Goal: Task Accomplishment & Management: Manage account settings

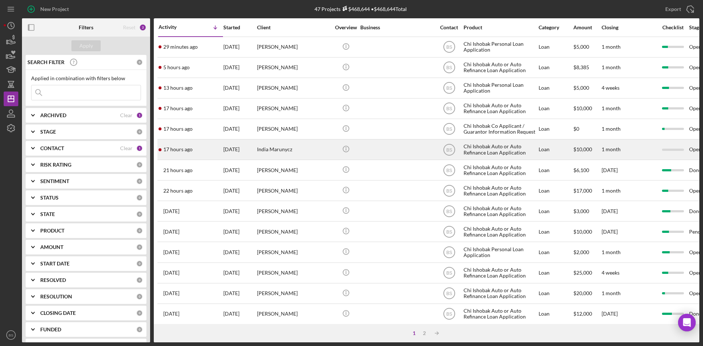
click at [229, 146] on div "[DATE]" at bounding box center [239, 149] width 33 height 19
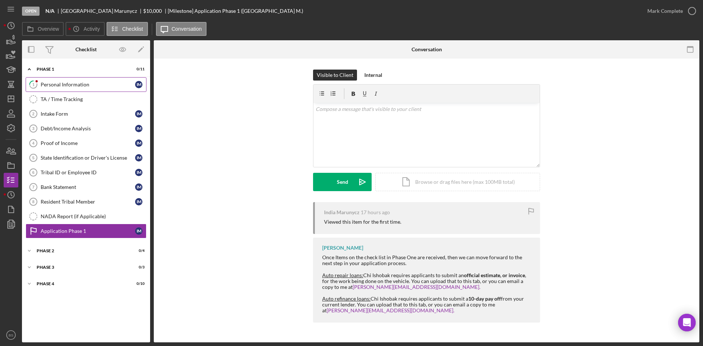
click at [81, 84] on div "Personal Information" at bounding box center [88, 85] width 94 height 6
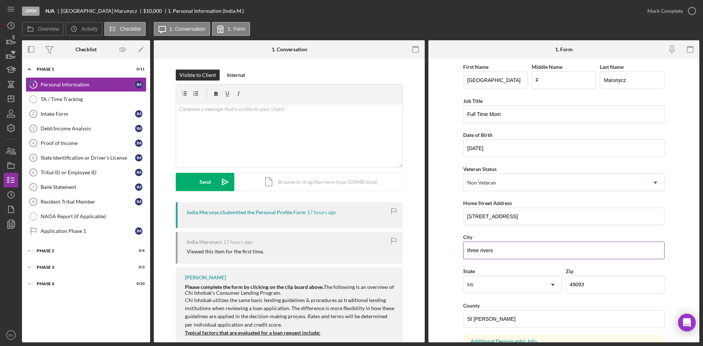
click at [468, 250] on input "three rivers" at bounding box center [563, 251] width 201 height 18
type input "Three Rivers"
click at [479, 217] on input "218 west st" at bounding box center [563, 217] width 201 height 18
click at [490, 217] on input "218 West st" at bounding box center [563, 217] width 201 height 18
click at [499, 216] on input "218 West St" at bounding box center [563, 217] width 201 height 18
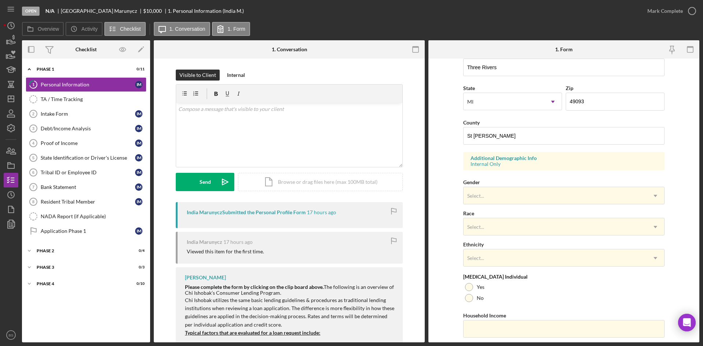
scroll to position [205, 0]
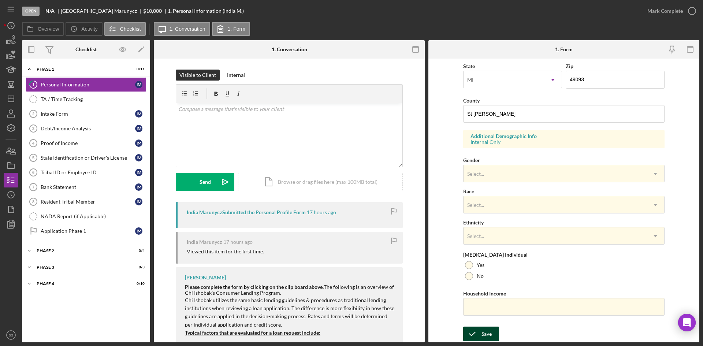
type input "218 West St"
click at [482, 335] on div "Save" at bounding box center [486, 334] width 10 height 15
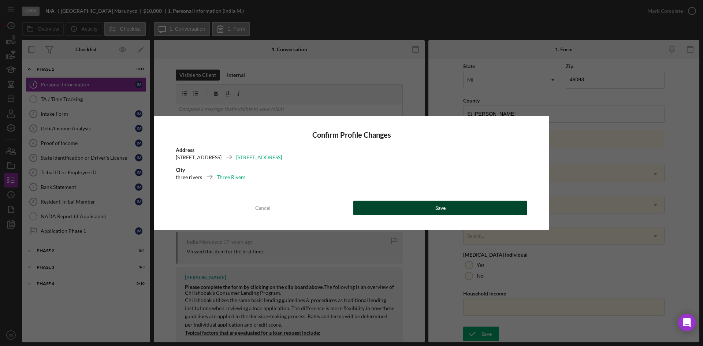
click at [435, 212] on div "Save" at bounding box center [440, 208] width 10 height 15
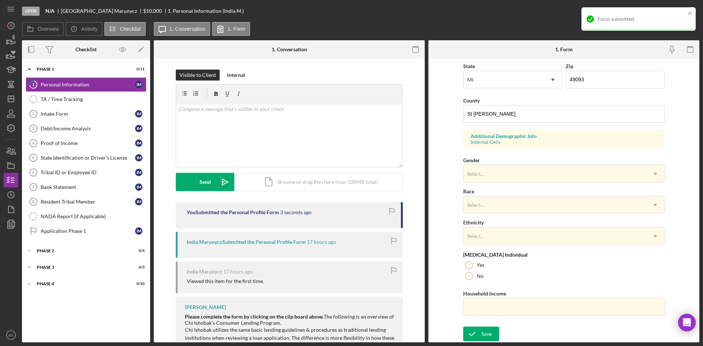
click at [664, 18] on div "Form submitted" at bounding box center [641, 19] width 88 height 6
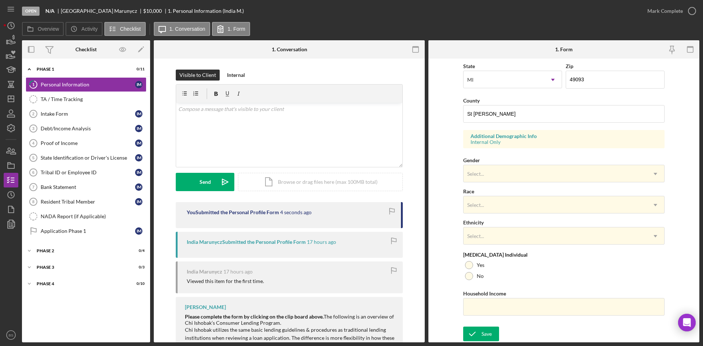
click at [661, 11] on div "Form submitted" at bounding box center [638, 22] width 117 height 32
click at [657, 11] on div "Mark Complete" at bounding box center [665, 11] width 36 height 15
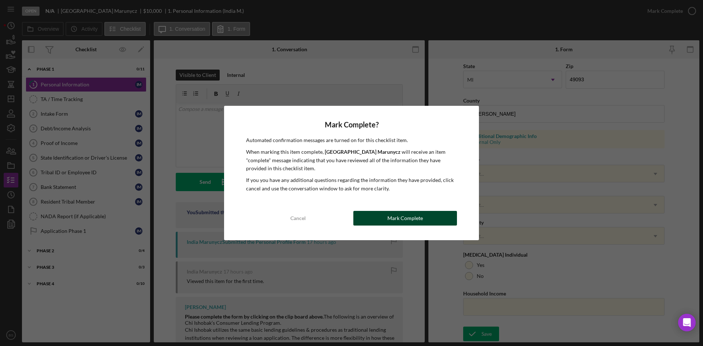
click at [393, 215] on div "Mark Complete" at bounding box center [405, 218] width 36 height 15
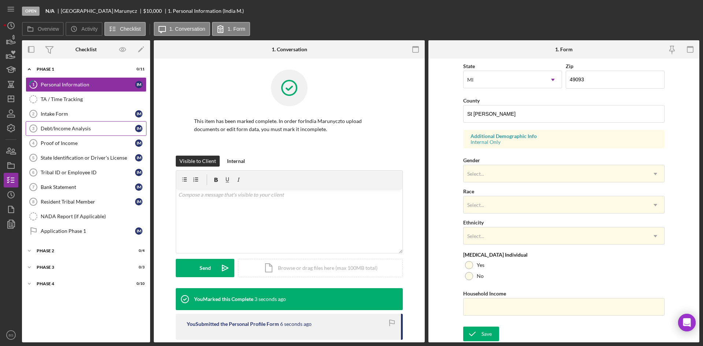
scroll to position [58, 0]
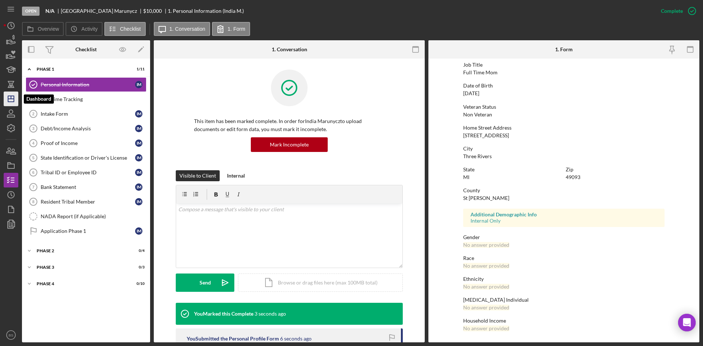
click at [10, 98] on icon "Icon/Dashboard" at bounding box center [11, 99] width 18 height 18
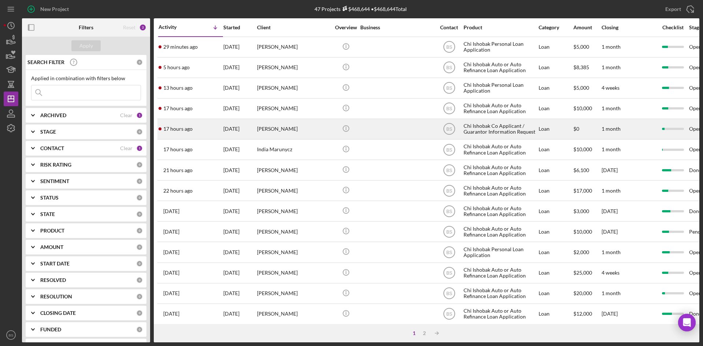
click at [286, 134] on div "[PERSON_NAME]" at bounding box center [293, 128] width 73 height 19
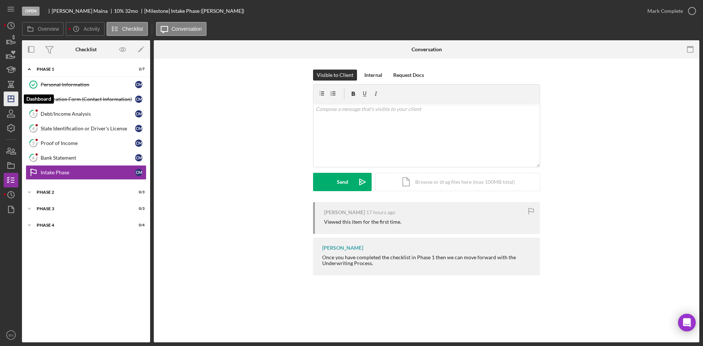
click at [11, 93] on icon "Icon/Dashboard" at bounding box center [11, 99] width 18 height 18
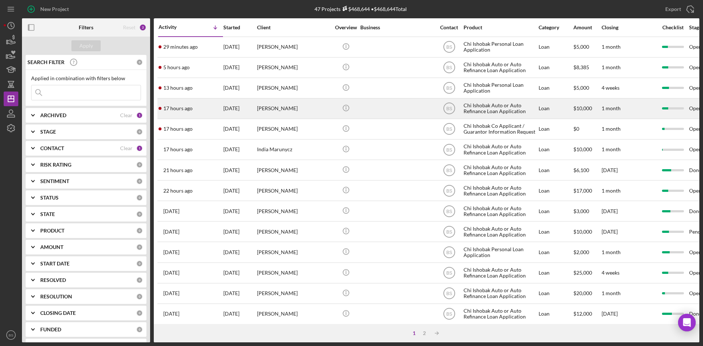
click at [258, 92] on div "[PERSON_NAME]" at bounding box center [293, 87] width 73 height 19
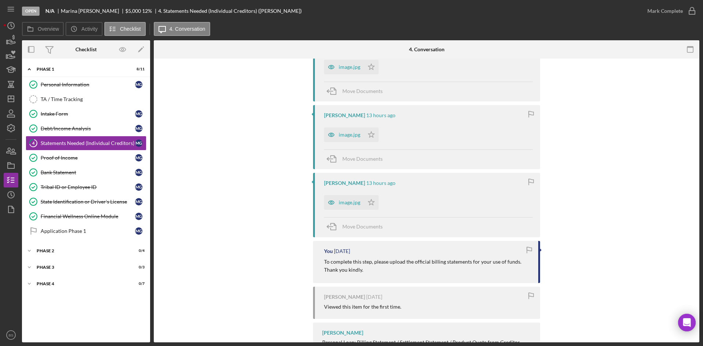
scroll to position [142, 0]
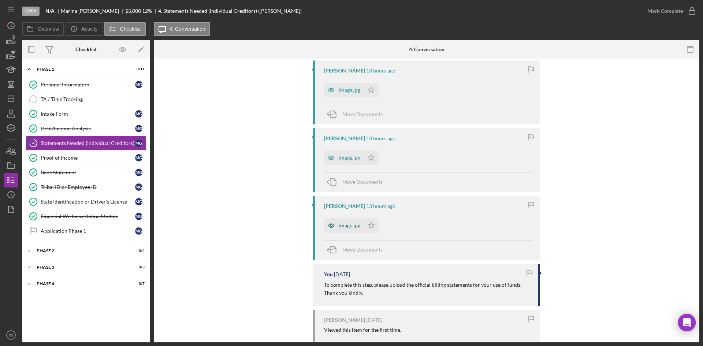
click at [352, 225] on div "image.jpg" at bounding box center [350, 226] width 22 height 6
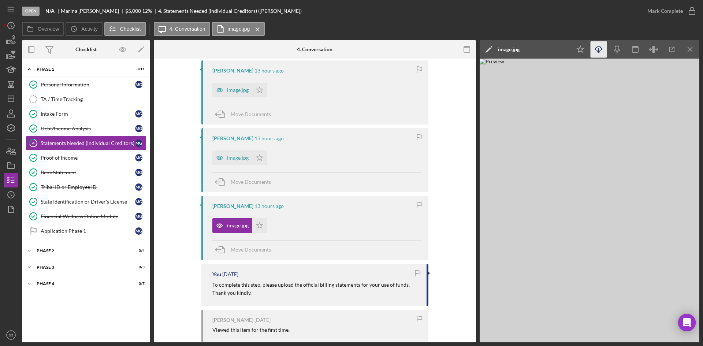
click at [603, 49] on icon "Icon/Download" at bounding box center [598, 49] width 16 height 16
click at [241, 152] on div "image.jpg" at bounding box center [232, 157] width 40 height 15
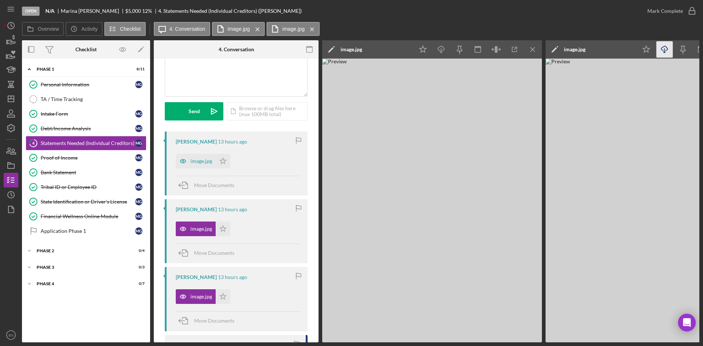
scroll to position [32, 0]
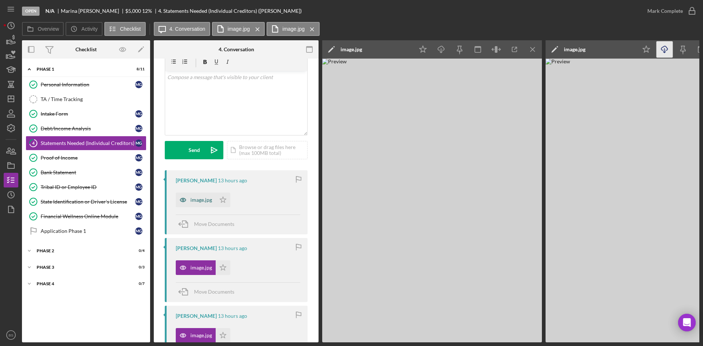
click at [203, 199] on div "image.jpg" at bounding box center [201, 200] width 22 height 6
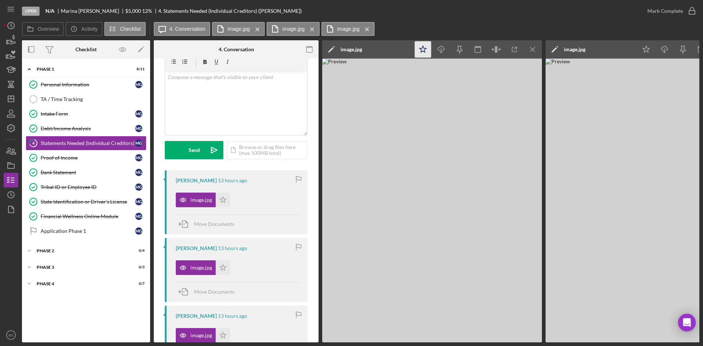
click at [426, 45] on icon "Icon/Star" at bounding box center [423, 49] width 16 height 16
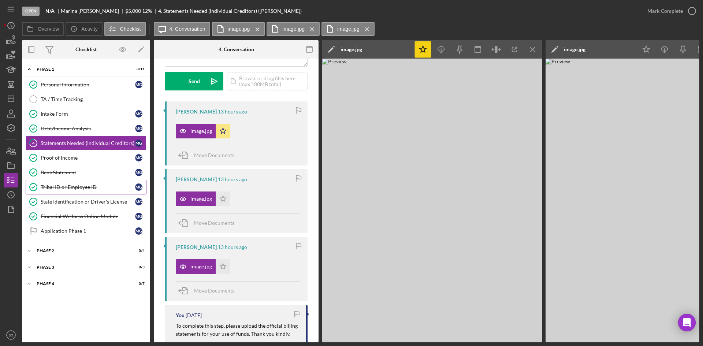
scroll to position [105, 0]
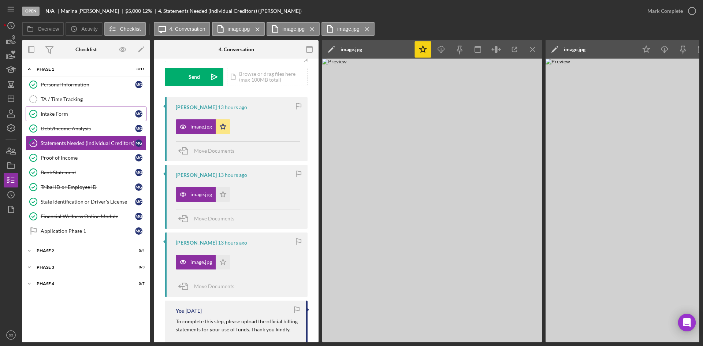
click at [69, 115] on div "Intake Form" at bounding box center [88, 114] width 94 height 6
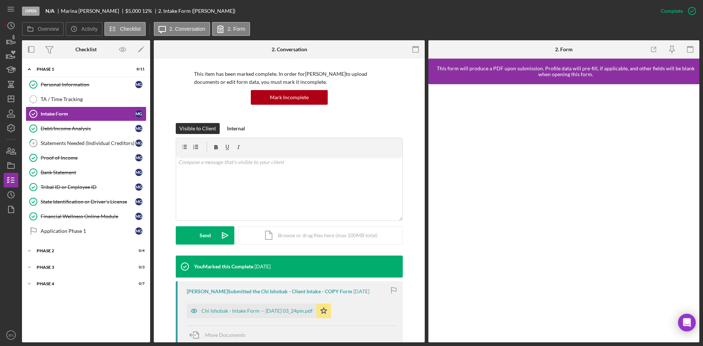
scroll to position [73, 0]
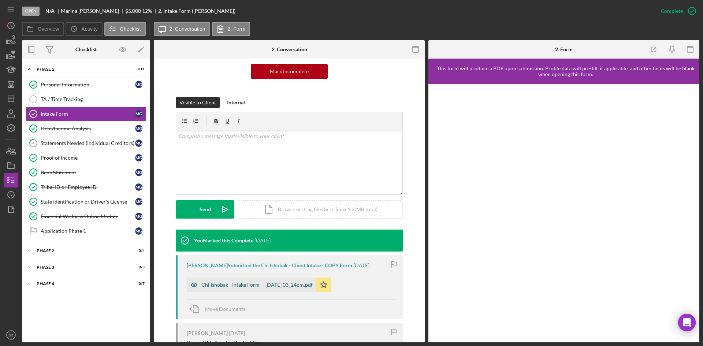
click at [287, 282] on div "Chi Ishobak - Intake Form -- 2025-09-19 03_24pm.pdf" at bounding box center [256, 285] width 111 height 6
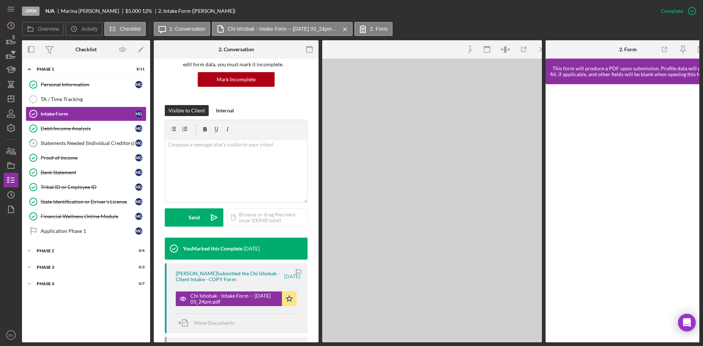
scroll to position [81, 0]
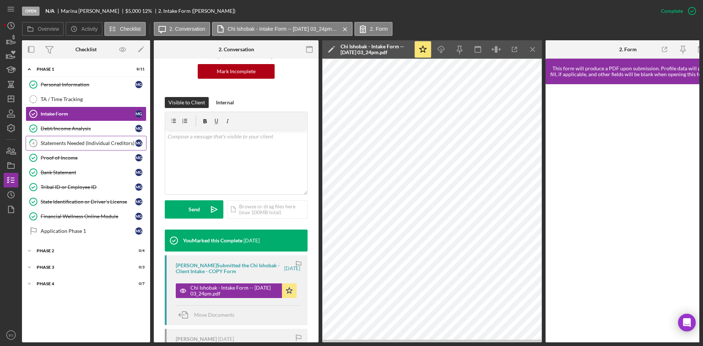
click at [71, 149] on link "4 Statements Needed (Individual Creditors) M G" at bounding box center [86, 143] width 121 height 15
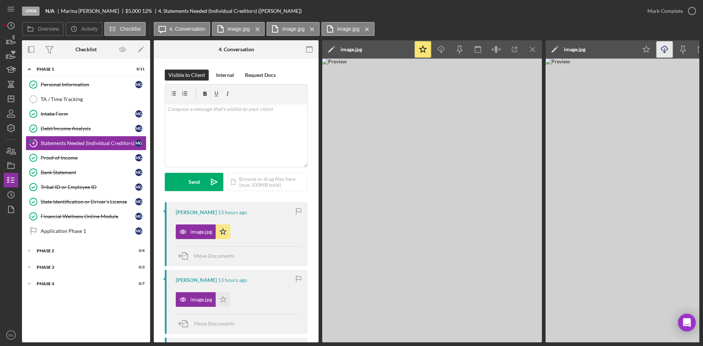
click at [662, 51] on icon "Icon/Download" at bounding box center [664, 49] width 16 height 16
click at [258, 144] on div "v Color teal Color pink Remove color Add row above Add row below Add column bef…" at bounding box center [236, 135] width 142 height 64
click at [189, 116] on p "Good morning. Please submit individual photos of your lease. THe photo submitte…" at bounding box center [236, 113] width 138 height 16
drag, startPoint x: 291, startPoint y: 117, endPoint x: 182, endPoint y: 117, distance: 109.8
click at [182, 117] on p "Good morning. Please submit individual photos of your lease. The photo submitte…" at bounding box center [236, 113] width 138 height 16
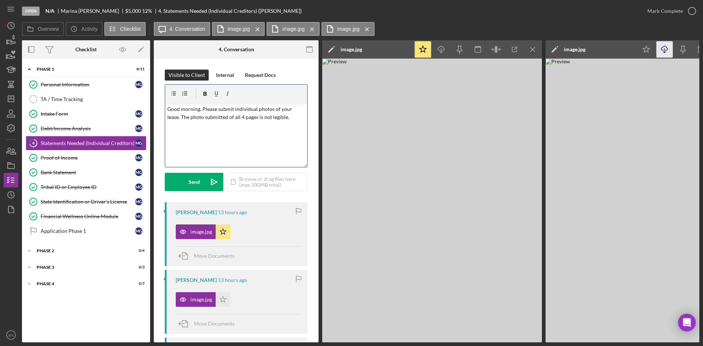
copy p "The photo submitted of all 4 pages is not legible."
click at [201, 109] on p "Good morning. Please submit individual photos of your lease." at bounding box center [236, 113] width 138 height 16
click at [225, 108] on p "Good morning. The photo submitted of all 4 pages is not legible. Please submit …" at bounding box center [236, 113] width 138 height 16
click at [254, 110] on p "Good morning. The photo submitted of all 4 pages is not legible. Please submit …" at bounding box center [236, 113] width 138 height 16
click at [288, 119] on p "Good morning. The photo submitted of your lease with all 4 pages is not legible…" at bounding box center [236, 117] width 138 height 25
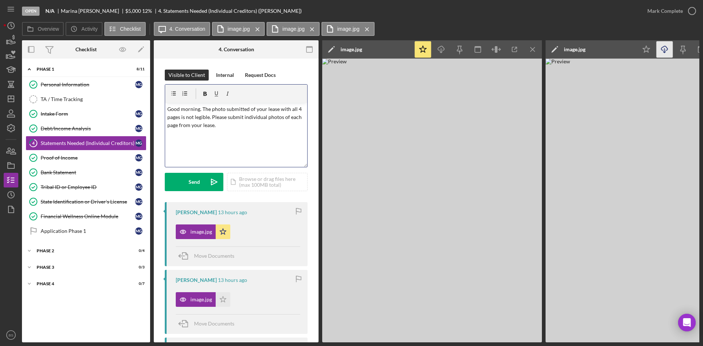
click at [275, 127] on p "Good morning. The photo submitted of your lease with all 4 pages is not legible…" at bounding box center [236, 117] width 138 height 25
click at [204, 180] on button "Send Icon/icon-invite-send" at bounding box center [194, 182] width 59 height 18
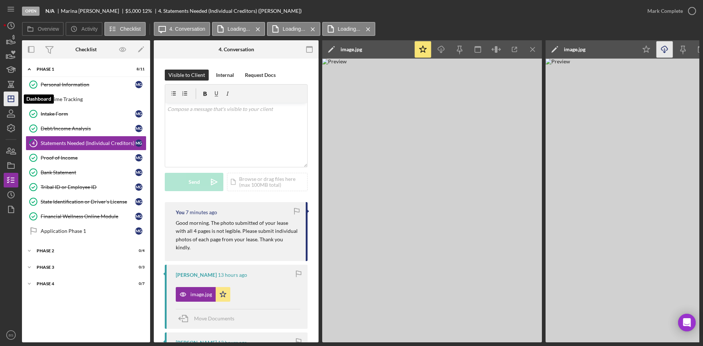
click at [16, 98] on icon "Icon/Dashboard" at bounding box center [11, 99] width 18 height 18
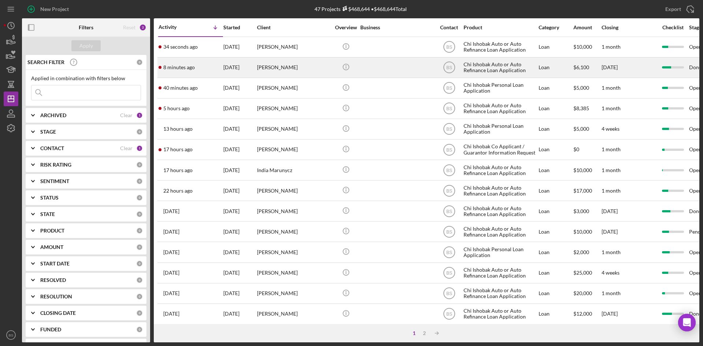
click at [278, 60] on div "[PERSON_NAME]" at bounding box center [293, 67] width 73 height 19
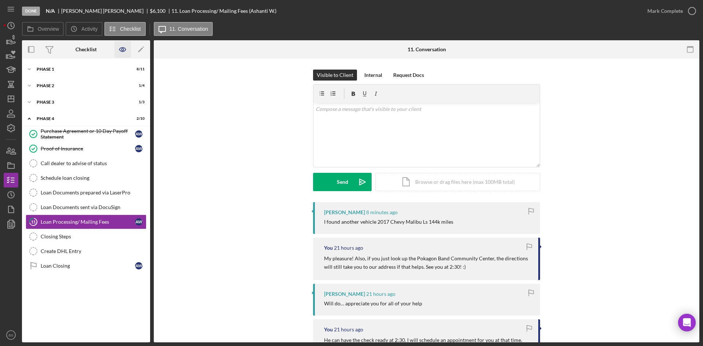
click at [120, 53] on icon "button" at bounding box center [123, 49] width 16 height 16
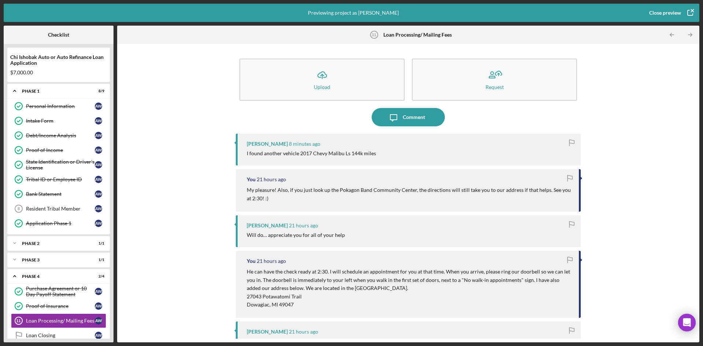
scroll to position [11, 0]
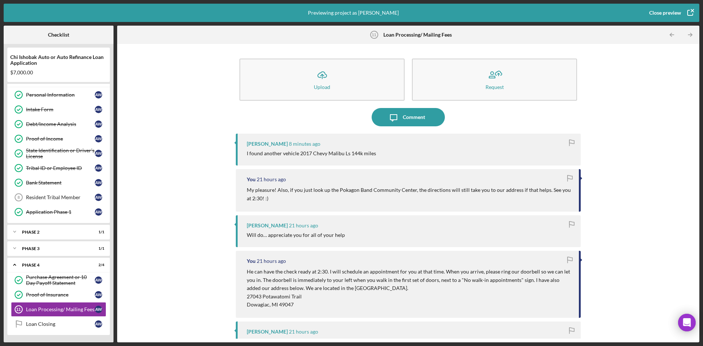
click at [680, 12] on button "Close preview" at bounding box center [670, 12] width 57 height 15
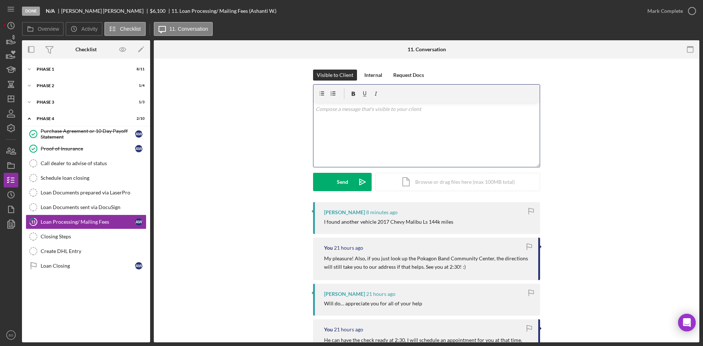
drag, startPoint x: 350, startPoint y: 113, endPoint x: 346, endPoint y: 112, distance: 4.3
click at [350, 113] on div "v Color teal Color pink Remove color Add row above Add row below Add column bef…" at bounding box center [426, 135] width 226 height 64
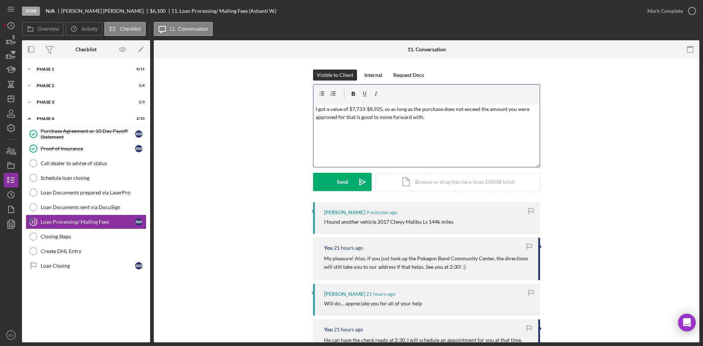
click at [347, 120] on p "I got a value of $7,733-$8,925, so as long as the purchase does not exceed the …" at bounding box center [427, 113] width 222 height 16
click at [356, 182] on icon "Icon/icon-invite-send" at bounding box center [362, 182] width 18 height 18
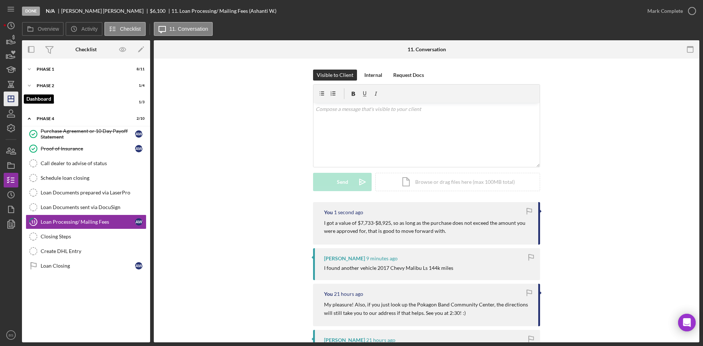
click at [11, 100] on icon "Icon/Dashboard" at bounding box center [11, 99] width 18 height 18
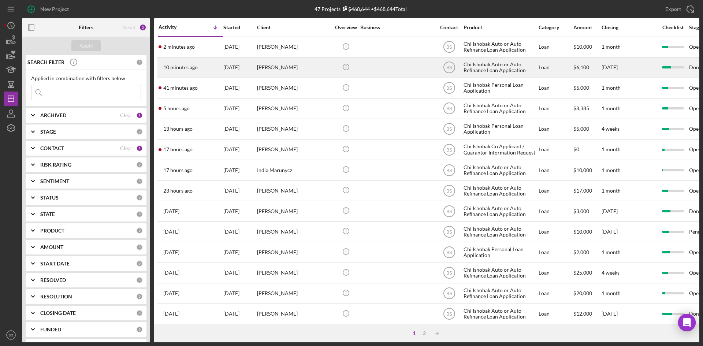
click at [247, 63] on div "[DATE]" at bounding box center [239, 67] width 33 height 19
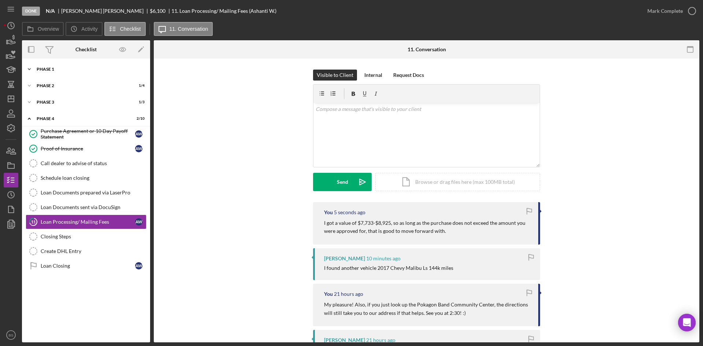
click at [87, 71] on div "Icon/Expander Phase 1 8 / 11" at bounding box center [86, 69] width 128 height 15
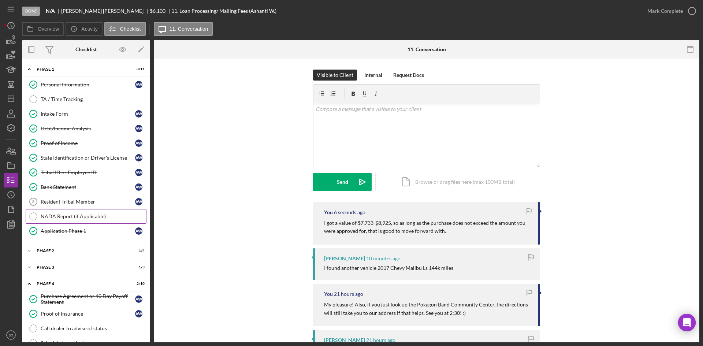
click at [96, 218] on div "NADA Report (if Applicable)" at bounding box center [93, 216] width 105 height 6
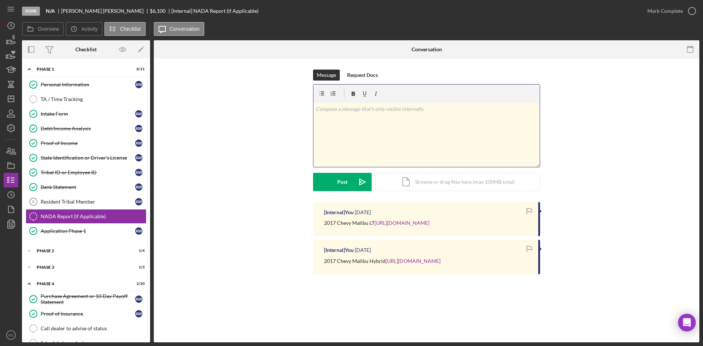
click at [388, 142] on div "v Color teal Color pink Remove color Add row above Add row below Add column bef…" at bounding box center [426, 135] width 226 height 64
click at [365, 185] on icon "Icon/icon-invite-send" at bounding box center [362, 182] width 18 height 18
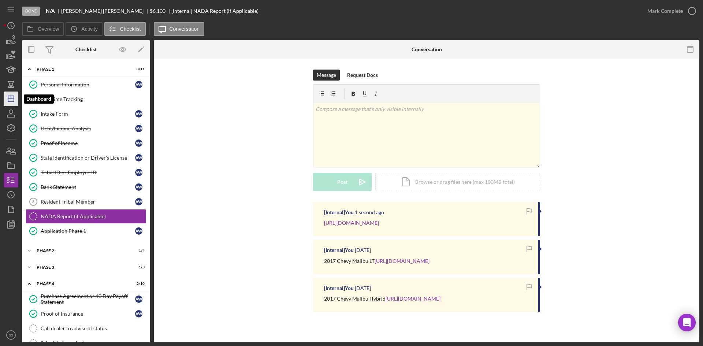
click at [13, 101] on icon "Icon/Dashboard" at bounding box center [11, 99] width 18 height 18
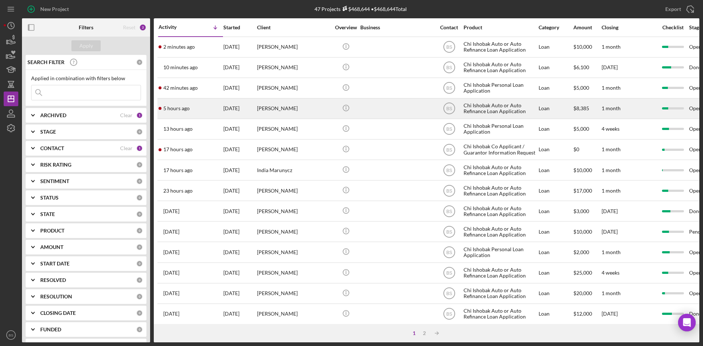
click at [302, 109] on div "[PERSON_NAME]" at bounding box center [293, 108] width 73 height 19
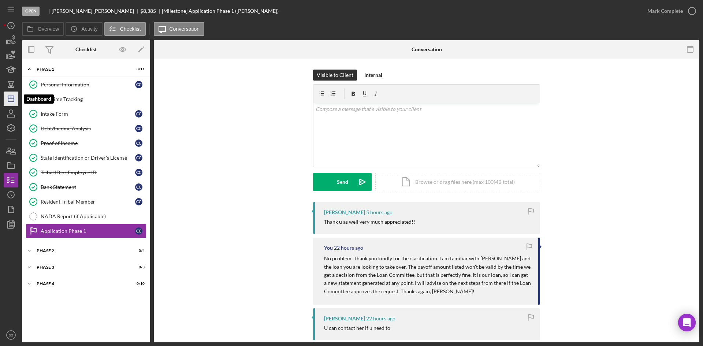
click at [16, 102] on icon "Icon/Dashboard" at bounding box center [11, 99] width 18 height 18
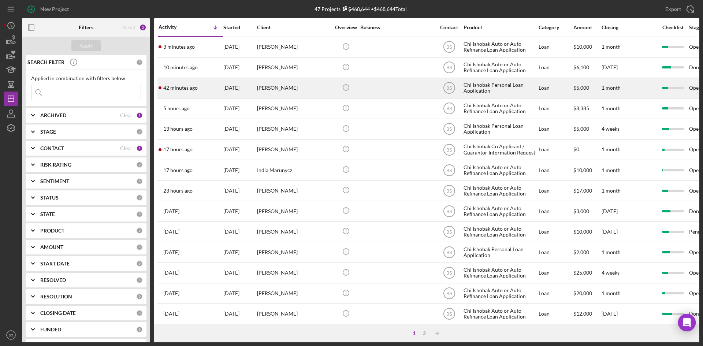
click at [262, 93] on div "[PERSON_NAME]" at bounding box center [293, 87] width 73 height 19
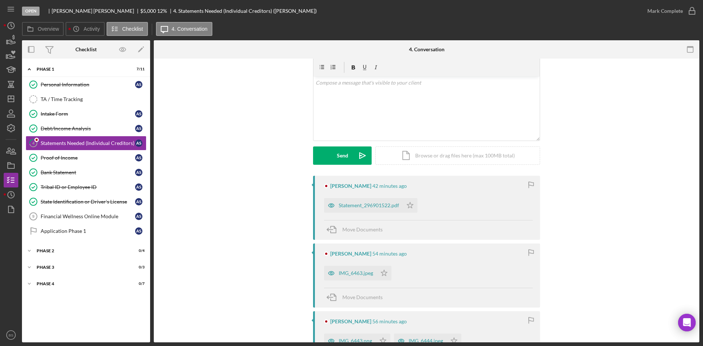
scroll to position [73, 0]
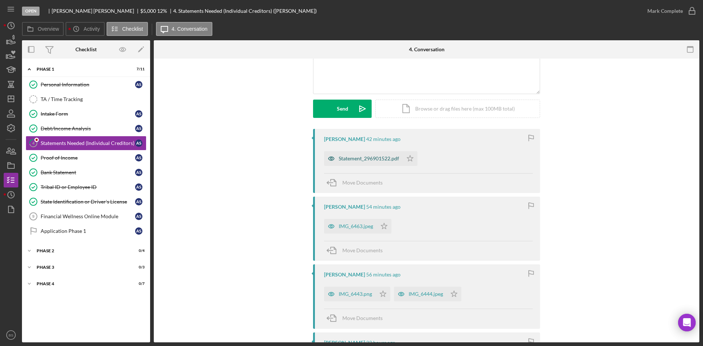
click at [374, 160] on div "Statement_296901522.pdf" at bounding box center [369, 159] width 60 height 6
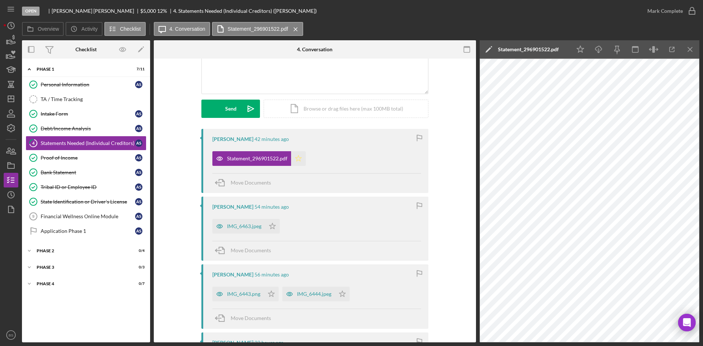
click at [300, 159] on icon "Icon/Star" at bounding box center [298, 158] width 15 height 15
click at [232, 221] on div "IMG_6463.jpeg" at bounding box center [238, 226] width 53 height 15
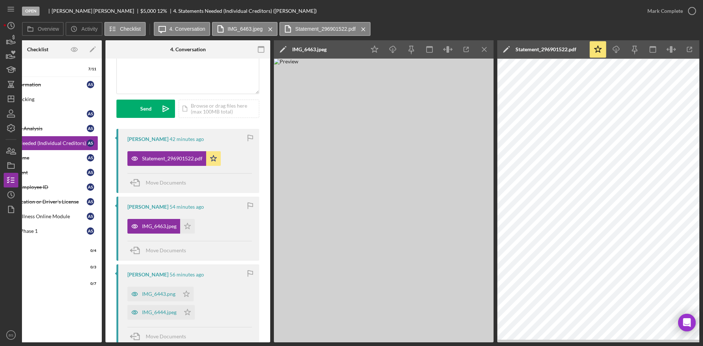
scroll to position [0, 66]
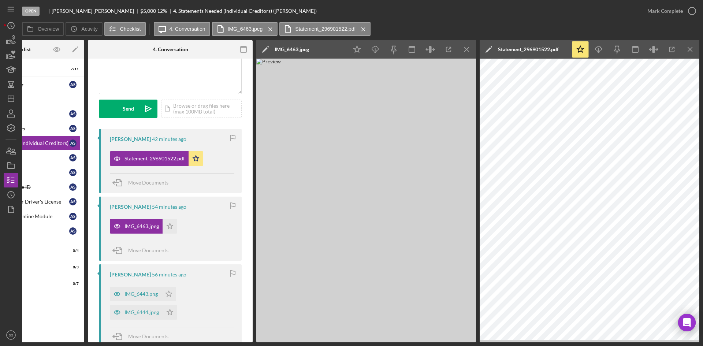
click at [527, 48] on div "Statement_296901522.pdf" at bounding box center [528, 49] width 61 height 6
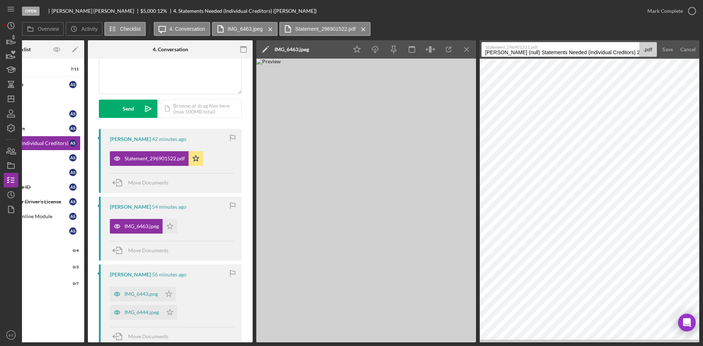
click at [527, 52] on input "Smith, Andrea (null) Statements Needed (Individual Creditors) 20251001" at bounding box center [560, 49] width 158 height 15
type input "Imaging Associates of Indiana"
click at [667, 44] on div "Save" at bounding box center [667, 49] width 11 height 15
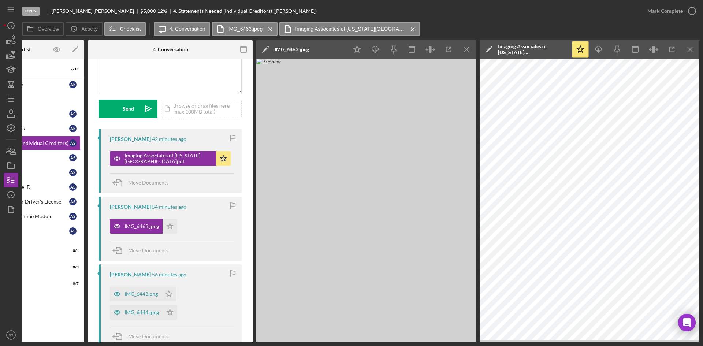
click at [295, 53] on div "IMG_6463.jpeg" at bounding box center [292, 49] width 34 height 18
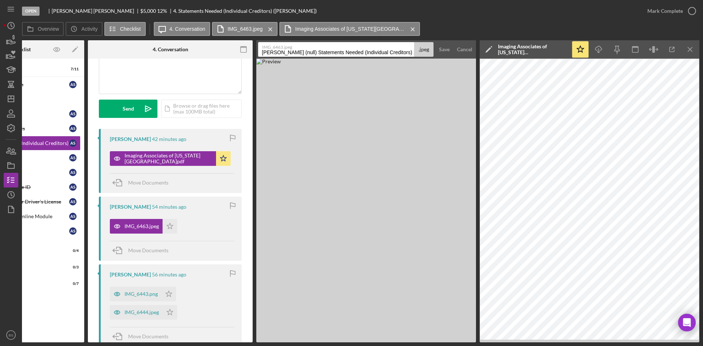
click at [299, 50] on input "Smith, Andrea (null) Statements Needed (Individual Creditors) 20251001" at bounding box center [336, 49] width 156 height 15
type input "Nipsco Bill"
click at [447, 53] on div "Save" at bounding box center [444, 49] width 11 height 15
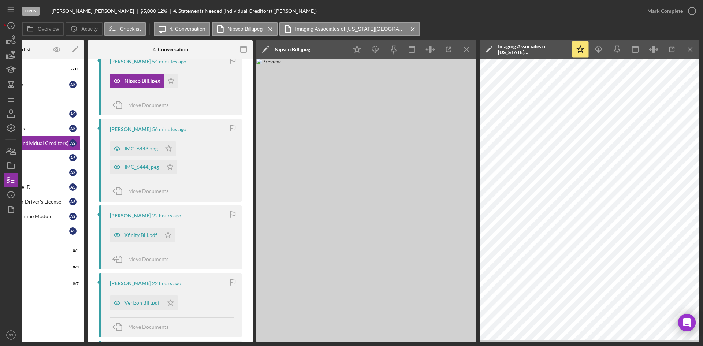
scroll to position [220, 0]
click at [147, 151] on div "IMG_6443.png" at bounding box center [136, 147] width 52 height 15
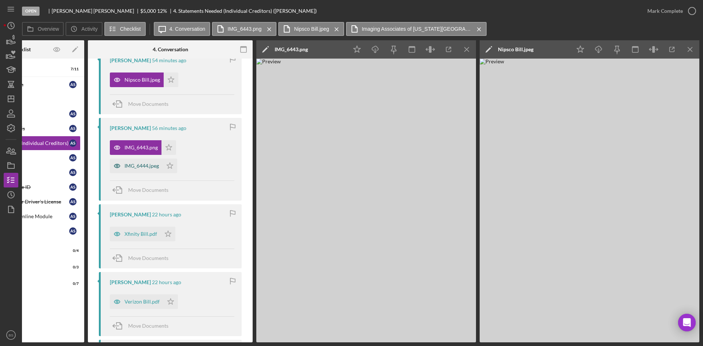
click at [145, 159] on div "IMG_6444.jpeg" at bounding box center [136, 165] width 53 height 15
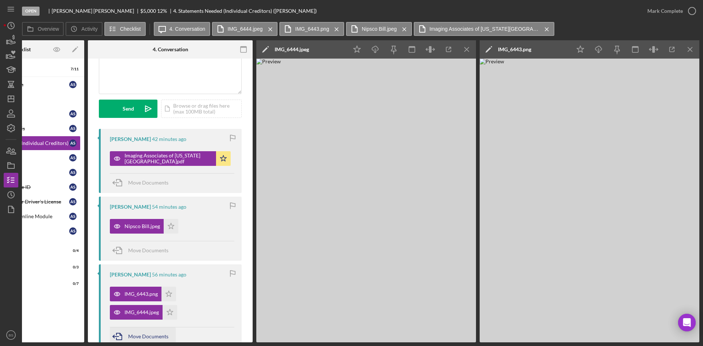
scroll to position [0, 0]
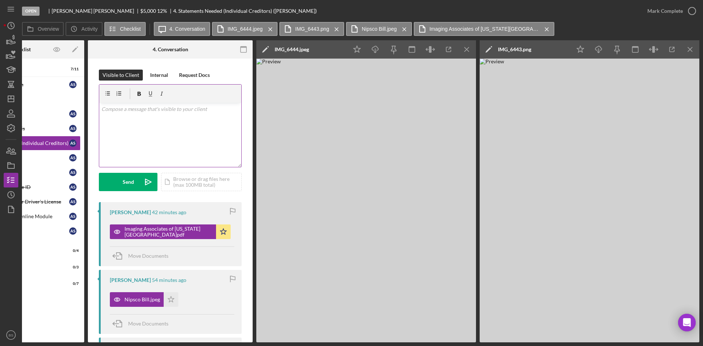
click at [165, 127] on div "v Color teal Color pink Remove color Add row above Add row below Add column bef…" at bounding box center [170, 135] width 142 height 64
click at [101, 108] on p "For the Advance America account and the APTEXX account, we will need you to sub…" at bounding box center [170, 117] width 138 height 25
click at [205, 128] on p "Good morning. For the Advance America account and the APTEXX account, we will n…" at bounding box center [170, 117] width 138 height 25
click at [221, 115] on p "Good morning. For the Advance America account and the APTEXX account, we will n…" at bounding box center [170, 117] width 138 height 25
drag, startPoint x: 222, startPoint y: 116, endPoint x: 209, endPoint y: 116, distance: 13.5
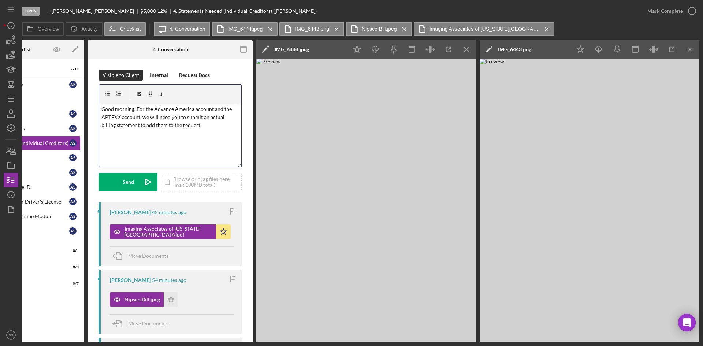
click at [209, 116] on p "Good morning. For the Advance America account and the APTEXX account, we will n…" at bounding box center [170, 117] width 138 height 25
drag, startPoint x: 223, startPoint y: 117, endPoint x: 207, endPoint y: 117, distance: 15.7
click at [207, 117] on p "Good morning. For the Advance America account and the APTEXX account, we will n…" at bounding box center [170, 117] width 138 height 25
click at [206, 126] on p "Good morning. For the Advance America account and the APTEXX account, we will n…" at bounding box center [170, 117] width 138 height 25
click at [151, 181] on icon "Icon/icon-invite-send" at bounding box center [148, 182] width 18 height 18
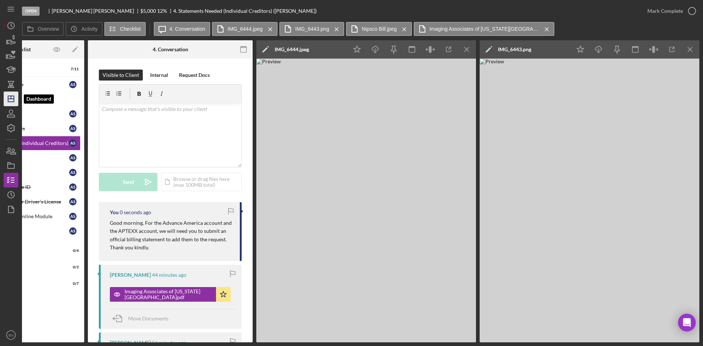
click at [8, 101] on polygon "button" at bounding box center [11, 99] width 6 height 6
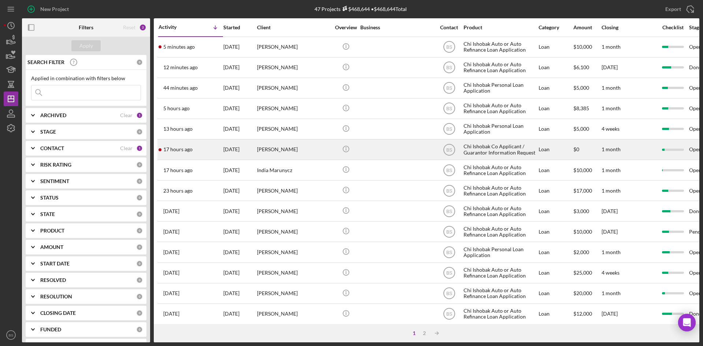
click at [322, 145] on div "[PERSON_NAME]" at bounding box center [293, 149] width 73 height 19
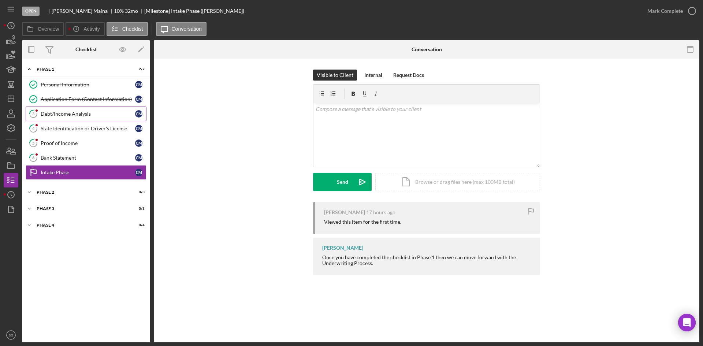
click at [72, 107] on link "3 Debt/Income Analysis C M" at bounding box center [86, 114] width 121 height 15
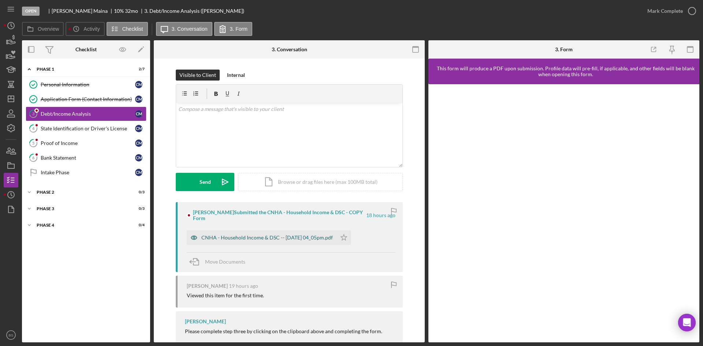
click at [307, 231] on div "CNHA - Household Income & DSC -- 2025-09-30 04_05pm.pdf" at bounding box center [262, 237] width 150 height 15
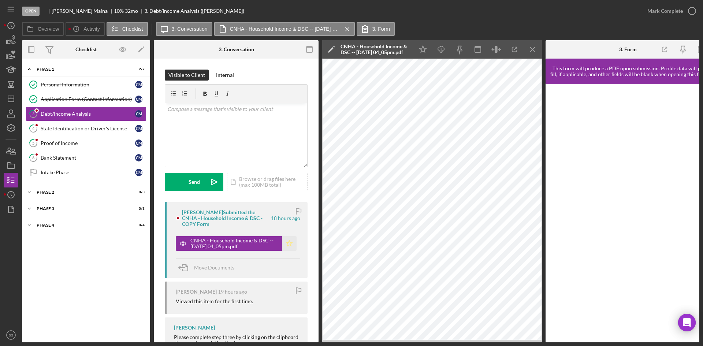
click at [289, 242] on icon "Icon/Star" at bounding box center [289, 243] width 15 height 15
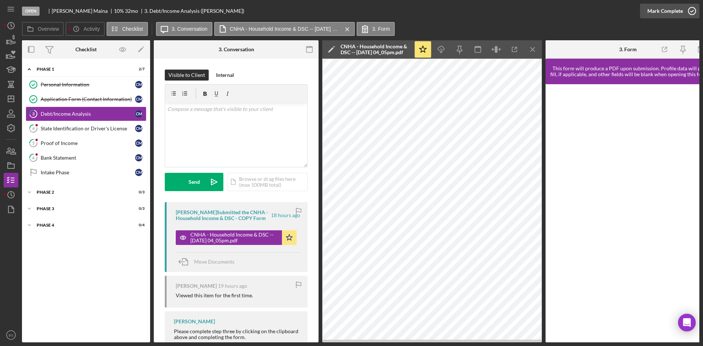
click at [663, 14] on div "Mark Complete" at bounding box center [665, 11] width 36 height 15
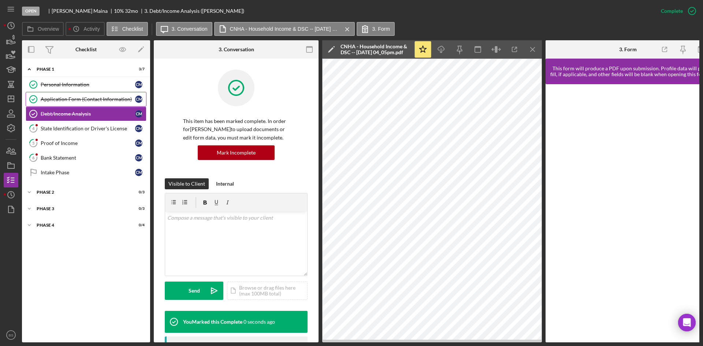
click at [55, 97] on div "Application Form (Contact Information)" at bounding box center [88, 99] width 94 height 6
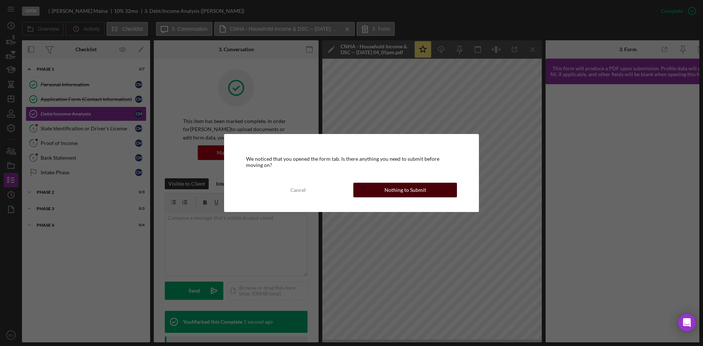
click at [391, 187] on div "Nothing to Submit" at bounding box center [405, 190] width 42 height 15
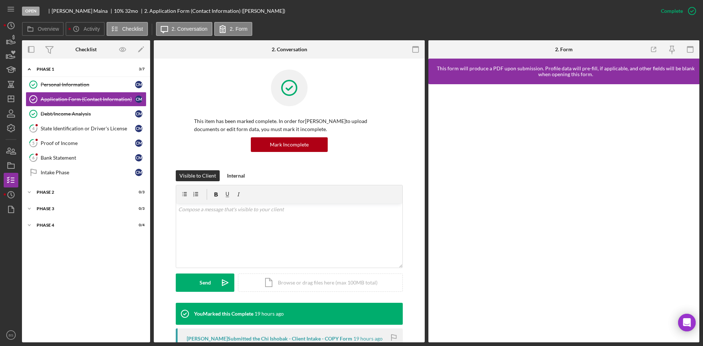
scroll to position [110, 0]
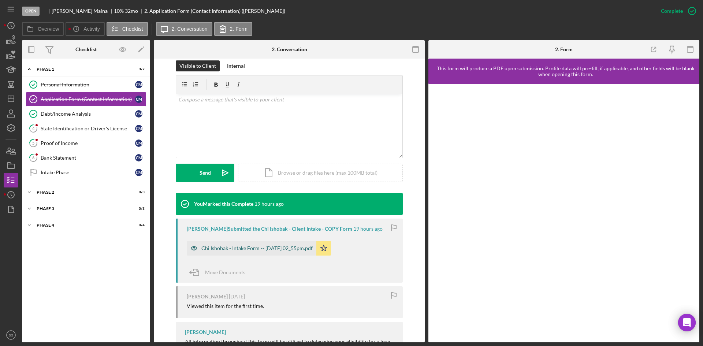
click at [262, 247] on div "Chi Ishobak - Intake Form -- 2025-09-30 02_55pm.pdf" at bounding box center [256, 248] width 111 height 6
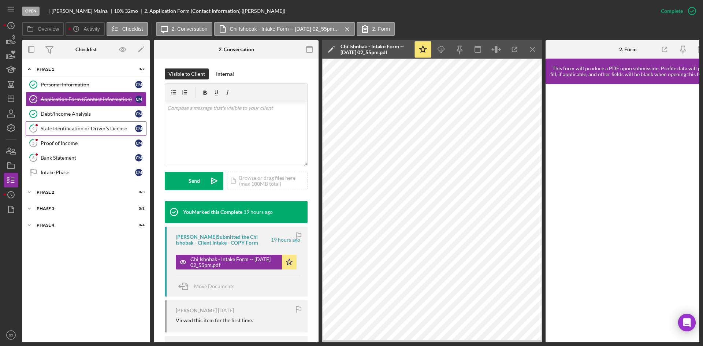
click at [78, 128] on div "State Identification or Driver's License" at bounding box center [88, 129] width 94 height 6
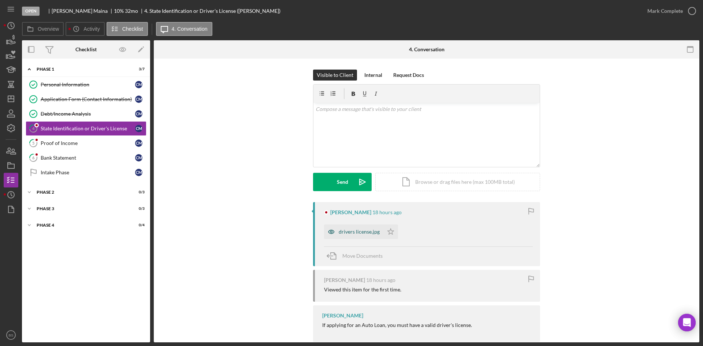
click at [361, 228] on div "drivers license.jpg" at bounding box center [353, 231] width 59 height 15
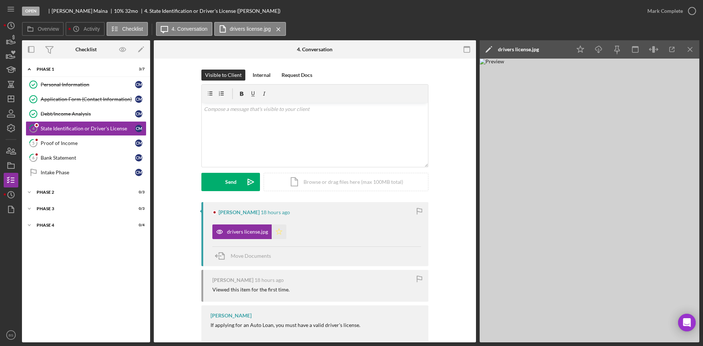
click at [279, 233] on icon "Icon/Star" at bounding box center [279, 231] width 15 height 15
click at [665, 11] on div "Mark Complete" at bounding box center [665, 11] width 36 height 15
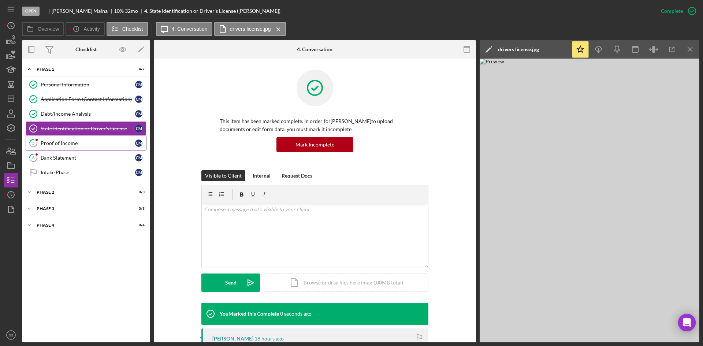
click at [77, 146] on div "Proof of Income" at bounding box center [88, 143] width 94 height 6
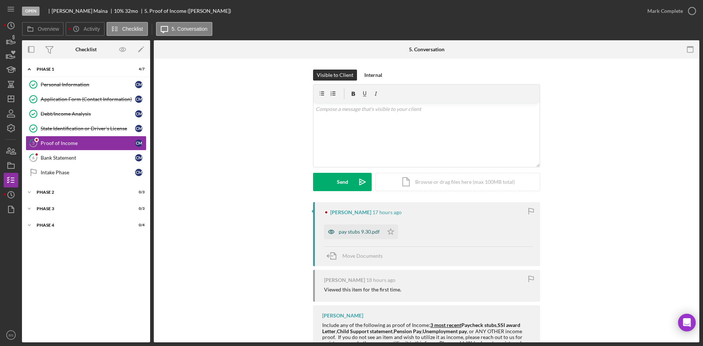
click at [329, 230] on icon "button" at bounding box center [331, 231] width 15 height 15
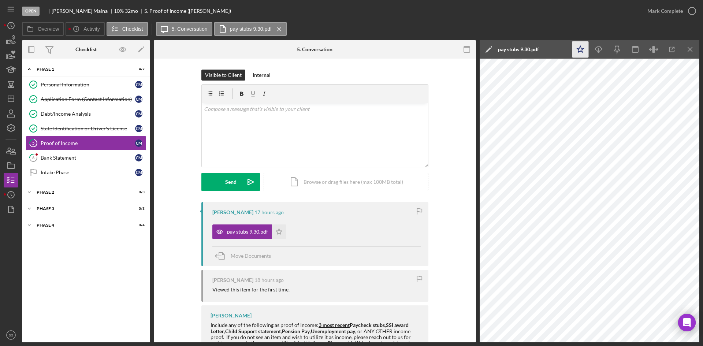
click at [577, 45] on icon "Icon/Star" at bounding box center [580, 49] width 16 height 16
click at [651, 11] on div "Mark Complete" at bounding box center [665, 11] width 36 height 15
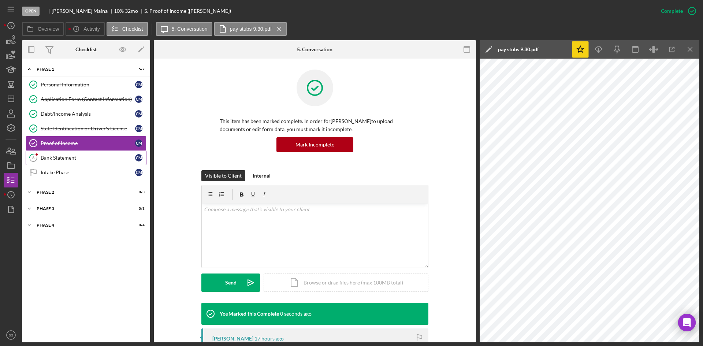
click at [111, 155] on div "Bank Statement" at bounding box center [88, 158] width 94 height 6
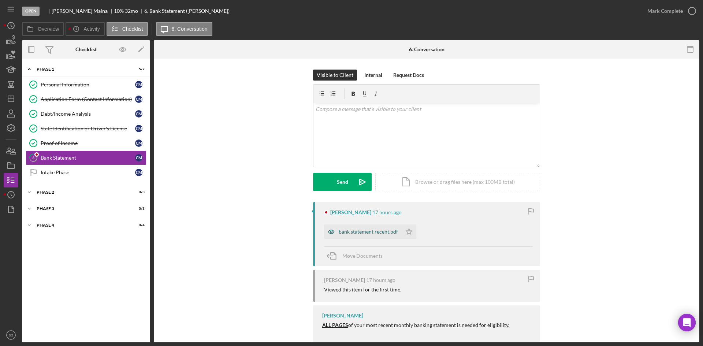
click at [360, 236] on div "bank statement recent.pdf" at bounding box center [363, 231] width 78 height 15
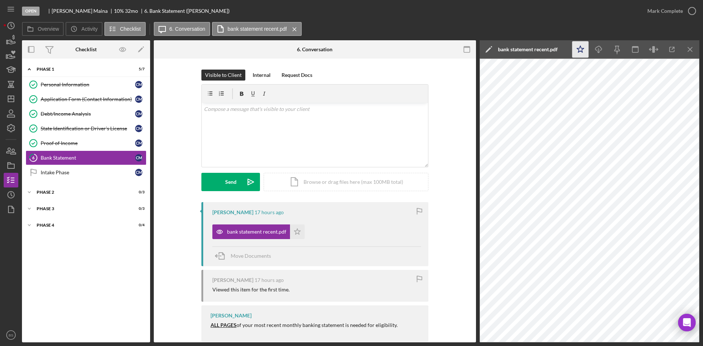
click at [584, 50] on icon "Icon/Star" at bounding box center [580, 49] width 16 height 16
click at [661, 12] on div "Mark Complete" at bounding box center [665, 11] width 36 height 15
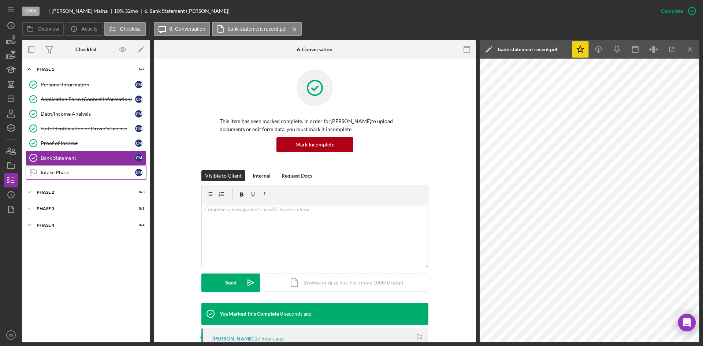
click at [98, 175] on div "Intake Phase" at bounding box center [88, 172] width 94 height 6
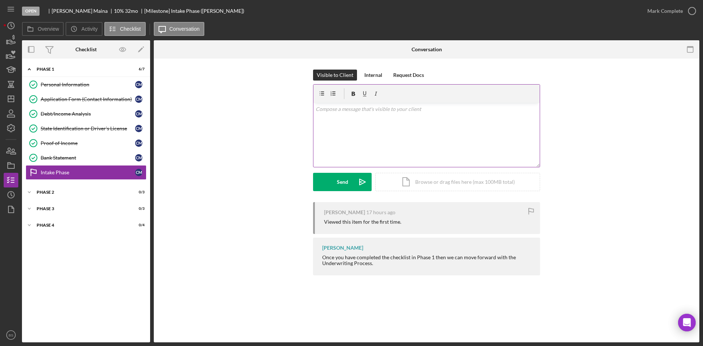
click at [359, 152] on div "v Color teal Color pink Remove color Add row above Add row below Add column bef…" at bounding box center [426, 135] width 226 height 64
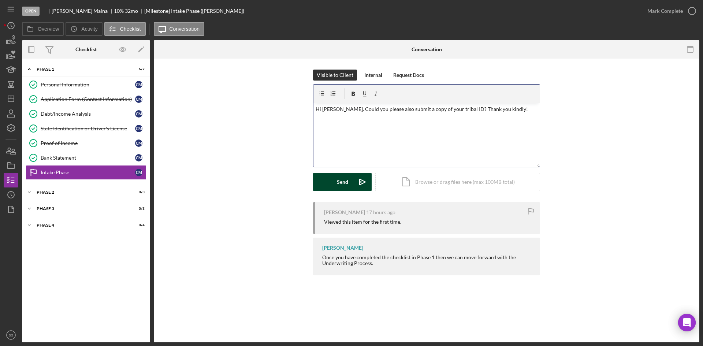
click at [354, 176] on icon "Icon/icon-invite-send" at bounding box center [362, 182] width 18 height 18
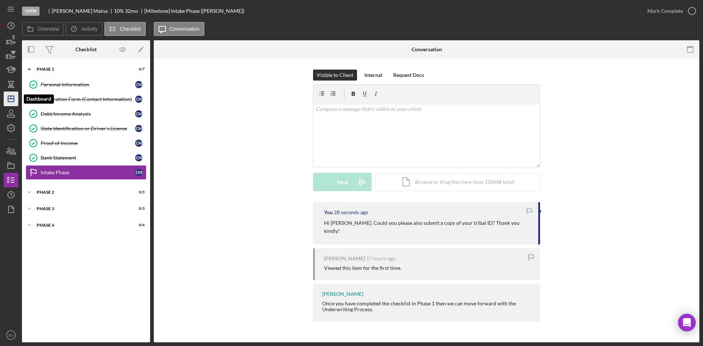
click at [11, 96] on icon "Icon/Dashboard" at bounding box center [11, 99] width 18 height 18
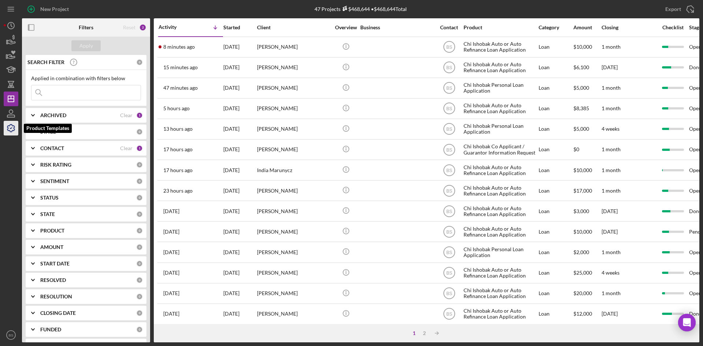
click at [11, 131] on icon "button" at bounding box center [10, 127] width 7 height 7
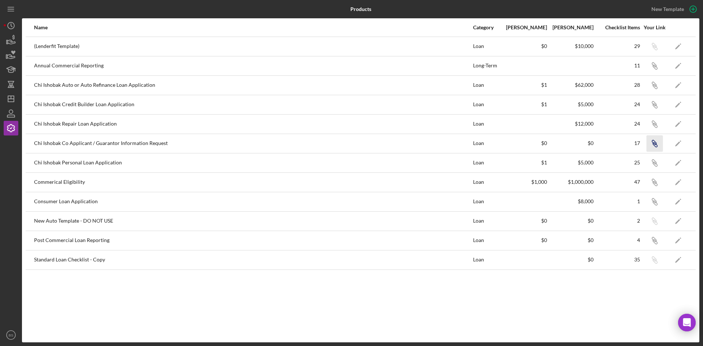
click at [649, 142] on icon "Icon/Link" at bounding box center [654, 143] width 16 height 16
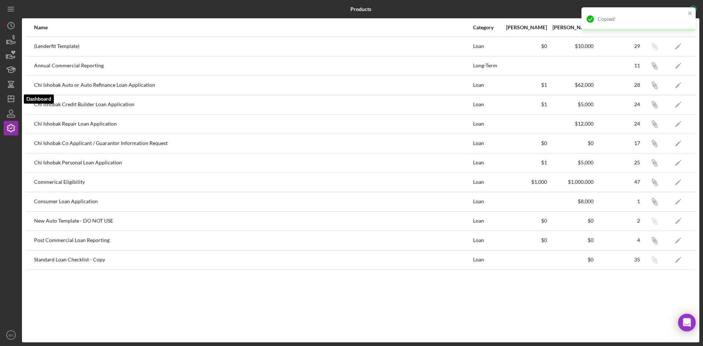
click at [15, 100] on icon "Icon/Dashboard" at bounding box center [11, 99] width 18 height 18
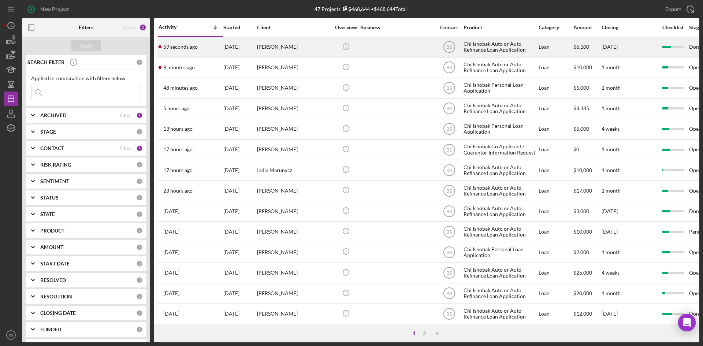
click at [185, 51] on div "59 seconds ago Ashanti Wilson" at bounding box center [190, 46] width 64 height 19
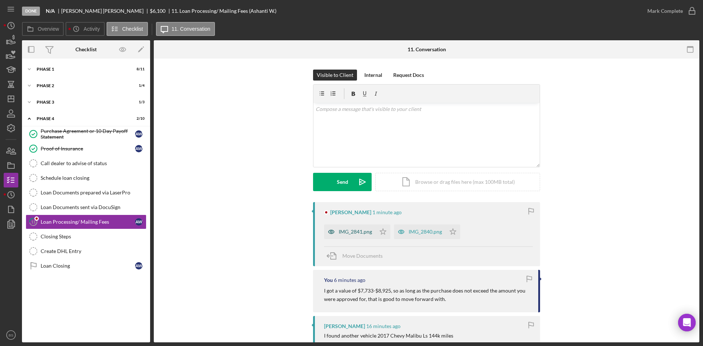
click at [357, 235] on div "IMG_2841.png" at bounding box center [350, 231] width 52 height 15
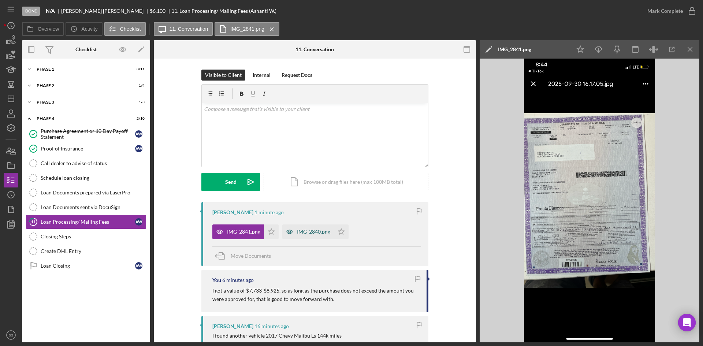
click at [314, 233] on div "IMG_2840.png" at bounding box center [313, 232] width 33 height 6
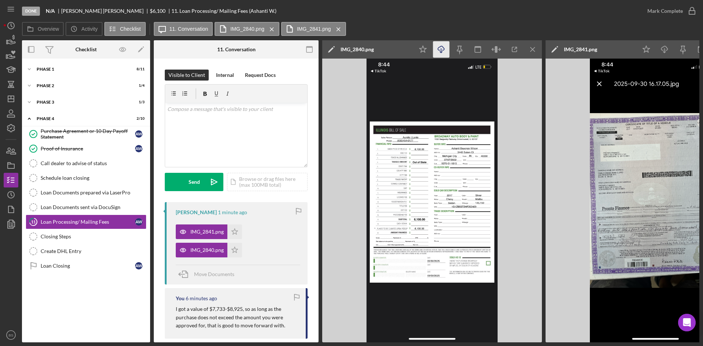
click at [444, 45] on icon "Icon/Download" at bounding box center [441, 49] width 16 height 16
click at [665, 48] on icon "Icon/Download" at bounding box center [664, 49] width 16 height 16
click at [238, 151] on div "v Color teal Color pink Remove color Add row above Add row below Add column bef…" at bounding box center [236, 135] width 142 height 64
click at [249, 109] on p "Looks good! They will accept a check to Broadway Auto Body & Paint for the paym…" at bounding box center [236, 113] width 138 height 16
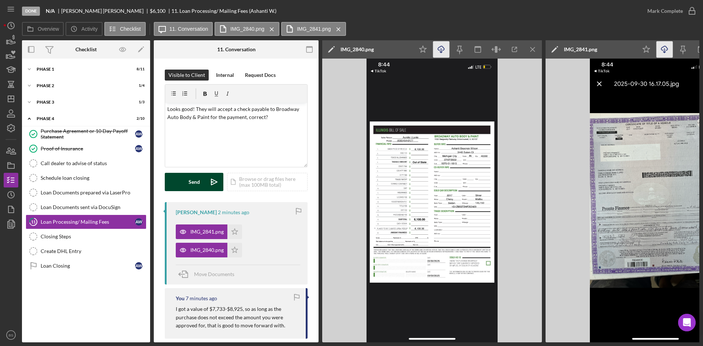
click at [214, 178] on icon "Icon/icon-invite-send" at bounding box center [214, 182] width 18 height 18
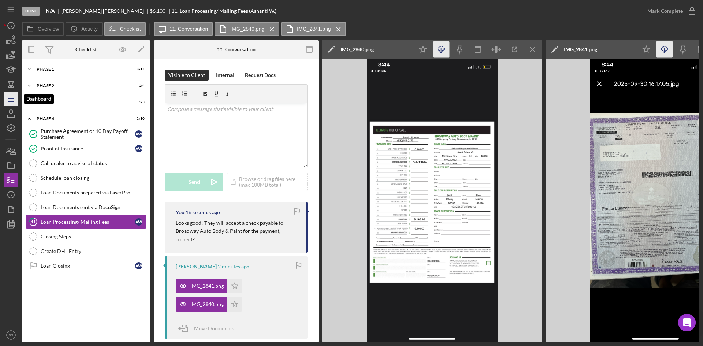
click at [16, 94] on icon "Icon/Dashboard" at bounding box center [11, 99] width 18 height 18
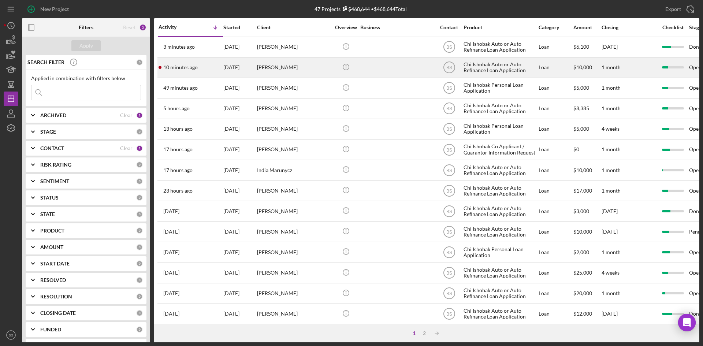
click at [197, 72] on div "10 minutes ago Nora Burfield" at bounding box center [190, 67] width 64 height 19
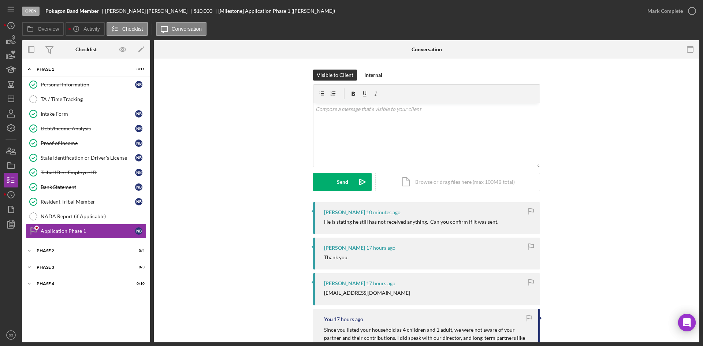
click at [337, 269] on div "Nora Burfield 17 hours ago Thank you." at bounding box center [426, 254] width 227 height 32
click at [386, 151] on div "v Color teal Color pink Remove color Add row above Add row below Add column bef…" at bounding box center [426, 135] width 226 height 64
click at [402, 111] on p "I just sent the email a minute or two agao, so he should get it soon." at bounding box center [427, 109] width 222 height 8
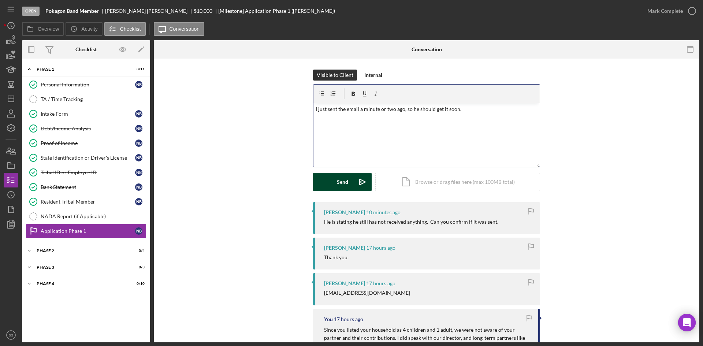
click at [360, 184] on polygon "submit" at bounding box center [362, 182] width 6 height 6
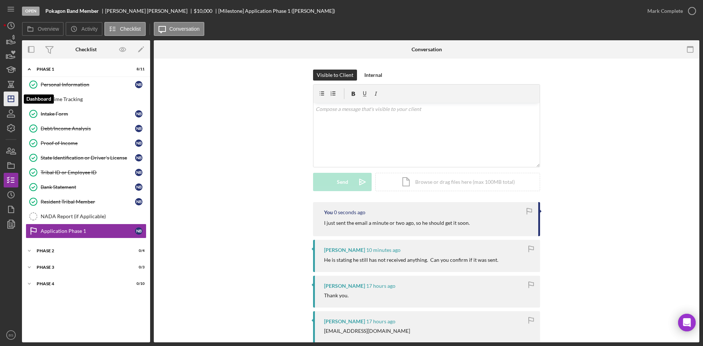
click at [9, 99] on line "button" at bounding box center [11, 99] width 6 height 0
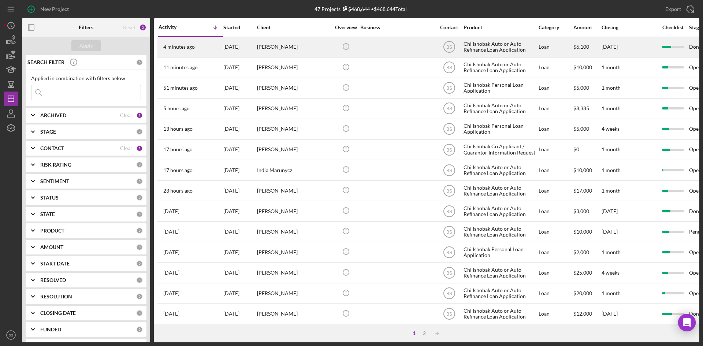
click at [270, 48] on div "[PERSON_NAME]" at bounding box center [293, 46] width 73 height 19
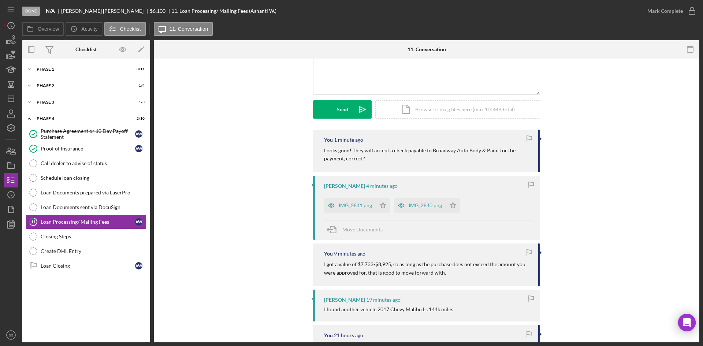
scroll to position [73, 0]
click at [349, 202] on div "IMG_2841.png" at bounding box center [355, 205] width 33 height 6
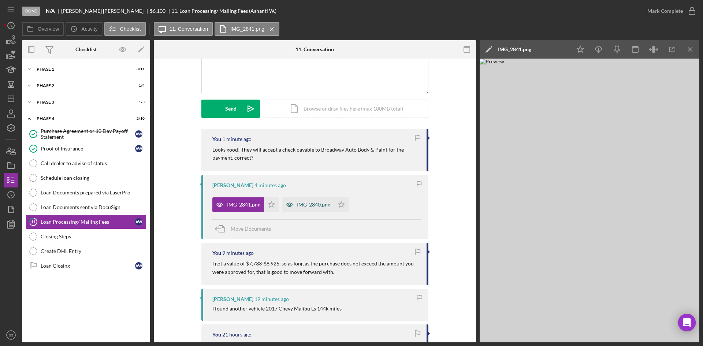
click at [321, 205] on div "IMG_2840.png" at bounding box center [313, 205] width 33 height 6
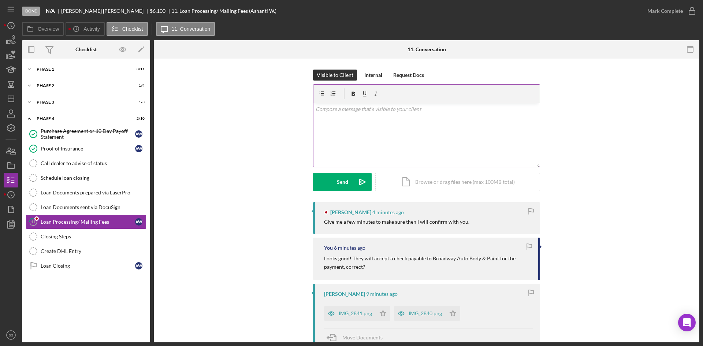
click at [359, 145] on div "v Color teal Color pink Remove color Add row above Add row below Add column bef…" at bounding box center [426, 135] width 226 height 64
click at [354, 185] on icon "Icon/icon-invite-send" at bounding box center [362, 182] width 18 height 18
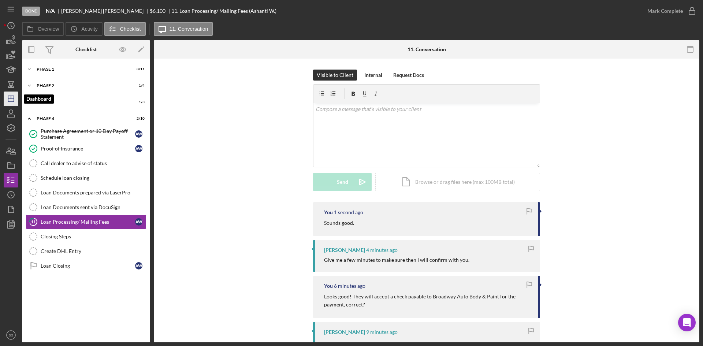
click at [11, 96] on icon "Icon/Dashboard" at bounding box center [11, 99] width 18 height 18
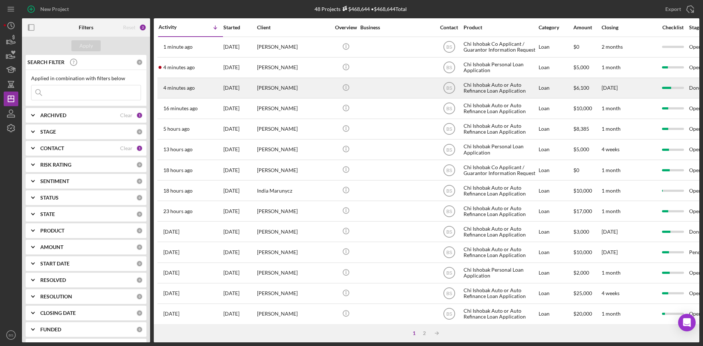
click at [188, 86] on time "4 minutes ago" at bounding box center [178, 88] width 31 height 6
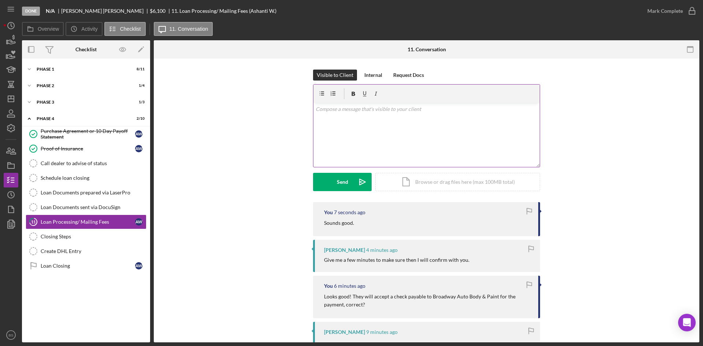
click at [377, 133] on div "v Color teal Color pink Remove color Add row above Add row below Add column bef…" at bounding box center [426, 135] width 226 height 64
click at [12, 97] on icon "Icon/Dashboard" at bounding box center [11, 99] width 18 height 18
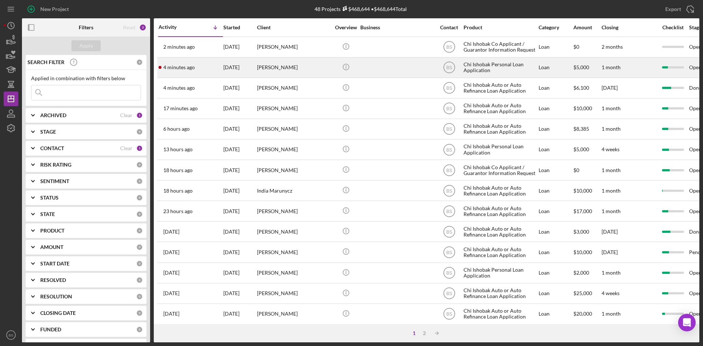
click at [229, 68] on div "[DATE]" at bounding box center [239, 67] width 33 height 19
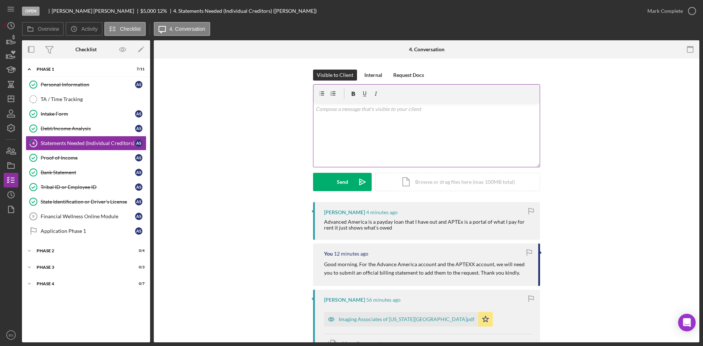
click at [363, 148] on div "v Color teal Color pink Remove color Add row above Add row below Add column bef…" at bounding box center [426, 135] width 226 height 64
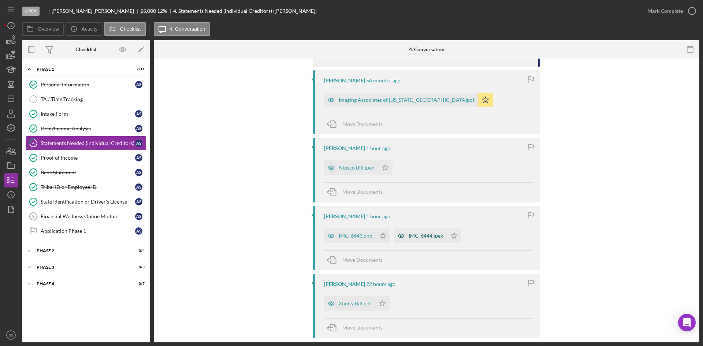
scroll to position [220, 0]
click at [405, 230] on icon "button" at bounding box center [401, 235] width 15 height 15
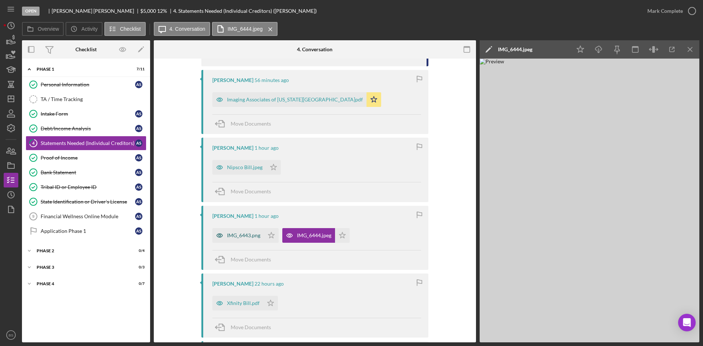
click at [248, 236] on div "IMG_6443.png" at bounding box center [243, 235] width 33 height 6
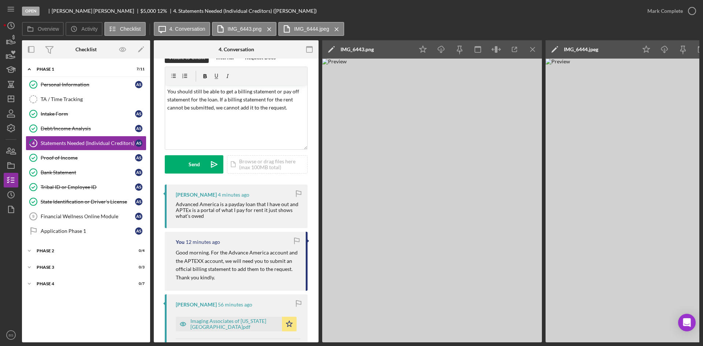
scroll to position [0, 0]
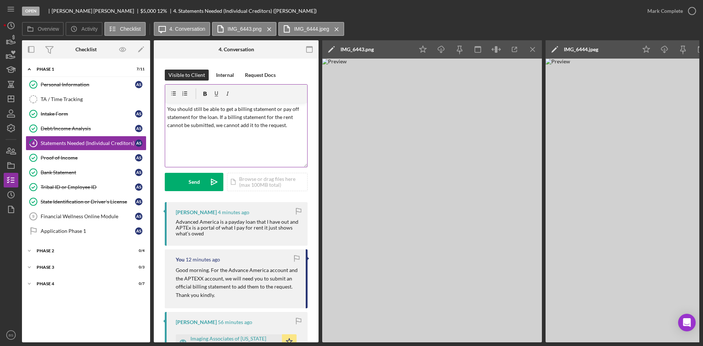
click at [226, 117] on p "You should still be able to get a billing statement or pay off statement for th…" at bounding box center [236, 117] width 138 height 25
click at [250, 123] on p "You should still be able to get a billing statement or pay off statement for th…" at bounding box center [236, 117] width 138 height 25
click at [227, 125] on p "You should still be able to get a billing statement or pay off statement for th…" at bounding box center [236, 117] width 138 height 25
click at [225, 135] on p "You should still be able to get a billing statement or pay off statement for th…" at bounding box center [236, 121] width 138 height 33
click at [235, 126] on p "You should still be able to get a billing statement or pay off statement for th…" at bounding box center [236, 121] width 138 height 33
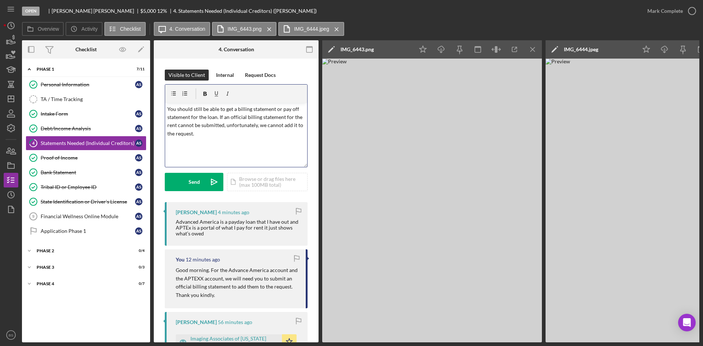
click at [243, 135] on p "You should still be able to get a billing statement or pay off statement for th…" at bounding box center [236, 121] width 138 height 33
click at [206, 133] on p "You should still be able to get a billing statement or pay off statement for th…" at bounding box center [236, 125] width 138 height 41
click at [235, 141] on p "You should still be able to get a billing statement or pay off statement for th…" at bounding box center [236, 125] width 138 height 41
drag, startPoint x: 177, startPoint y: 140, endPoint x: 163, endPoint y: 140, distance: 14.6
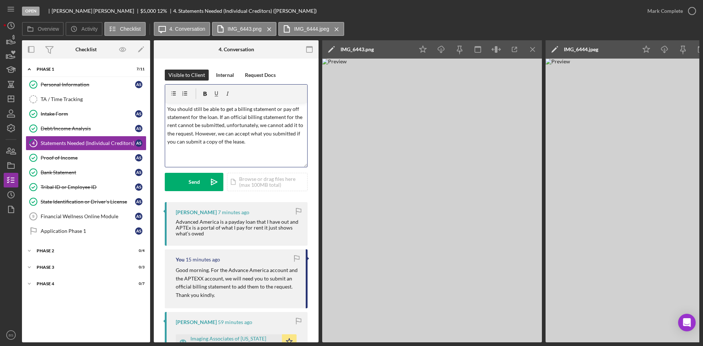
click at [255, 139] on p "You should still be able to get a billing statement or pay off statement for th…" at bounding box center [236, 125] width 138 height 41
click at [195, 175] on div "Send" at bounding box center [194, 182] width 11 height 18
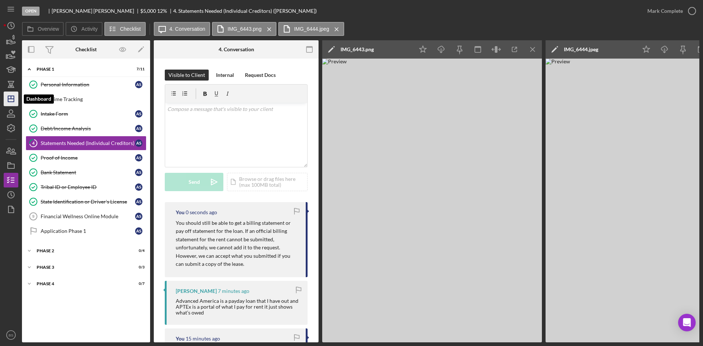
click at [18, 100] on icon "Icon/Dashboard" at bounding box center [11, 99] width 18 height 18
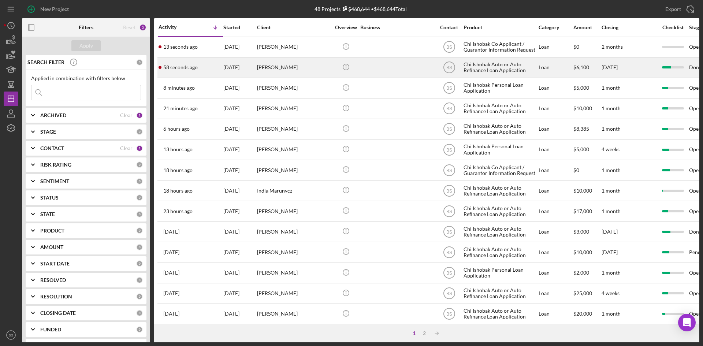
click at [284, 73] on div "[PERSON_NAME]" at bounding box center [293, 67] width 73 height 19
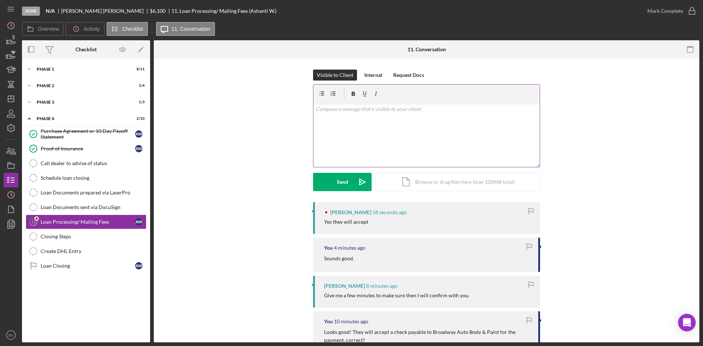
click at [392, 139] on div "v Color teal Color pink Remove color Add row above Add row below Add column bef…" at bounding box center [426, 135] width 226 height 64
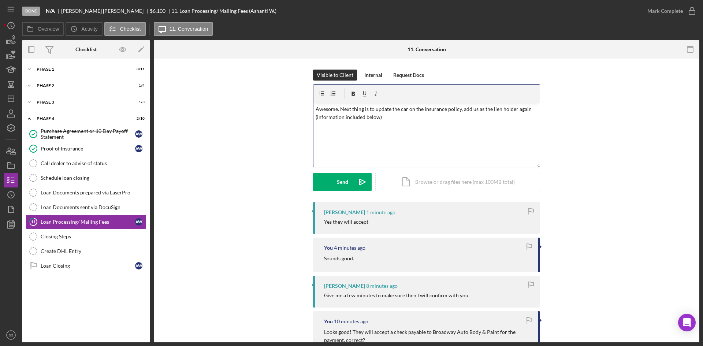
click at [316, 114] on p "Awesome. Next thing is to update the car on the insurance policy, add us as the…" at bounding box center [427, 113] width 222 height 16
click at [397, 119] on p "Awesome. Next thing is to update the car on the insurance policy, add us as the…" at bounding box center [427, 113] width 222 height 16
click at [388, 120] on p "Awesome. Next thing is to update the car on the insurance policy, add us as the…" at bounding box center [427, 117] width 222 height 25
click at [399, 142] on div "v Color teal Color pink Remove color Add row above Add row below Add column bef…" at bounding box center [426, 135] width 226 height 64
click at [444, 123] on p "Awesome. Next thing is to update the car on the insurance policy, add us as the…" at bounding box center [427, 117] width 222 height 25
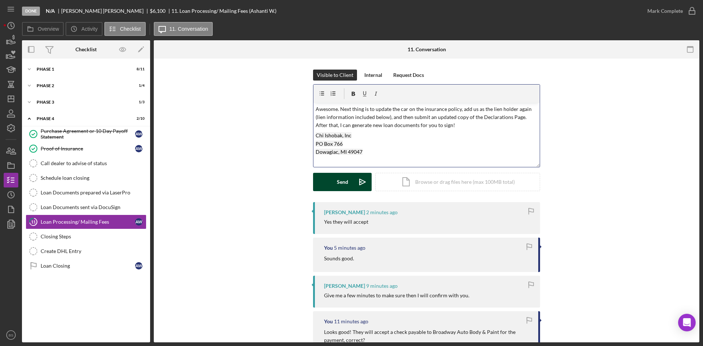
click at [357, 180] on icon "Icon/icon-invite-send" at bounding box center [362, 182] width 18 height 18
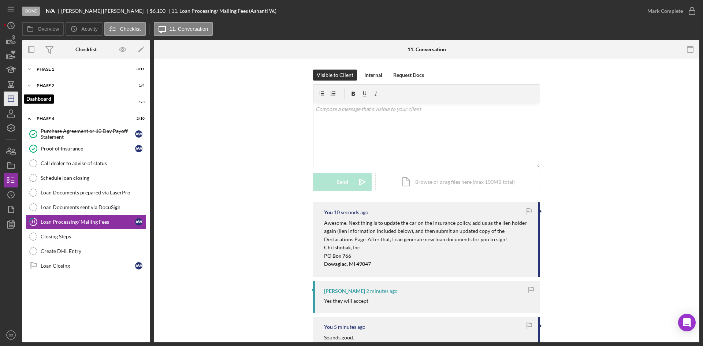
click at [11, 96] on line "button" at bounding box center [11, 97] width 0 height 3
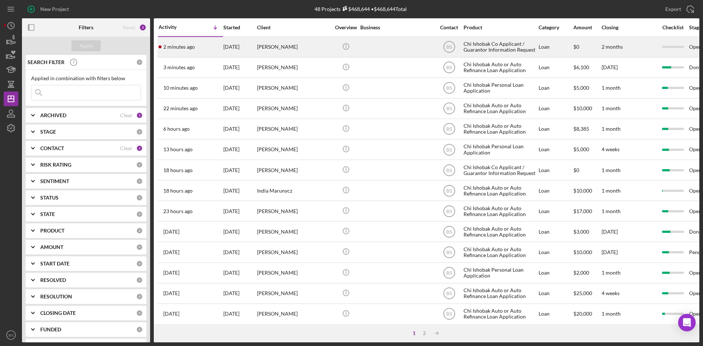
click at [219, 53] on div "2 minutes ago Eric Hersha" at bounding box center [190, 46] width 64 height 19
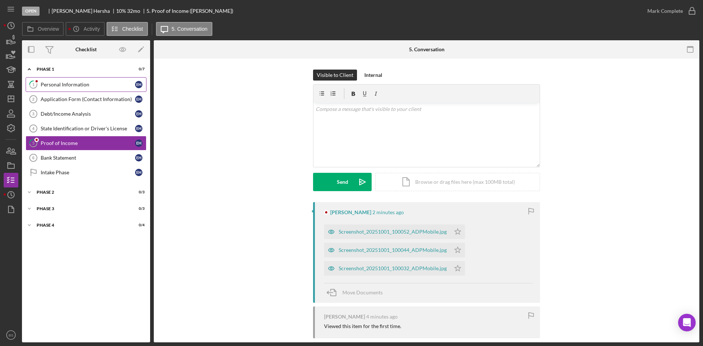
click at [99, 88] on link "1 Personal Information E H" at bounding box center [86, 84] width 121 height 15
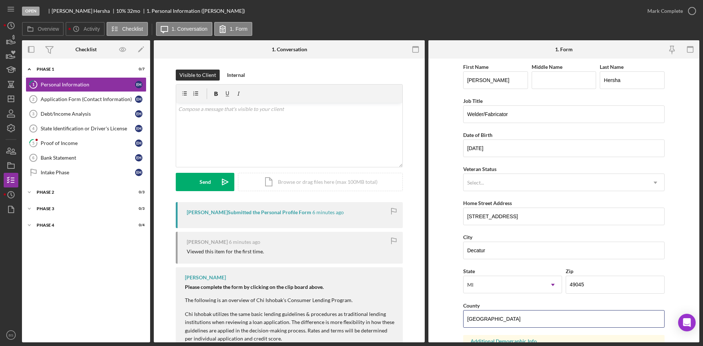
drag, startPoint x: 523, startPoint y: 322, endPoint x: 441, endPoint y: 317, distance: 81.8
click at [441, 317] on form "First Name Eric Middle Name Last Name Hersha Job Title Welder/Fabricator Date o…" at bounding box center [563, 201] width 271 height 284
type input "C"
type input "Van Buren"
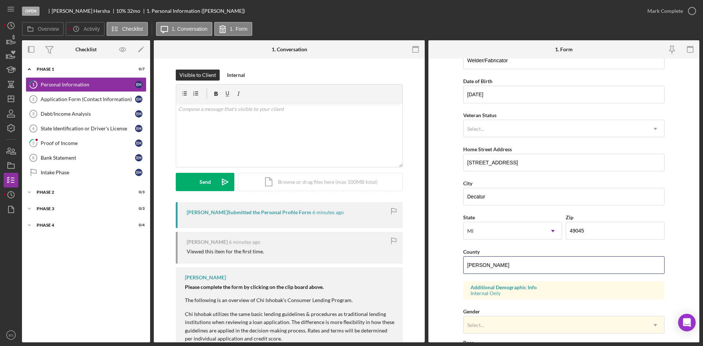
scroll to position [205, 0]
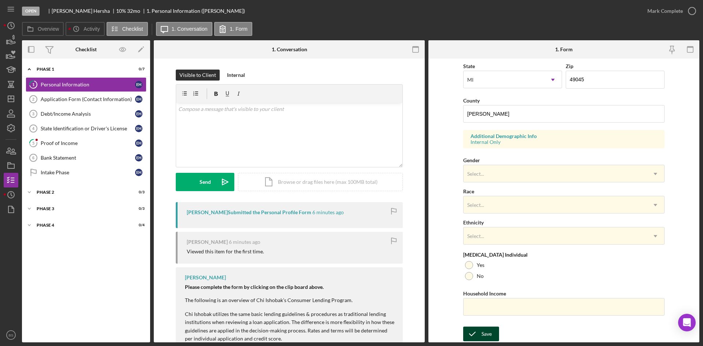
click at [488, 330] on div "Save" at bounding box center [486, 334] width 10 height 15
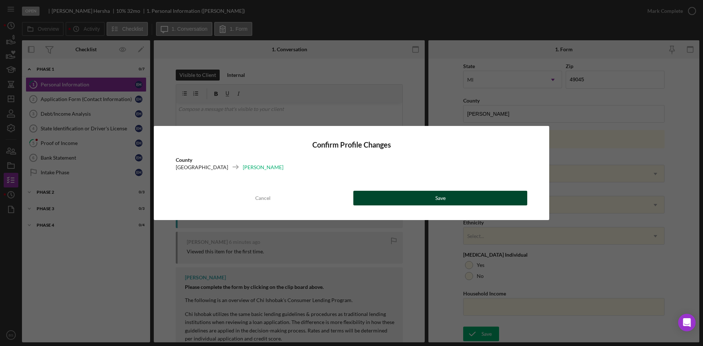
click at [451, 201] on button "Save" at bounding box center [440, 198] width 174 height 15
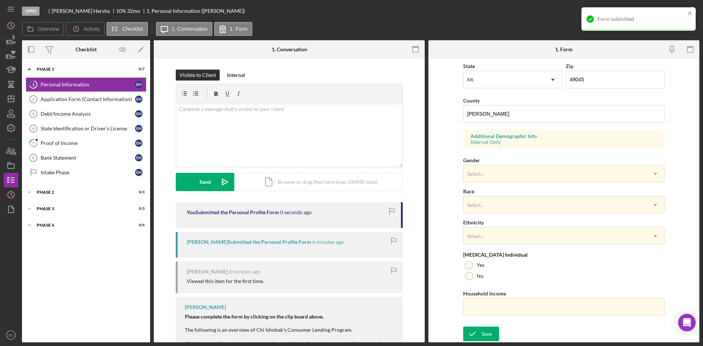
click at [653, 11] on div "Form submitted" at bounding box center [638, 18] width 114 height 23
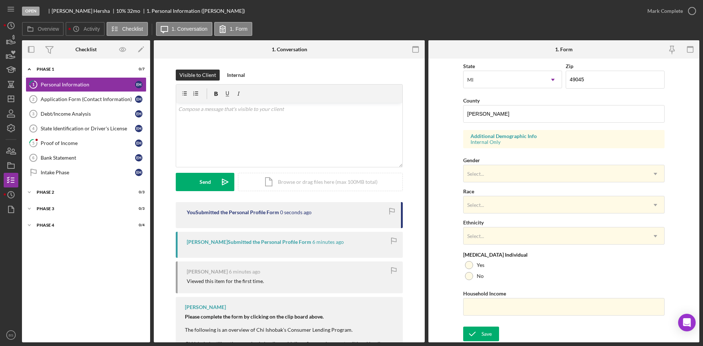
click at [657, 8] on div "Form submitted" at bounding box center [638, 22] width 117 height 32
click at [656, 9] on div "Open Eric Hersha 10 % 32 mo 1. Personal Information (Eric H.) Mark Complete Ove…" at bounding box center [351, 173] width 703 height 346
click at [656, 10] on div "Mark Complete" at bounding box center [665, 11] width 36 height 15
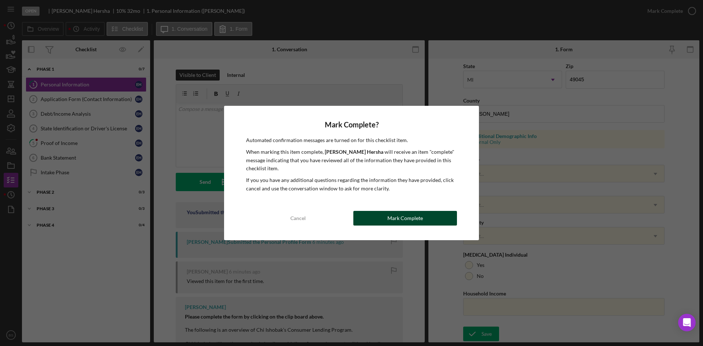
click at [428, 217] on button "Mark Complete" at bounding box center [405, 218] width 104 height 15
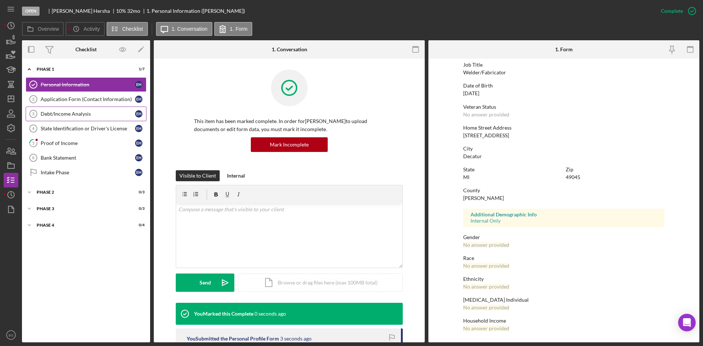
scroll to position [58, 0]
click at [107, 139] on link "5 Proof of Income E H" at bounding box center [86, 143] width 121 height 15
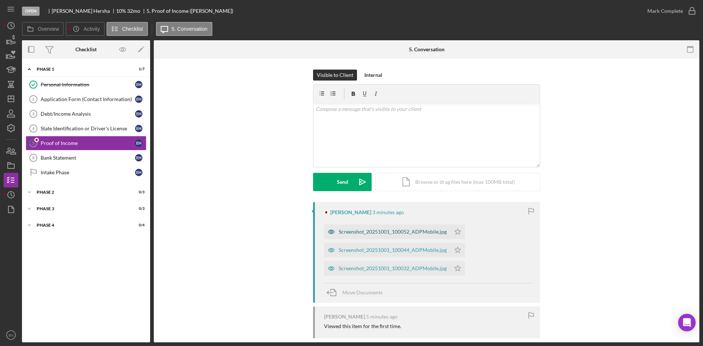
click at [342, 228] on div "Screenshot_20251001_100052_ADPMobile.jpg" at bounding box center [387, 231] width 126 height 15
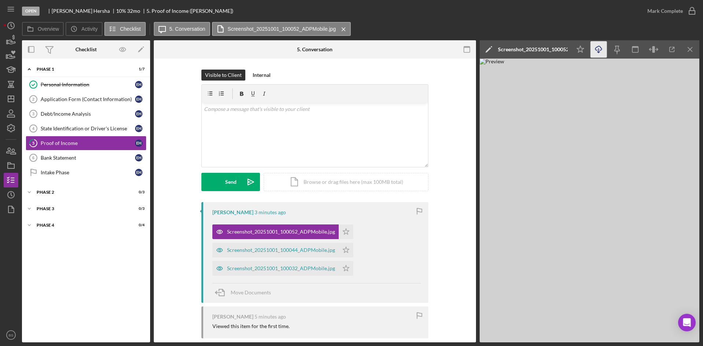
click at [596, 52] on icon "Icon/Download" at bounding box center [598, 49] width 16 height 16
drag, startPoint x: 516, startPoint y: 95, endPoint x: 514, endPoint y: 85, distance: 10.5
click at [516, 95] on img at bounding box center [590, 201] width 220 height 284
click at [516, 51] on div "Screenshot_20251001_100052_ADPMobile.jpg" at bounding box center [533, 49] width 70 height 6
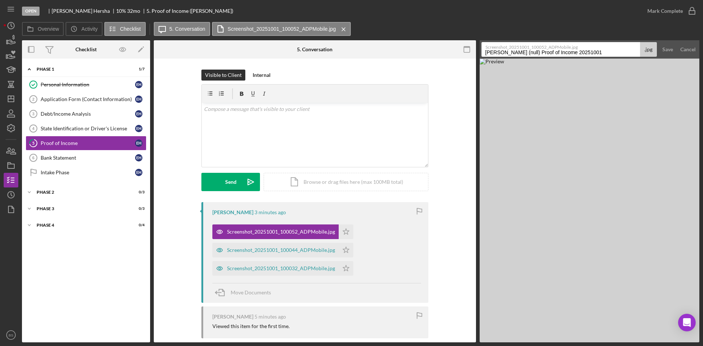
click at [516, 51] on input "Hersha, Eric (null) Proof of Income 20251001" at bounding box center [560, 49] width 158 height 15
type input "10/2"
click at [669, 49] on div "Save" at bounding box center [667, 49] width 11 height 15
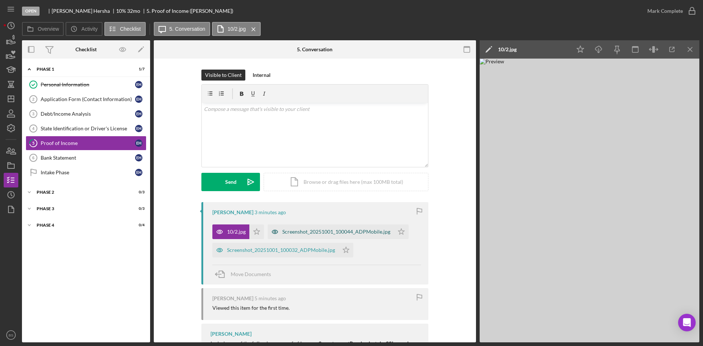
click at [301, 226] on div "Screenshot_20251001_100044_ADPMobile.jpg" at bounding box center [331, 231] width 126 height 15
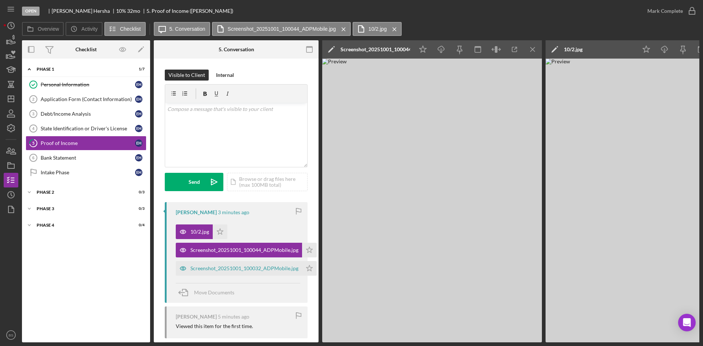
click at [364, 49] on div "Screenshot_20251001_100044_ADPMobile.jpg" at bounding box center [375, 49] width 70 height 6
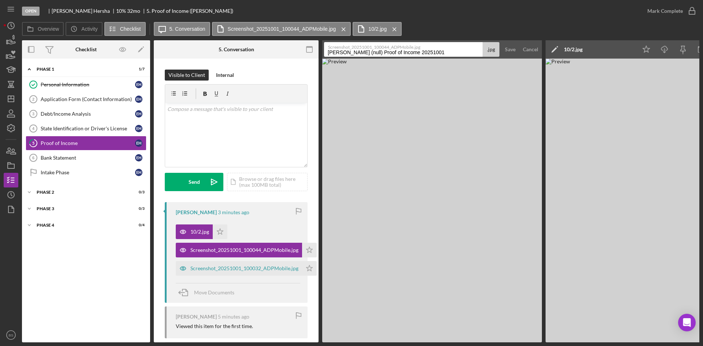
click at [364, 50] on input "Hersha, Eric (null) Proof of Income 20251001" at bounding box center [403, 49] width 158 height 15
type input "09/25"
click at [511, 49] on div "Save" at bounding box center [510, 49] width 11 height 15
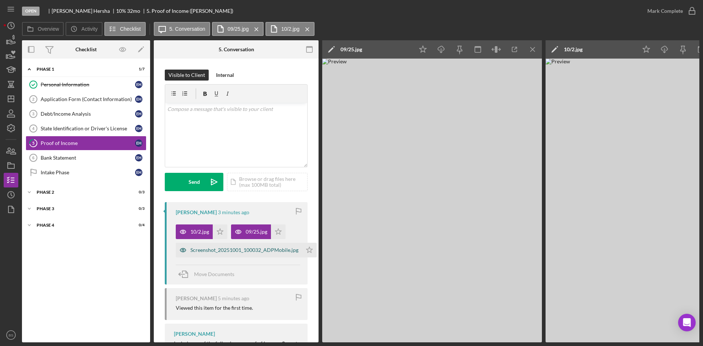
click at [255, 253] on div "Screenshot_20251001_100032_ADPMobile.jpg" at bounding box center [239, 250] width 126 height 15
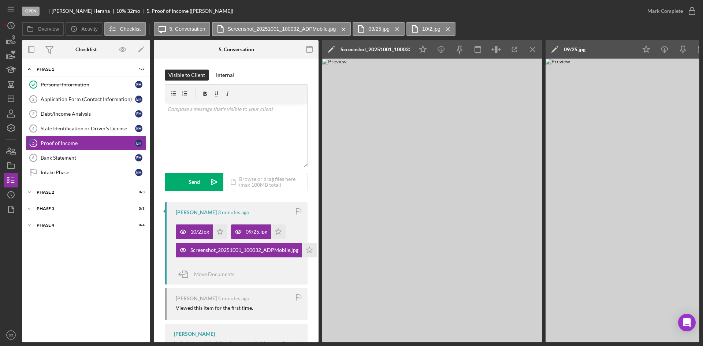
click at [361, 51] on div "Screenshot_20251001_100032_ADPMobile.jpg" at bounding box center [375, 49] width 70 height 6
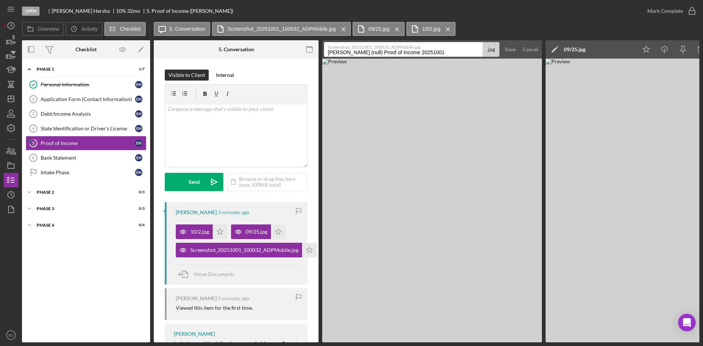
click at [361, 51] on input "Hersha, Eric (null) Proof of Income 20251001" at bounding box center [403, 49] width 158 height 15
type input "09/18"
click at [507, 51] on div "Save" at bounding box center [510, 49] width 11 height 15
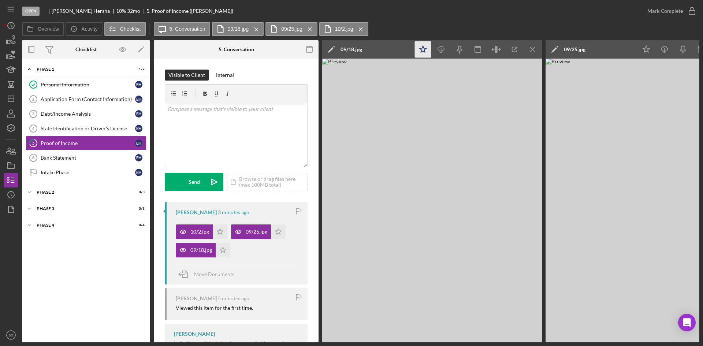
click at [426, 46] on icon "Icon/Star" at bounding box center [423, 49] width 16 height 16
click at [680, 10] on div "Mark Complete" at bounding box center [665, 11] width 36 height 15
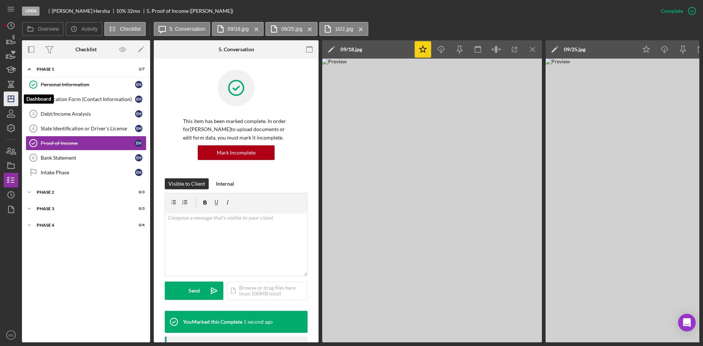
click at [13, 98] on icon "Icon/Dashboard" at bounding box center [11, 99] width 18 height 18
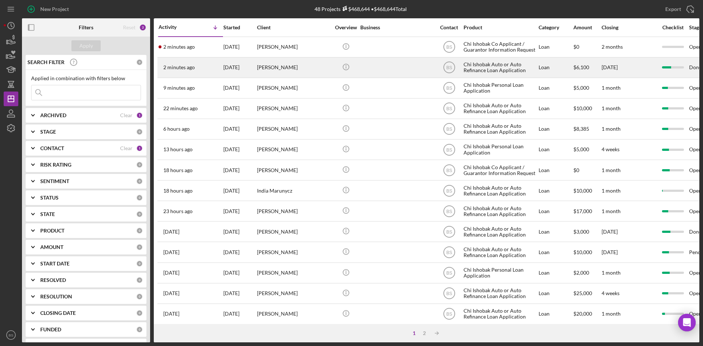
click at [279, 66] on div "[PERSON_NAME]" at bounding box center [293, 67] width 73 height 19
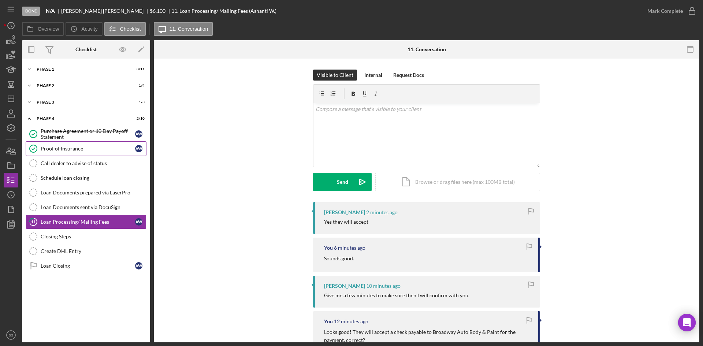
click at [60, 150] on div "Proof of Insurance" at bounding box center [88, 149] width 94 height 6
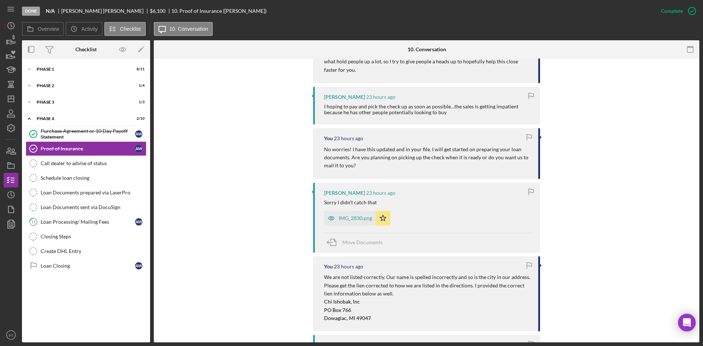
scroll to position [439, 0]
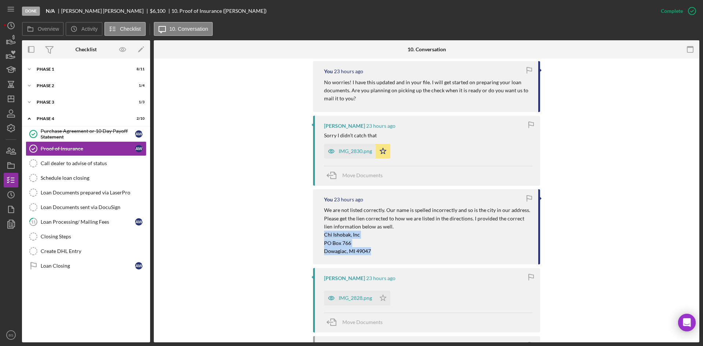
drag, startPoint x: 371, startPoint y: 242, endPoint x: 319, endPoint y: 225, distance: 54.8
click at [319, 225] on div "You 23 hours ago We are not listed correctly. Our name is spelled incorrectly a…" at bounding box center [426, 226] width 227 height 75
copy mark "Chi Ishobak, Inc PO Box 766 Dowagiac, MI 49047"
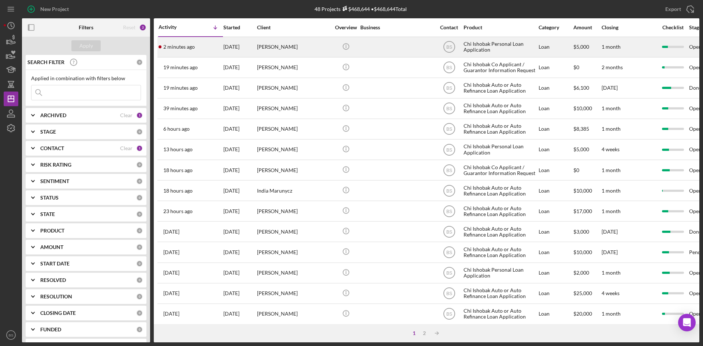
click at [325, 41] on div "[PERSON_NAME]" at bounding box center [293, 46] width 73 height 19
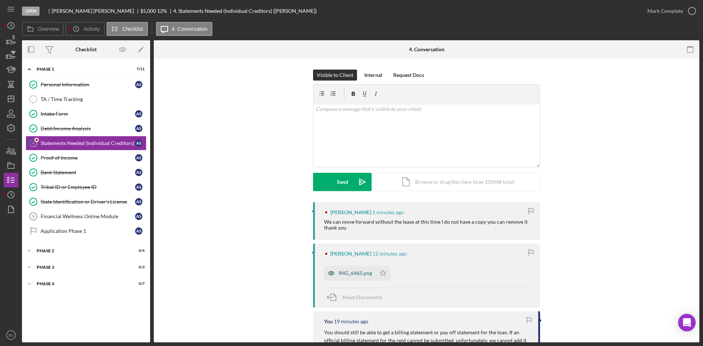
click at [359, 271] on div "IMG_6465.png" at bounding box center [355, 273] width 33 height 6
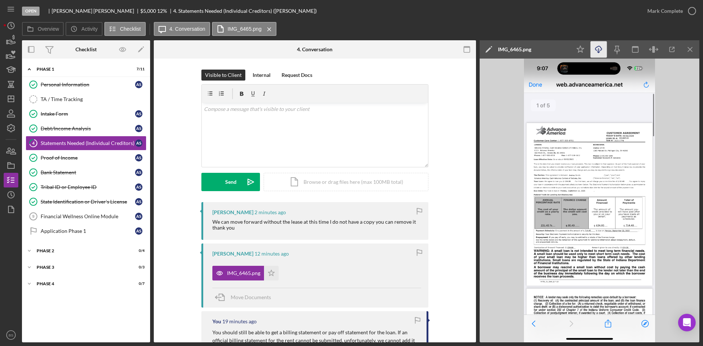
click at [597, 49] on icon "Icon/Download" at bounding box center [598, 49] width 16 height 16
click at [83, 212] on link "Financial Wellness Online Module 9 Financial Wellness Online Module A S" at bounding box center [86, 216] width 121 height 15
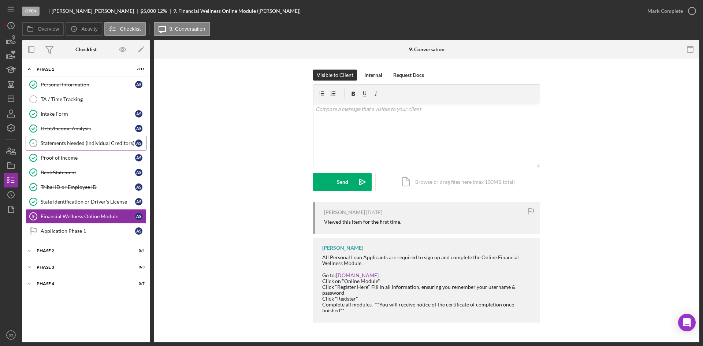
click at [86, 146] on link "4 Statements Needed (Individual Creditors) A S" at bounding box center [86, 143] width 121 height 15
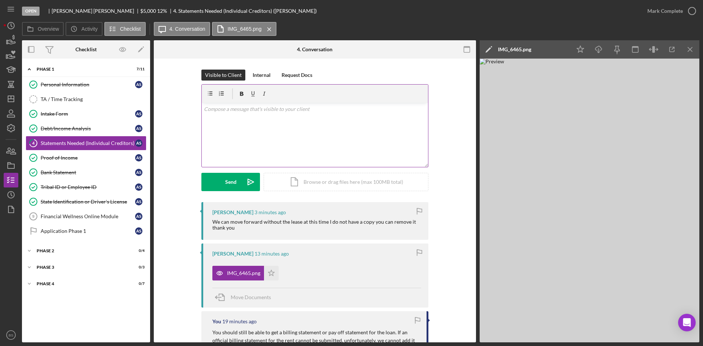
click at [275, 148] on div "v Color teal Color pink Remove color Add row above Add row below Add column bef…" at bounding box center [315, 135] width 226 height 64
click at [270, 271] on icon "Icon/Star" at bounding box center [271, 273] width 15 height 15
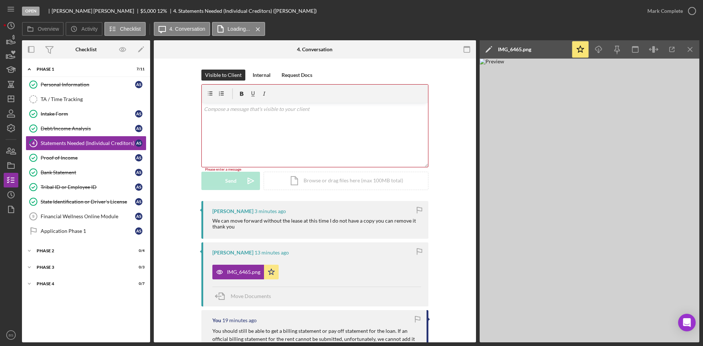
click at [509, 51] on div "IMG_6465.png" at bounding box center [514, 49] width 33 height 6
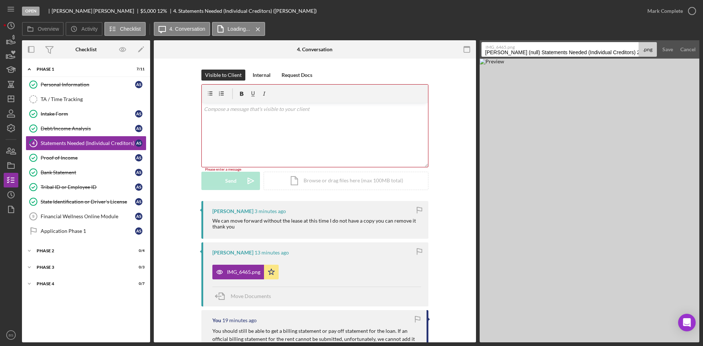
click at [511, 49] on label "IMG_6465.png" at bounding box center [561, 45] width 153 height 7
click at [511, 49] on input "Smith, Andrea (null) Statements Needed (Individual Creditors) 20251001" at bounding box center [559, 49] width 157 height 15
click at [511, 49] on label "IMG_6465.png" at bounding box center [561, 45] width 153 height 7
click at [511, 49] on input "Smith, Andrea (null) Statements Needed (Individual Creditors) 20251001" at bounding box center [559, 49] width 157 height 15
click at [511, 49] on label "IMG_6465.png" at bounding box center [561, 45] width 153 height 7
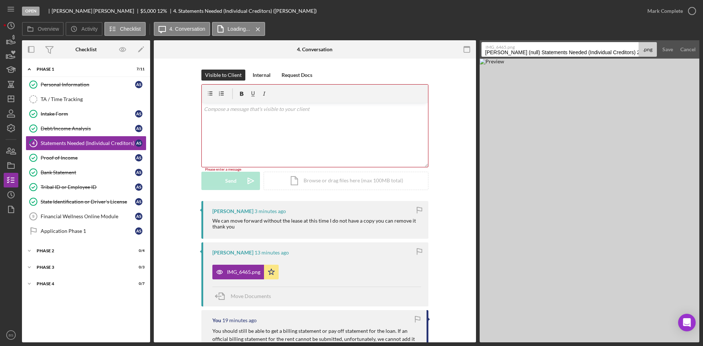
click at [511, 49] on input "Smith, Andrea (null) Statements Needed (Individual Creditors) 20251001" at bounding box center [559, 49] width 157 height 15
click at [513, 52] on input "Smith, Andrea (null) Statements Needed (Individual Creditors) 20251001" at bounding box center [559, 49] width 157 height 15
type input "Advance America"
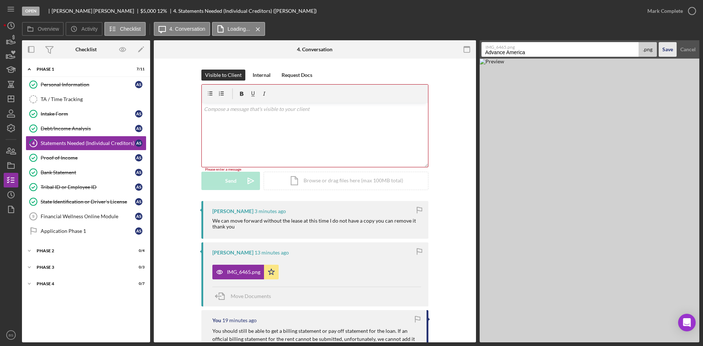
click at [661, 52] on button "Save" at bounding box center [667, 49] width 18 height 15
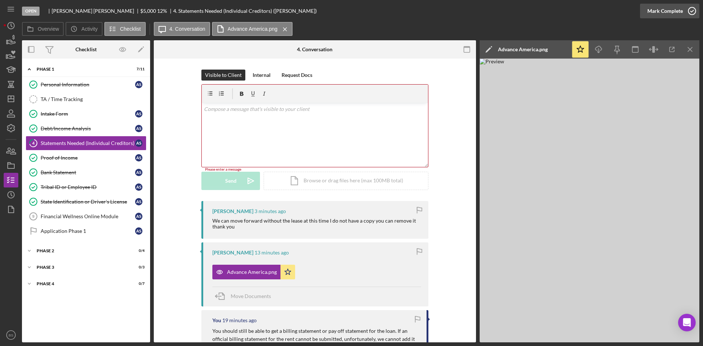
click at [665, 10] on div "Mark Complete" at bounding box center [665, 11] width 36 height 15
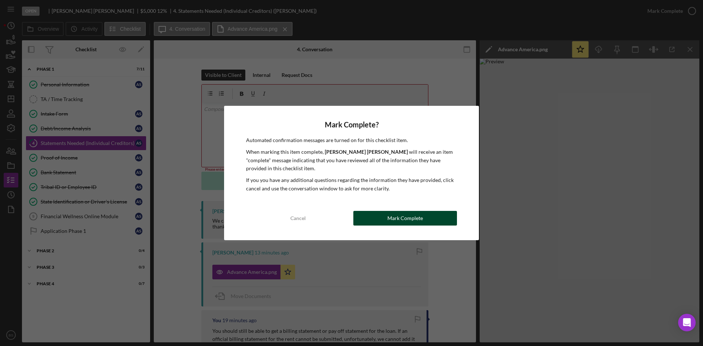
click at [444, 220] on button "Mark Complete" at bounding box center [405, 218] width 104 height 15
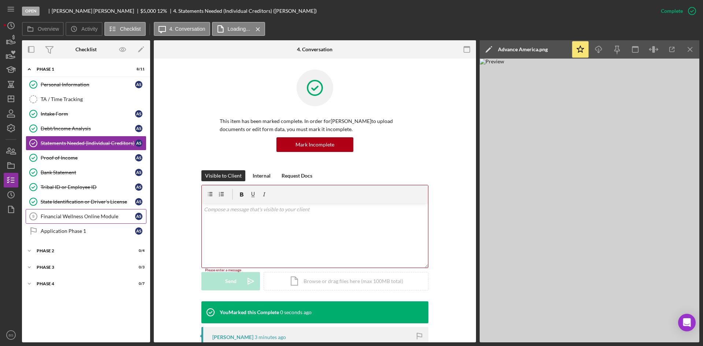
click at [88, 216] on div "Financial Wellness Online Module" at bounding box center [88, 216] width 94 height 6
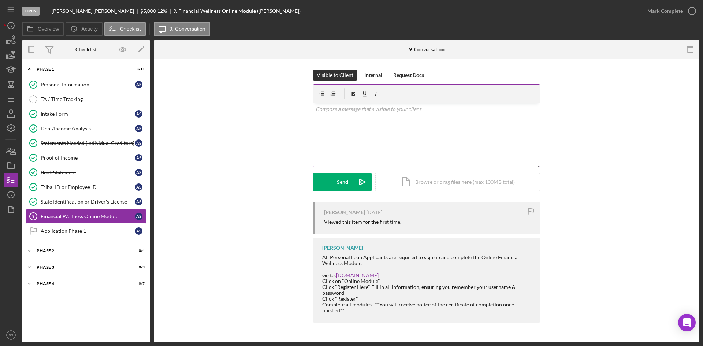
click at [329, 126] on div "v Color teal Color pink Remove color Add row above Add row below Add column bef…" at bounding box center [426, 135] width 226 height 64
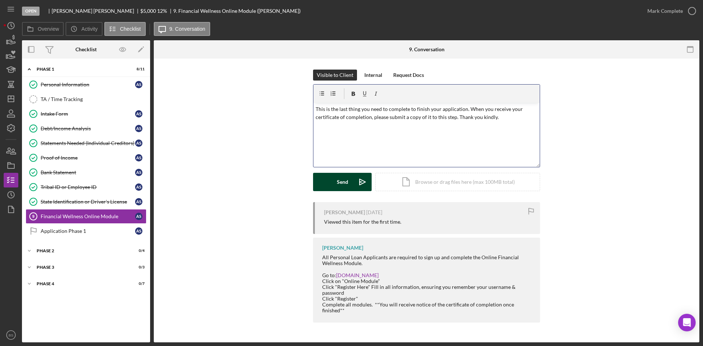
click at [322, 184] on button "Send Icon/icon-invite-send" at bounding box center [342, 182] width 59 height 18
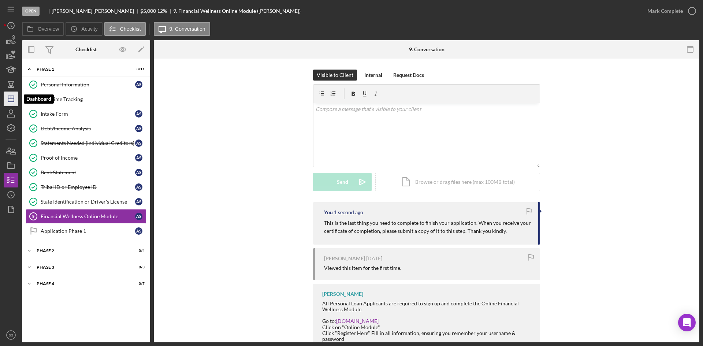
click at [10, 97] on icon "Icon/Dashboard" at bounding box center [11, 99] width 18 height 18
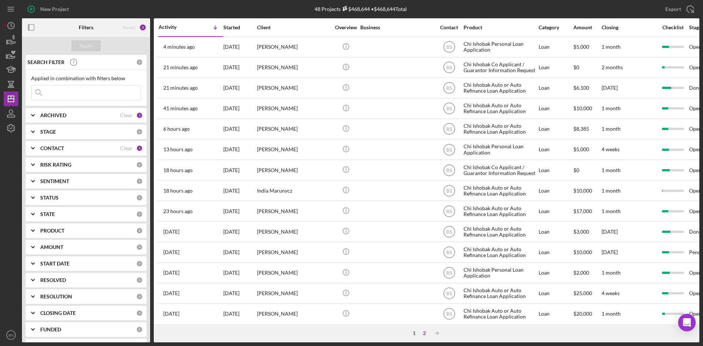
click at [425, 333] on div "2" at bounding box center [424, 333] width 10 height 6
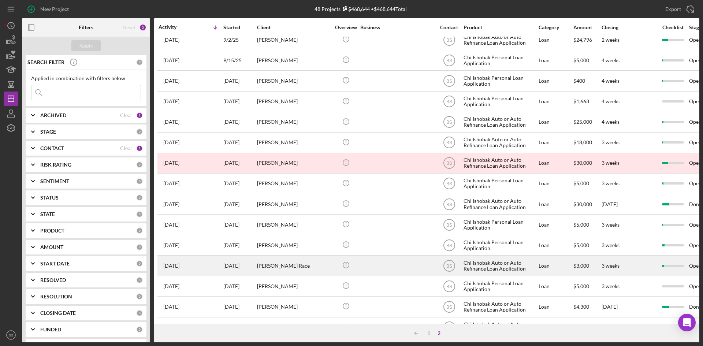
scroll to position [194, 0]
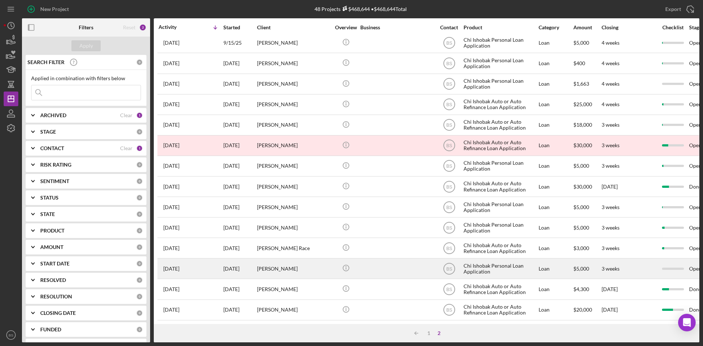
click at [259, 266] on div "James Williams" at bounding box center [293, 268] width 73 height 19
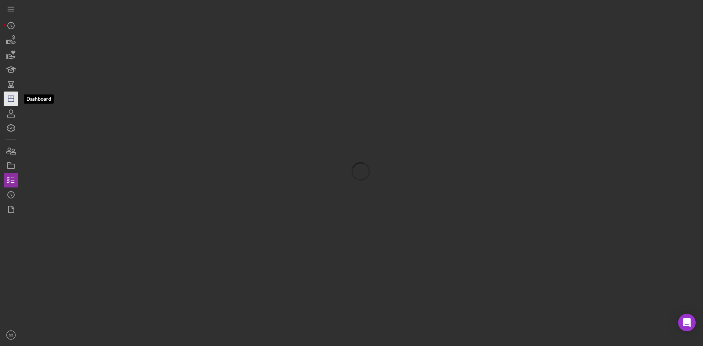
click at [12, 103] on icon "Icon/Dashboard" at bounding box center [11, 99] width 18 height 18
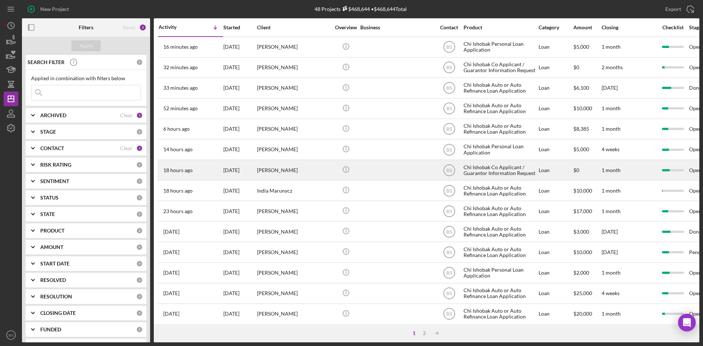
click at [286, 171] on div "[PERSON_NAME]" at bounding box center [293, 169] width 73 height 19
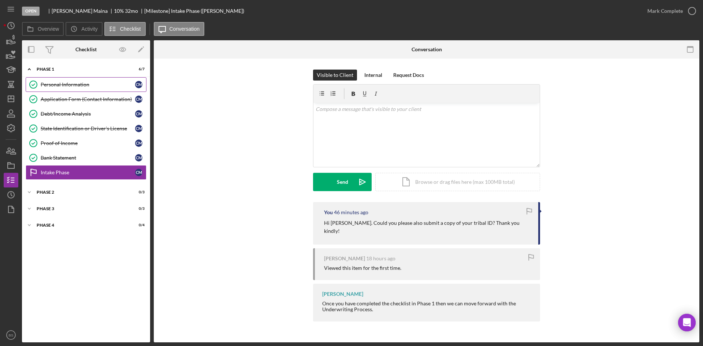
click at [81, 83] on div "Personal Information" at bounding box center [88, 85] width 94 height 6
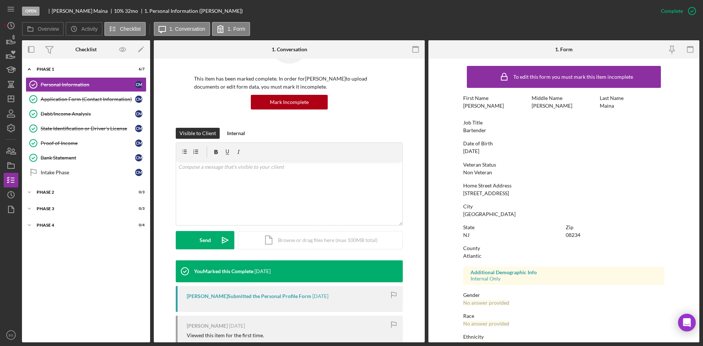
scroll to position [183, 0]
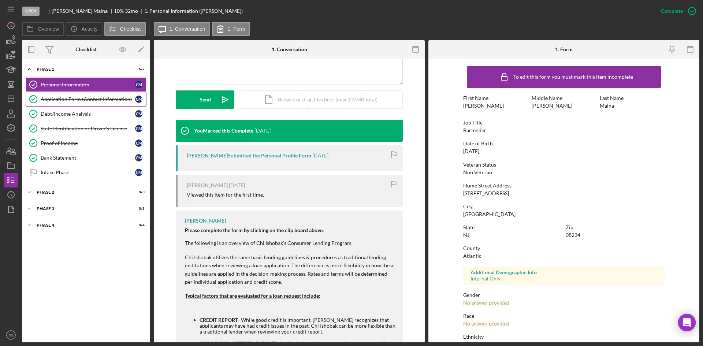
click at [79, 99] on div "Application Form (Contact Information)" at bounding box center [88, 99] width 94 height 6
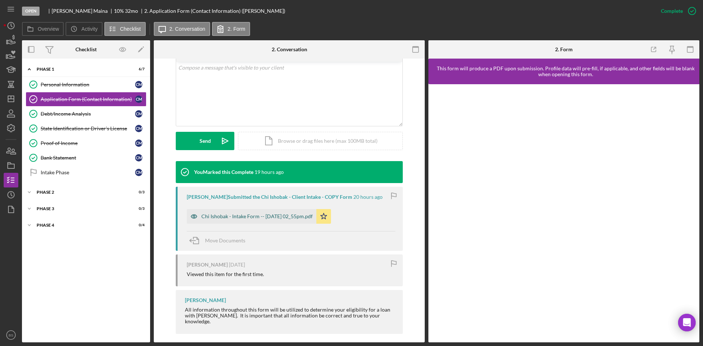
click at [292, 212] on div "Chi Ishobak - Intake Form -- [DATE] 02_55pm.pdf" at bounding box center [252, 216] width 130 height 15
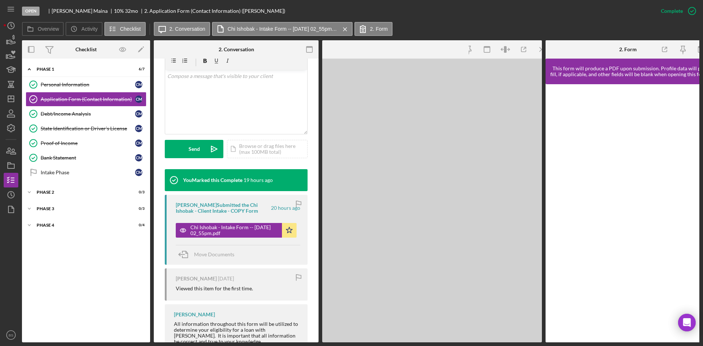
scroll to position [150, 0]
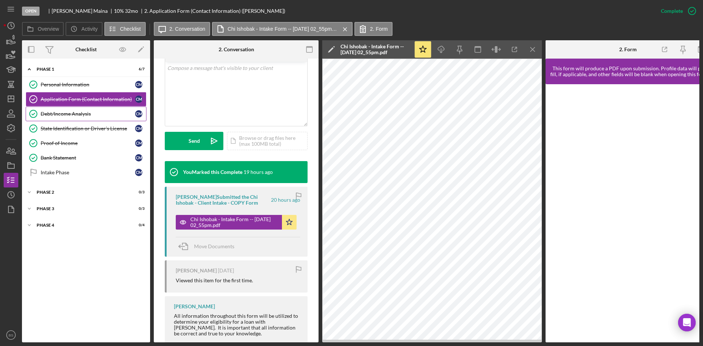
drag, startPoint x: 43, startPoint y: 116, endPoint x: 100, endPoint y: 127, distance: 58.1
click at [43, 116] on div "Debt/Income Analysis" at bounding box center [88, 114] width 94 height 6
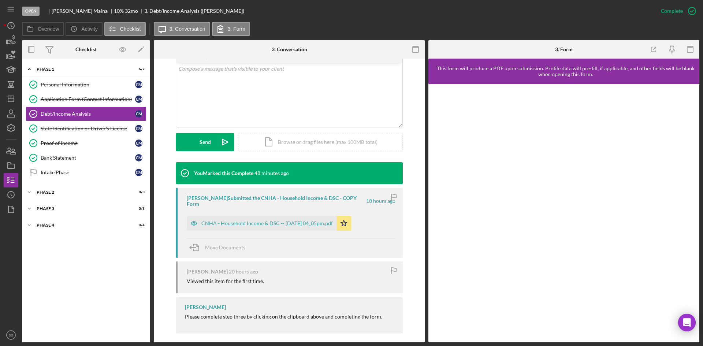
drag, startPoint x: 269, startPoint y: 218, endPoint x: 319, endPoint y: 196, distance: 55.1
click at [269, 220] on div "CNHA - Household Income & DSC -- [DATE] 04_05pm.pdf" at bounding box center [266, 223] width 131 height 6
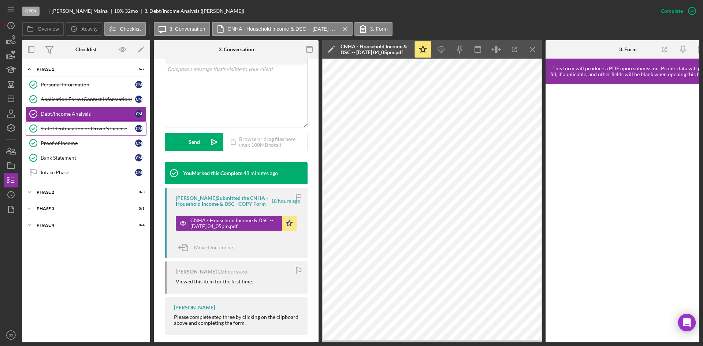
click at [79, 131] on div "State Identification or Driver's License" at bounding box center [88, 129] width 94 height 6
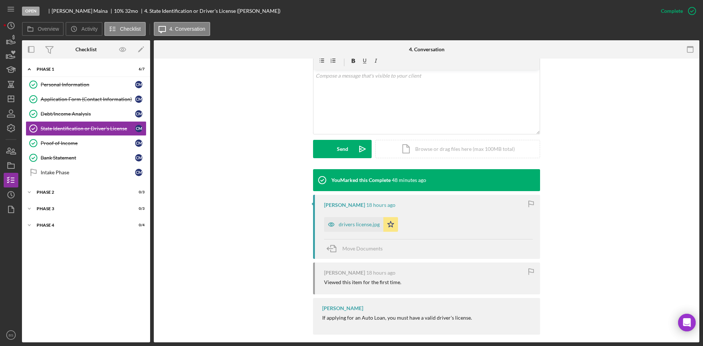
scroll to position [141, 0]
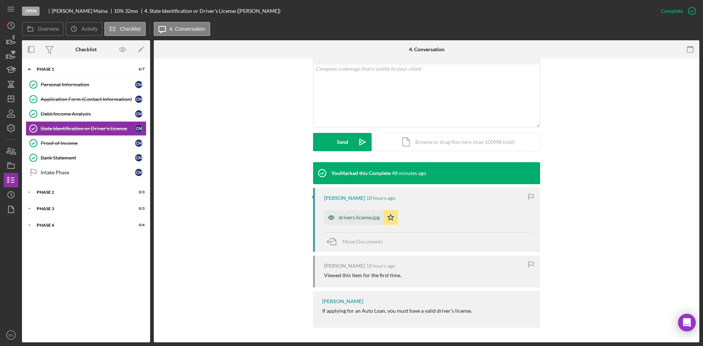
drag, startPoint x: 336, startPoint y: 213, endPoint x: 328, endPoint y: 213, distance: 7.7
click at [336, 213] on icon "button" at bounding box center [331, 217] width 15 height 15
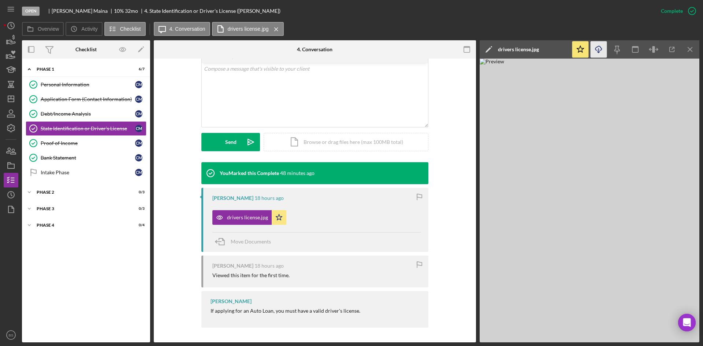
click at [602, 45] on icon "Icon/Download" at bounding box center [598, 49] width 16 height 16
click at [90, 142] on div "Proof of Income" at bounding box center [88, 143] width 94 height 6
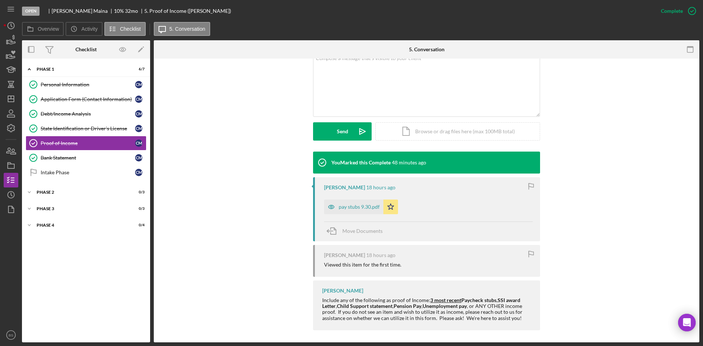
scroll to position [154, 0]
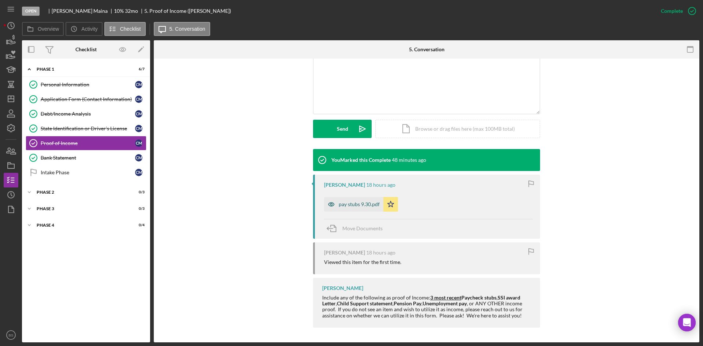
click at [354, 204] on div "pay stubs 9.30.pdf" at bounding box center [359, 204] width 41 height 6
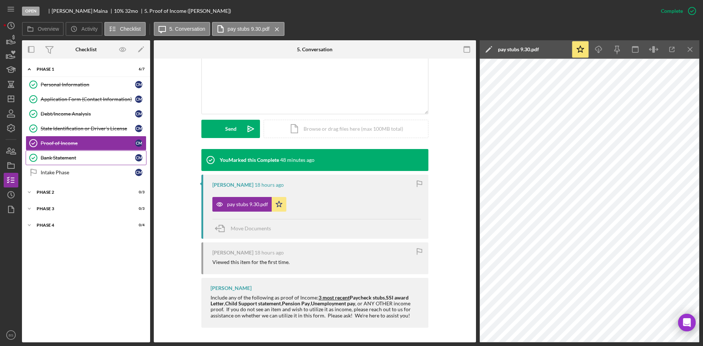
click at [135, 158] on div "Bank Statement" at bounding box center [88, 158] width 94 height 6
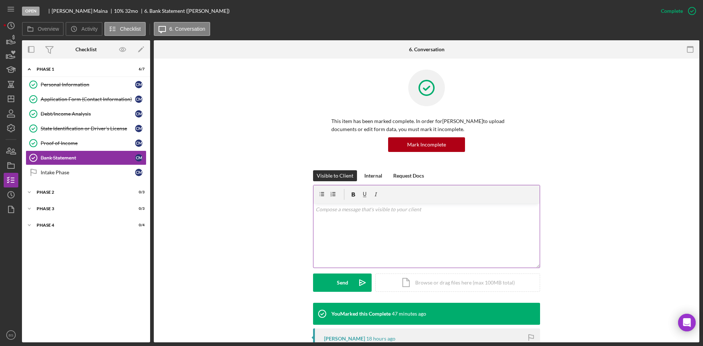
scroll to position [141, 0]
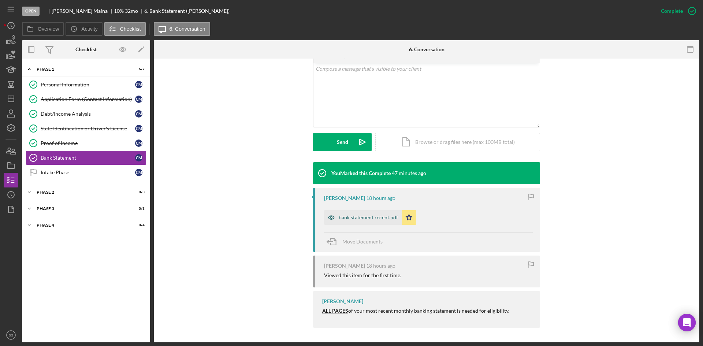
click at [366, 222] on div "bank statement recent.pdf" at bounding box center [363, 217] width 78 height 15
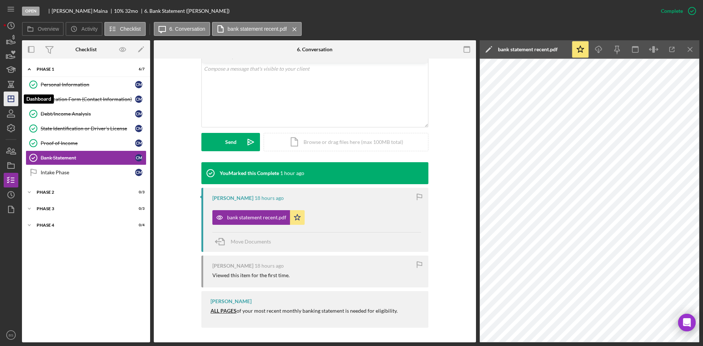
click at [12, 93] on icon "Icon/Dashboard" at bounding box center [11, 99] width 18 height 18
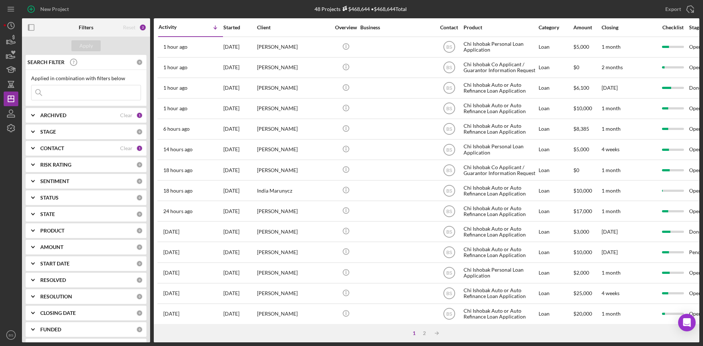
click at [53, 92] on input at bounding box center [85, 92] width 109 height 15
type input "long"
click at [82, 42] on div "Apply" at bounding box center [86, 45] width 14 height 11
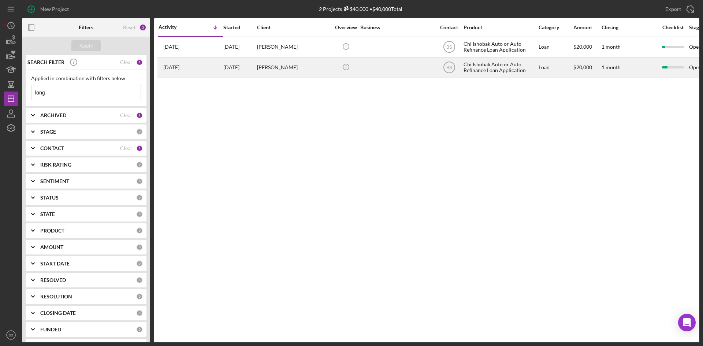
click at [303, 66] on div "[PERSON_NAME]" at bounding box center [293, 67] width 73 height 19
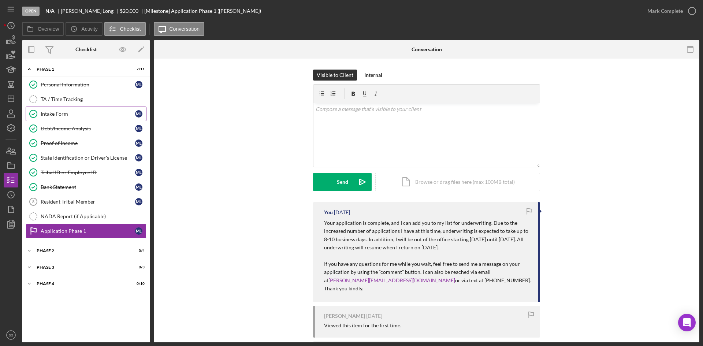
click at [62, 112] on div "Intake Form" at bounding box center [88, 114] width 94 height 6
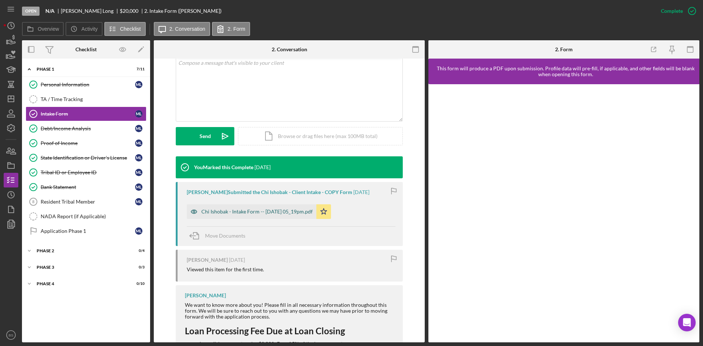
click at [277, 209] on div "Chi Ishobak - Intake Form -- [DATE] 05_19pm.pdf" at bounding box center [256, 212] width 111 height 6
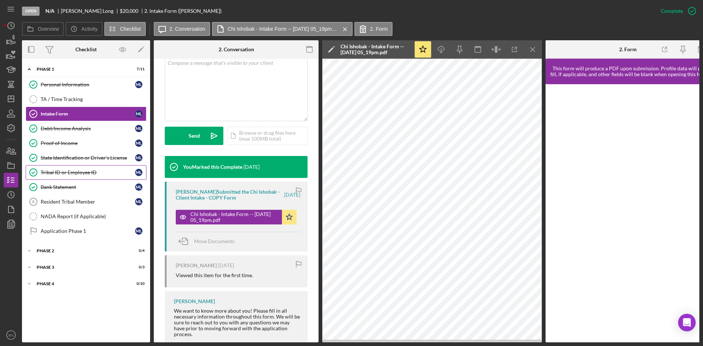
click at [108, 173] on div "Tribal ID or Employee ID" at bounding box center [88, 172] width 94 height 6
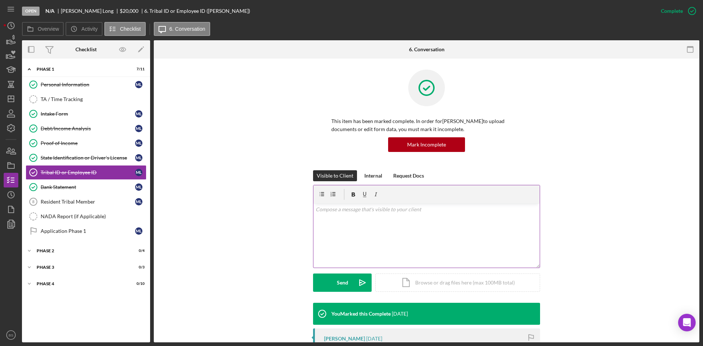
scroll to position [110, 0]
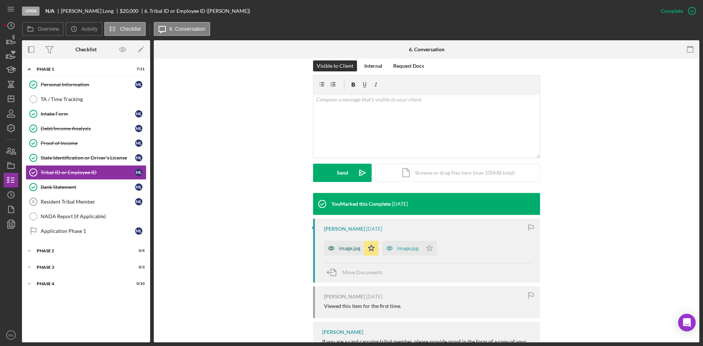
click at [352, 248] on div "image.jpg" at bounding box center [350, 248] width 22 height 6
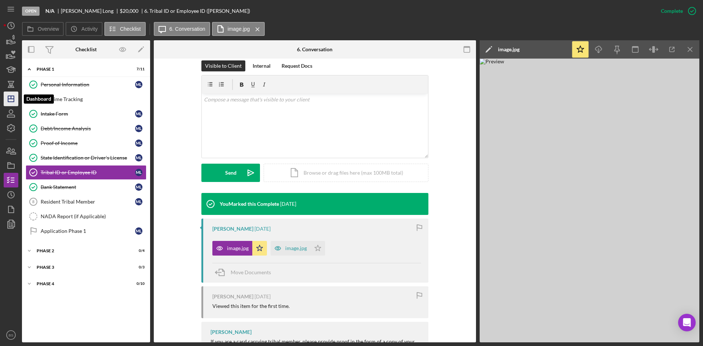
click at [7, 93] on icon "Icon/Dashboard" at bounding box center [11, 99] width 18 height 18
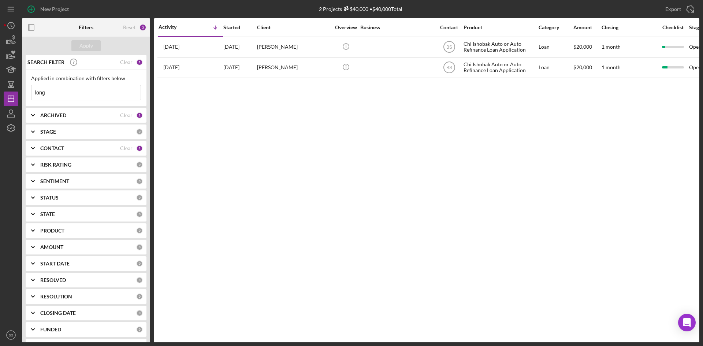
drag, startPoint x: 73, startPoint y: 95, endPoint x: -3, endPoint y: 92, distance: 76.2
click at [0, 92] on html "New Project 2 Projects $40,000 • $40,000 Total long Export Icon/Export Filters …" at bounding box center [351, 173] width 703 height 346
type input "phil"
click at [81, 49] on div "Apply" at bounding box center [86, 45] width 14 height 11
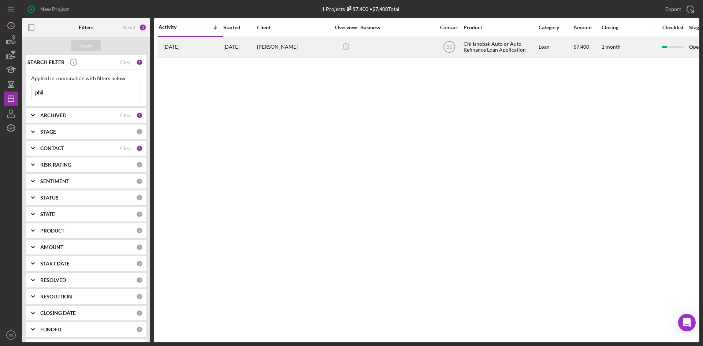
click at [206, 46] on div "[DATE] [PERSON_NAME]" at bounding box center [190, 46] width 64 height 19
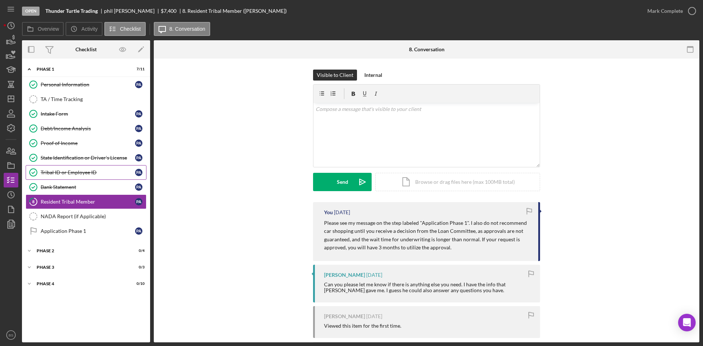
click at [57, 176] on link "Tribal ID or Employee ID Tribal ID or Employee ID p a" at bounding box center [86, 172] width 121 height 15
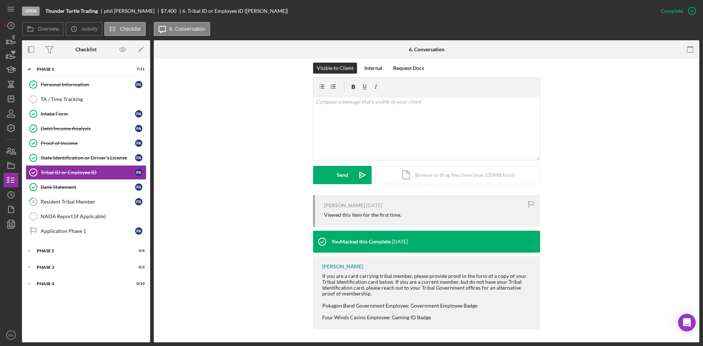
scroll to position [109, 0]
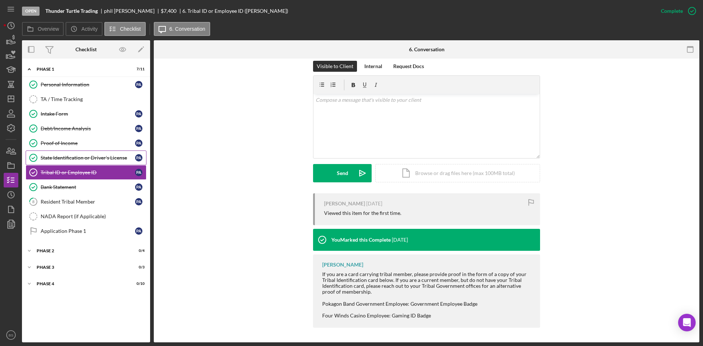
click at [42, 158] on div "State Identification or Driver's License" at bounding box center [88, 158] width 94 height 6
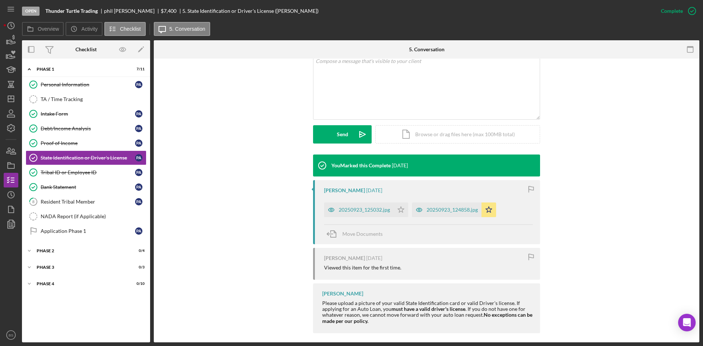
scroll to position [154, 0]
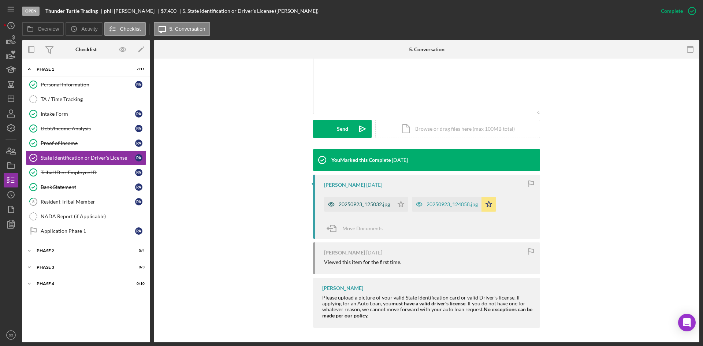
click at [358, 201] on div "20250923_125032.jpg" at bounding box center [364, 204] width 51 height 6
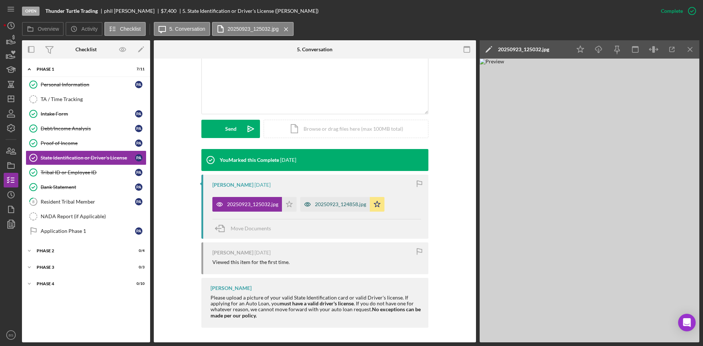
click at [347, 210] on div "20250923_124858.jpg" at bounding box center [335, 204] width 70 height 15
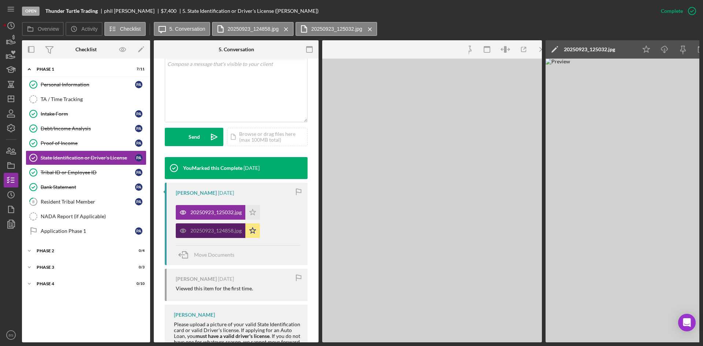
scroll to position [162, 0]
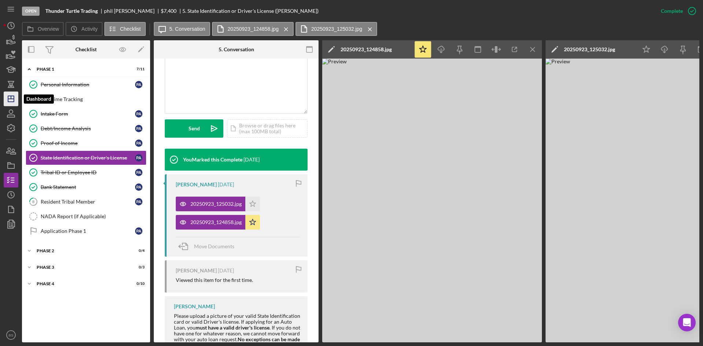
click at [15, 100] on icon "Icon/Dashboard" at bounding box center [11, 99] width 18 height 18
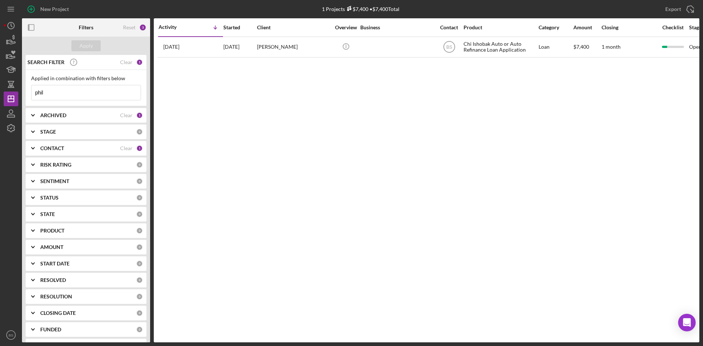
click at [101, 86] on input "phil" at bounding box center [85, 92] width 109 height 15
type input "victoria"
click at [92, 44] on div "Apply" at bounding box center [86, 45] width 14 height 11
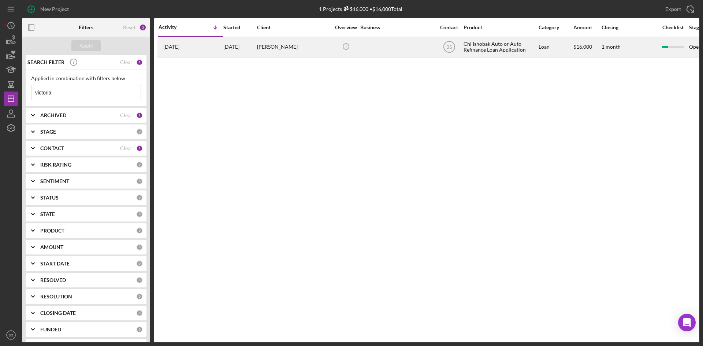
click at [242, 57] on td "[DATE]" at bounding box center [240, 47] width 34 height 20
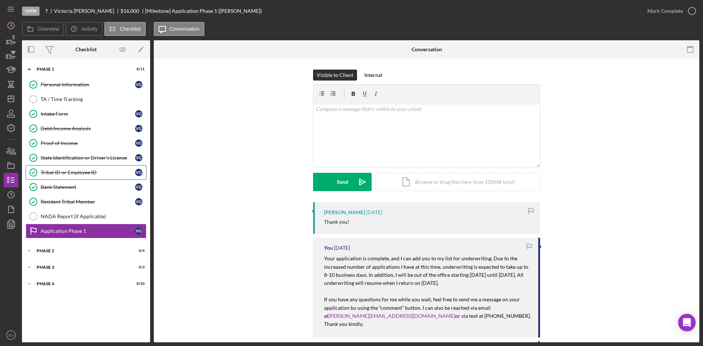
click at [84, 175] on div "Tribal ID or Employee ID" at bounding box center [88, 172] width 94 height 6
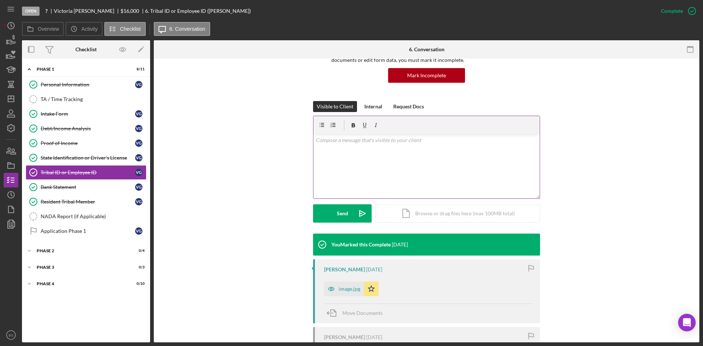
scroll to position [146, 0]
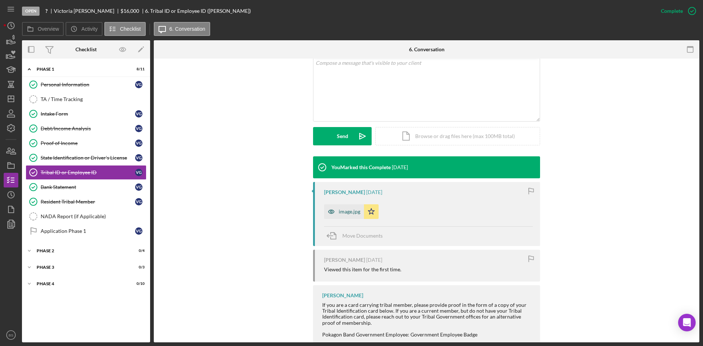
click at [348, 214] on div "image.jpg" at bounding box center [350, 212] width 22 height 6
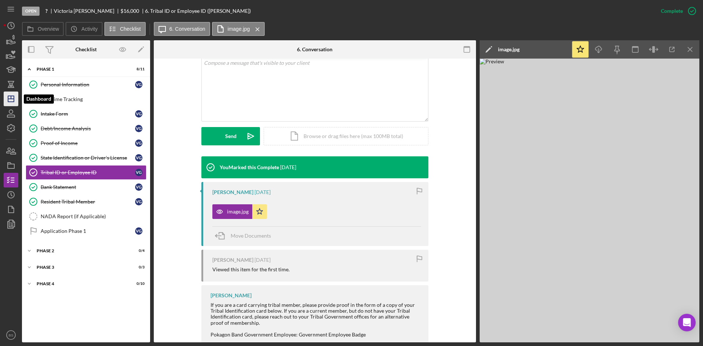
drag, startPoint x: 15, startPoint y: 102, endPoint x: 10, endPoint y: 96, distance: 8.3
click at [15, 102] on icon "Icon/Dashboard" at bounding box center [11, 99] width 18 height 18
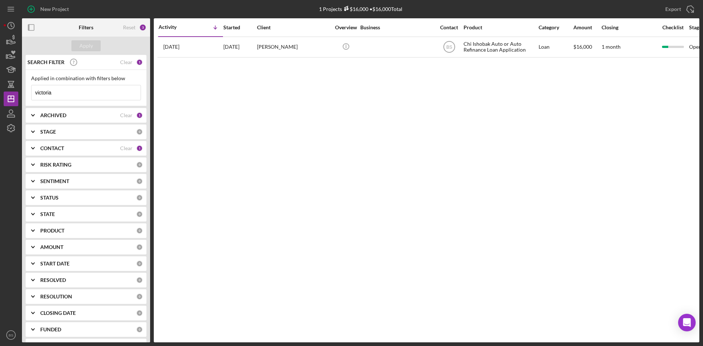
click at [110, 97] on input "victoria" at bounding box center [85, 92] width 109 height 15
type input "tawny"
click at [89, 46] on div "Apply" at bounding box center [86, 45] width 14 height 11
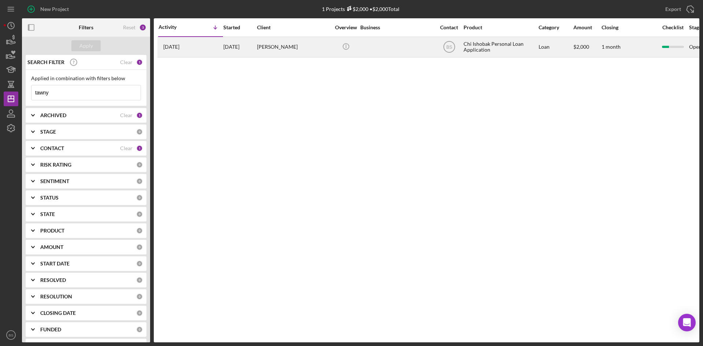
click at [216, 41] on div "[DATE] [PERSON_NAME]" at bounding box center [190, 46] width 64 height 19
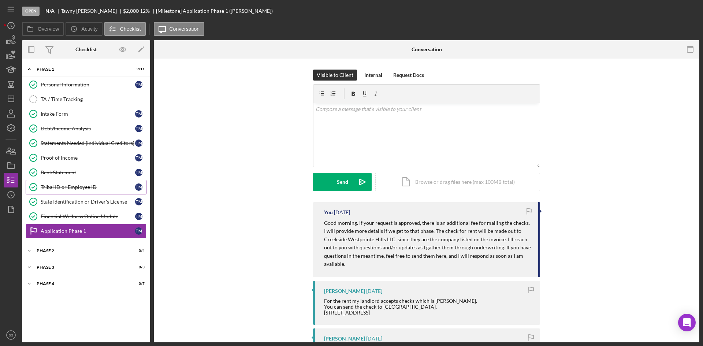
click at [77, 187] on div "Tribal ID or Employee ID" at bounding box center [88, 187] width 94 height 6
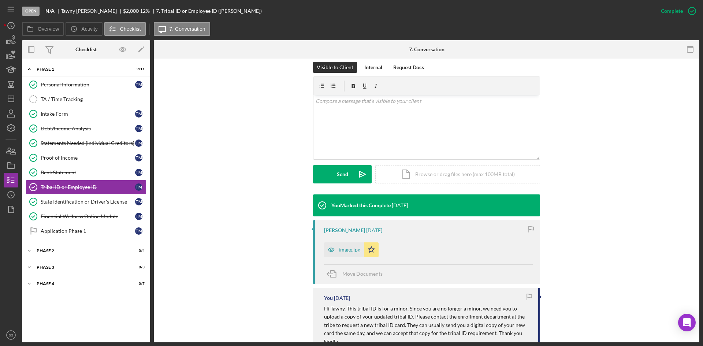
scroll to position [110, 0]
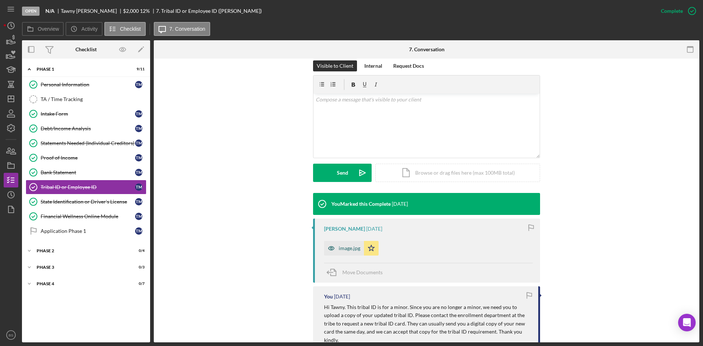
click at [346, 245] on div "image.jpg" at bounding box center [350, 248] width 22 height 6
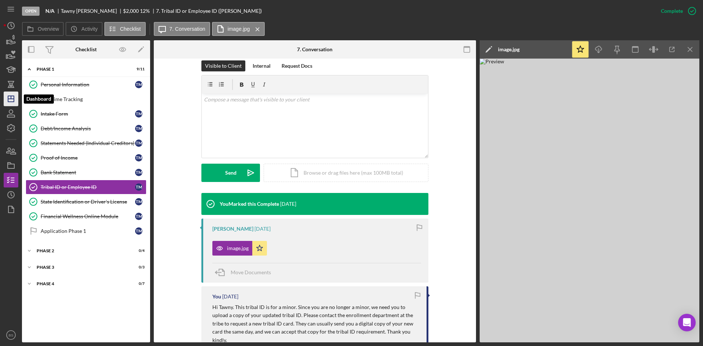
click at [9, 101] on icon "Icon/Dashboard" at bounding box center [11, 99] width 18 height 18
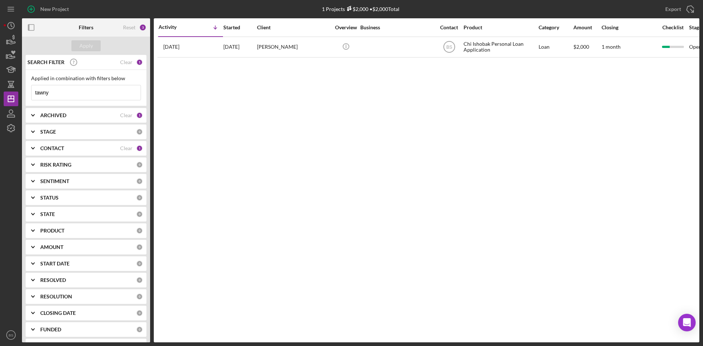
click at [103, 91] on input "tawny" at bounding box center [85, 92] width 109 height 15
click at [102, 91] on input "tawny" at bounding box center [85, 92] width 109 height 15
type input "[PERSON_NAME]"
click at [97, 46] on button "Apply" at bounding box center [85, 45] width 29 height 11
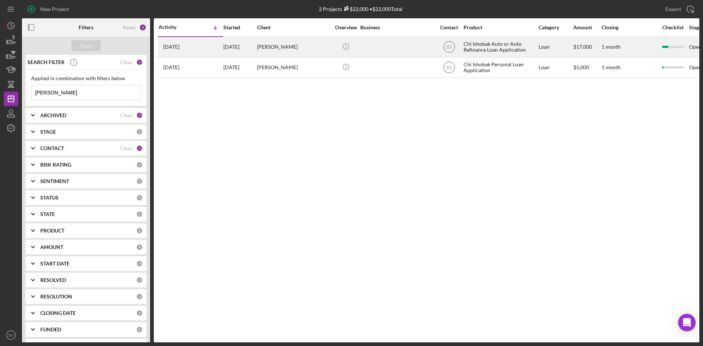
click at [183, 51] on div "[DATE] [PERSON_NAME]" at bounding box center [190, 46] width 64 height 19
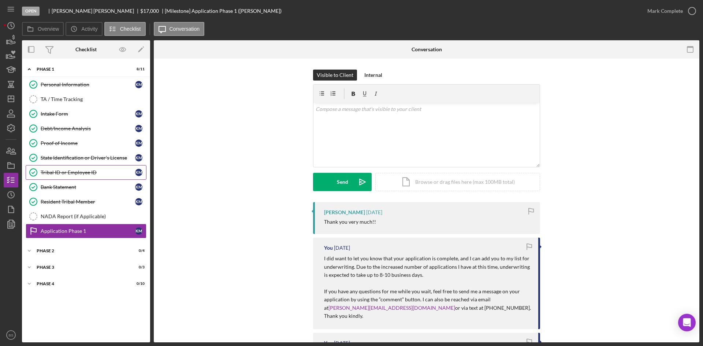
click at [73, 172] on div "Tribal ID or Employee ID" at bounding box center [88, 172] width 94 height 6
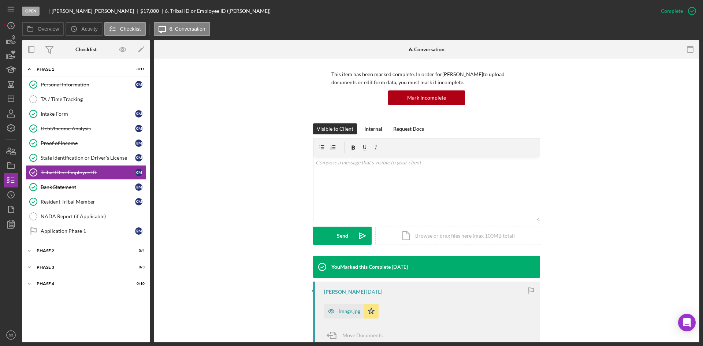
scroll to position [110, 0]
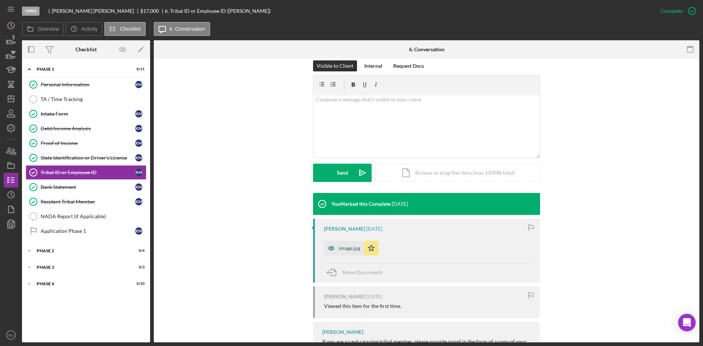
click at [346, 246] on div "image.jpg" at bounding box center [350, 248] width 22 height 6
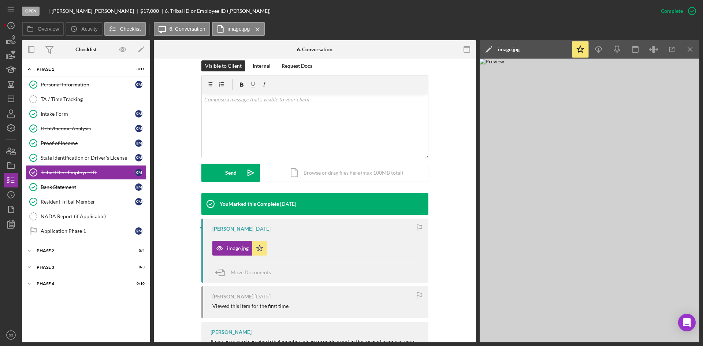
click at [19, 98] on nav "Icon/Menu Icon/Dashboard Dashboard Navigation Divider Mobile Checklist Navigati…" at bounding box center [13, 171] width 18 height 342
click at [12, 98] on icon "Icon/Dashboard" at bounding box center [11, 99] width 18 height 18
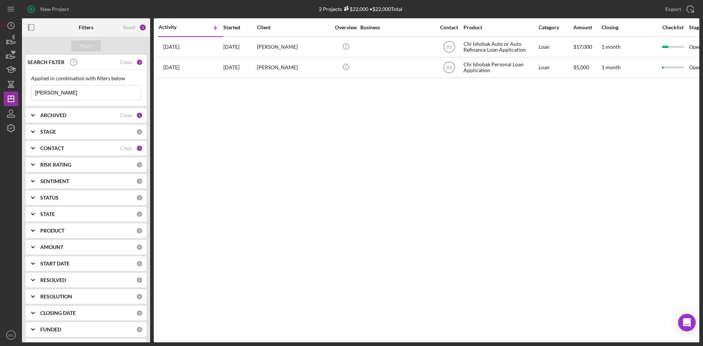
click at [104, 92] on input "[PERSON_NAME]" at bounding box center [85, 92] width 109 height 15
type input "[PERSON_NAME]"
click at [94, 48] on button "Apply" at bounding box center [85, 45] width 29 height 11
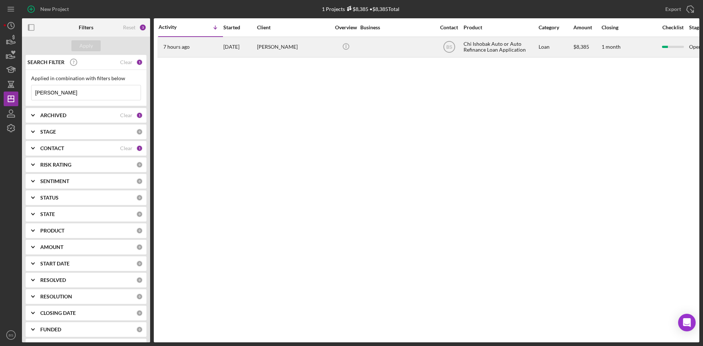
click at [279, 52] on div "[PERSON_NAME]" at bounding box center [293, 46] width 73 height 19
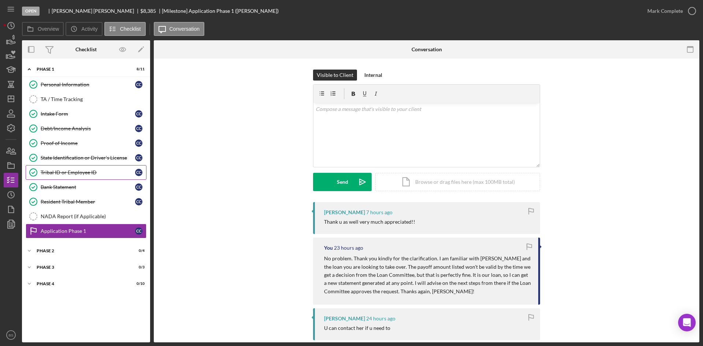
click at [93, 176] on link "Tribal ID or Employee ID Tribal ID or Employee ID C C" at bounding box center [86, 172] width 121 height 15
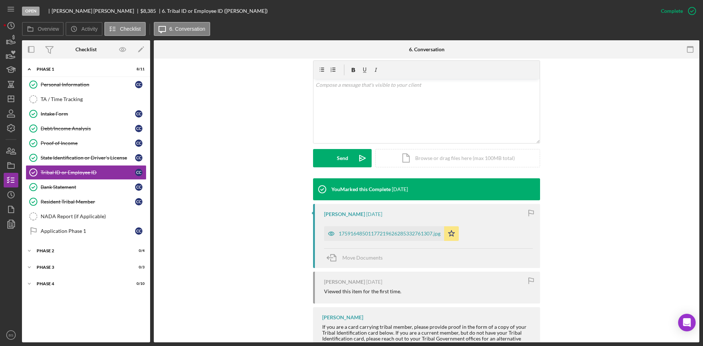
scroll to position [146, 0]
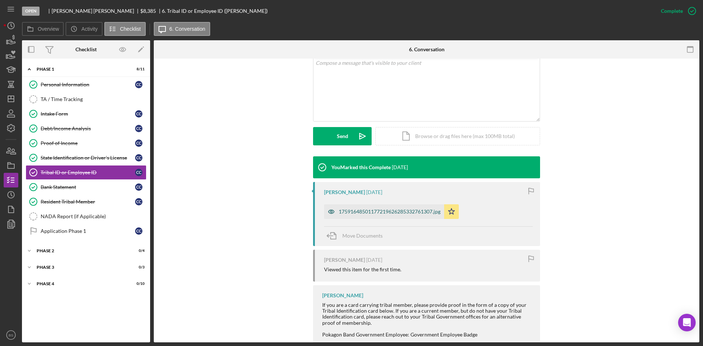
click at [352, 217] on div "17591648501177219626285332761307.jpg" at bounding box center [384, 211] width 120 height 15
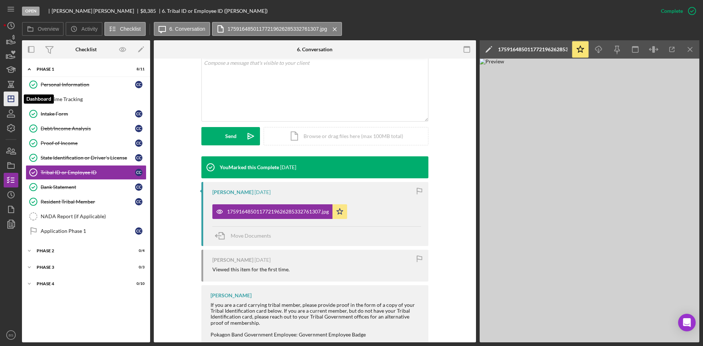
click at [6, 99] on icon "Icon/Dashboard" at bounding box center [11, 99] width 18 height 18
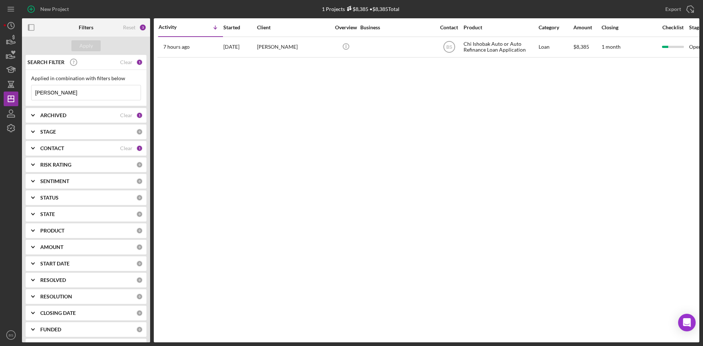
click at [80, 90] on input "[PERSON_NAME]" at bounding box center [85, 92] width 109 height 15
type input "[PERSON_NAME]"
click at [97, 48] on button "Apply" at bounding box center [85, 45] width 29 height 11
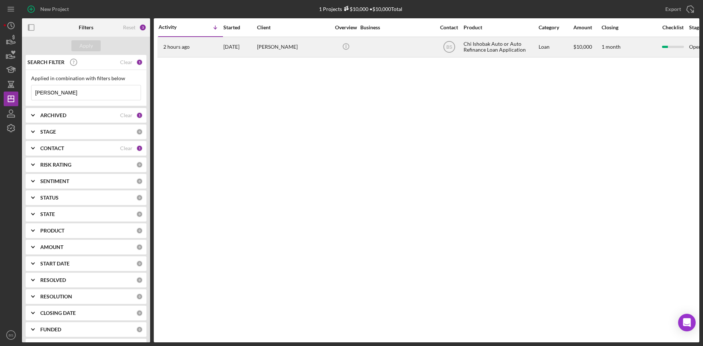
click at [290, 52] on div "[PERSON_NAME]" at bounding box center [293, 46] width 73 height 19
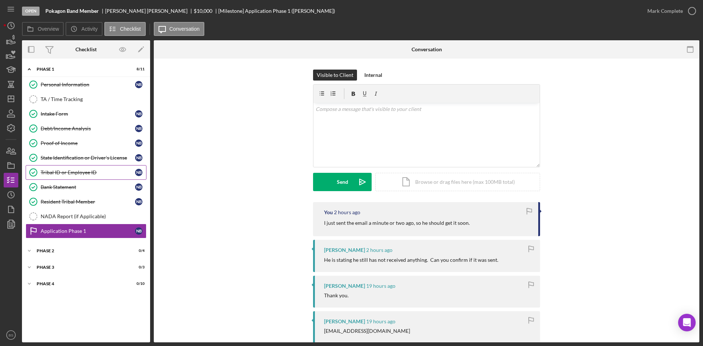
click at [80, 172] on div "Tribal ID or Employee ID" at bounding box center [88, 172] width 94 height 6
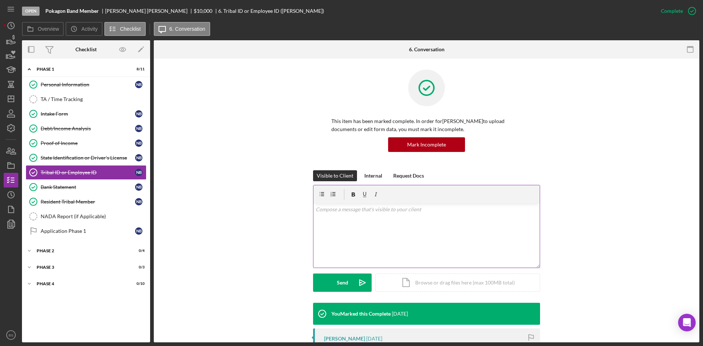
scroll to position [110, 0]
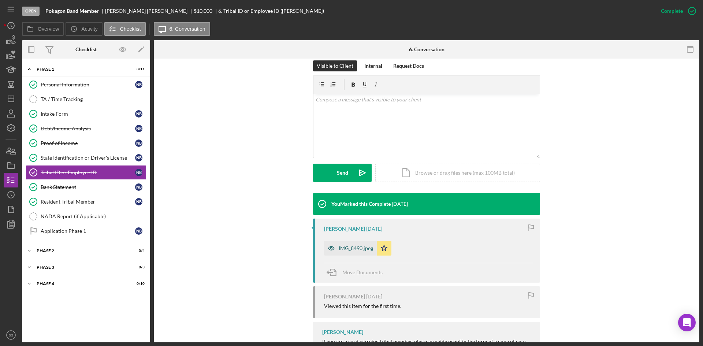
click at [361, 253] on div "IMG_8490.jpeg" at bounding box center [350, 248] width 53 height 15
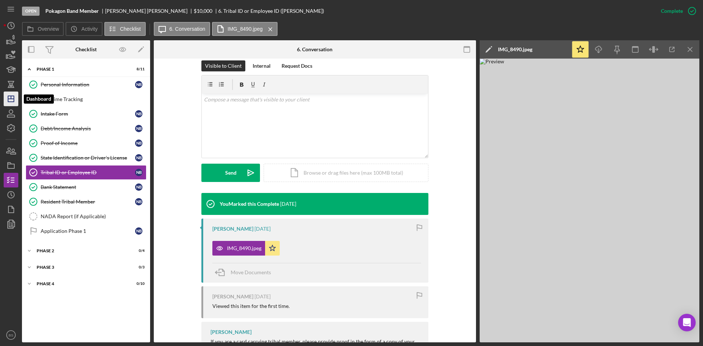
click at [14, 99] on line "button" at bounding box center [11, 99] width 6 height 0
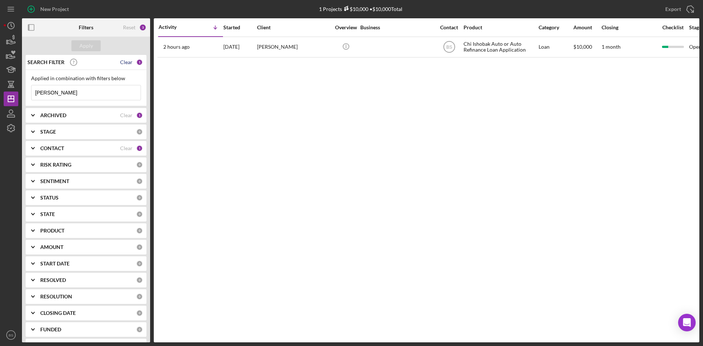
click at [126, 64] on div "Clear" at bounding box center [126, 62] width 12 height 6
click at [93, 41] on button "Apply" at bounding box center [85, 45] width 29 height 11
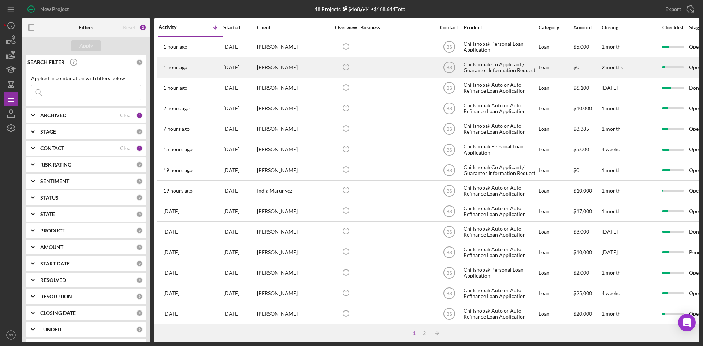
click at [249, 72] on div "[DATE]" at bounding box center [239, 67] width 33 height 19
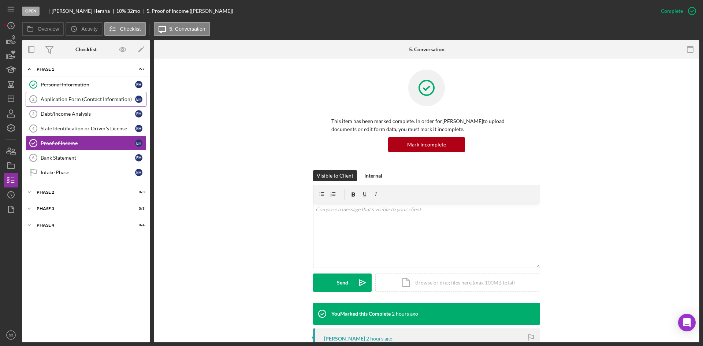
click at [102, 102] on div "Application Form (Contact Information)" at bounding box center [88, 99] width 94 height 6
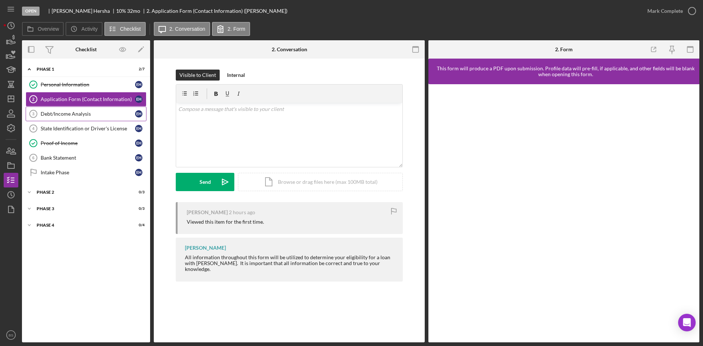
click at [101, 109] on link "Debt/Income Analysis 3 Debt/Income Analysis E H" at bounding box center [86, 114] width 121 height 15
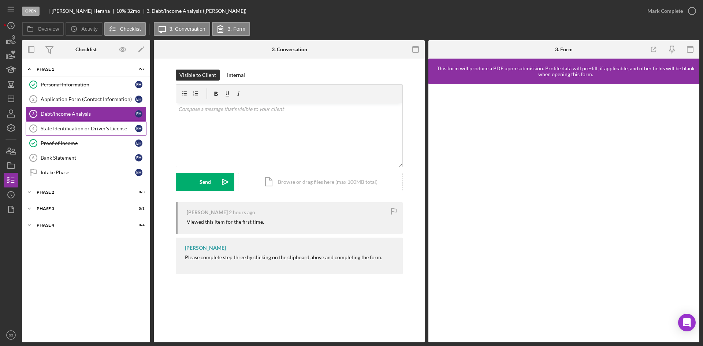
click at [101, 126] on div "State Identification or Driver's License" at bounding box center [88, 129] width 94 height 6
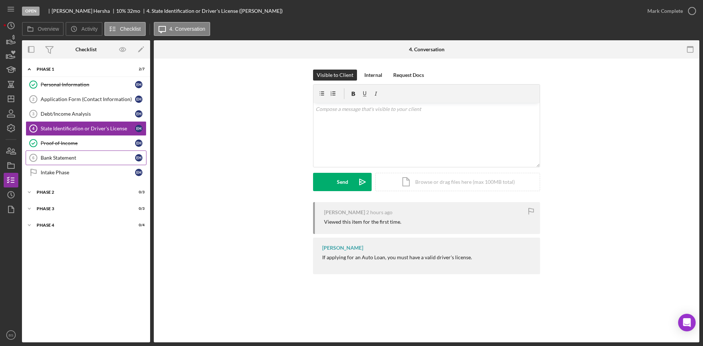
click at [101, 151] on link "Bank Statement 6 Bank Statement E H" at bounding box center [86, 157] width 121 height 15
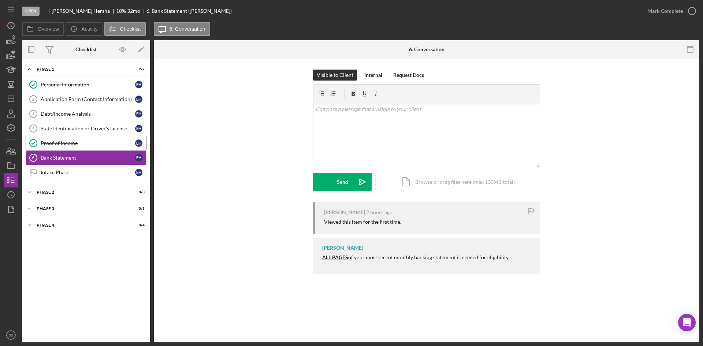
click at [102, 141] on div "Proof of Income" at bounding box center [88, 143] width 94 height 6
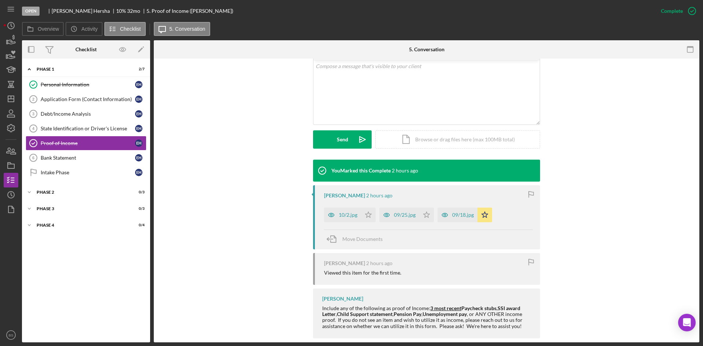
scroll to position [154, 0]
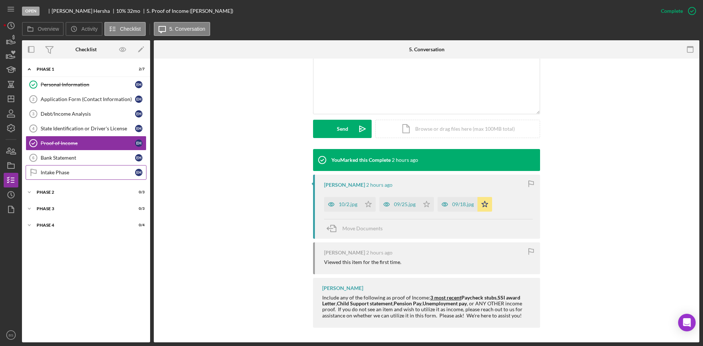
click at [85, 176] on link "Intake Phase Intake Phase E H" at bounding box center [86, 172] width 121 height 15
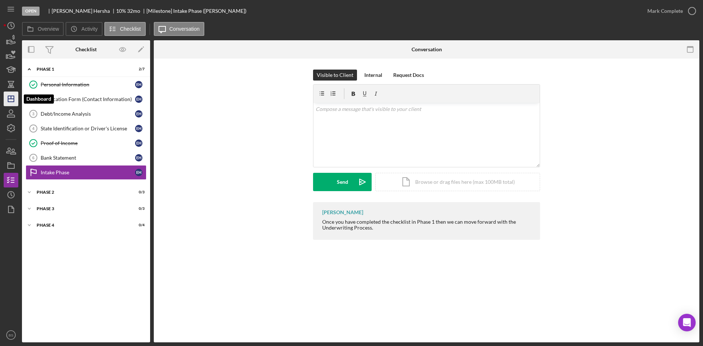
click at [15, 98] on icon "Icon/Dashboard" at bounding box center [11, 99] width 18 height 18
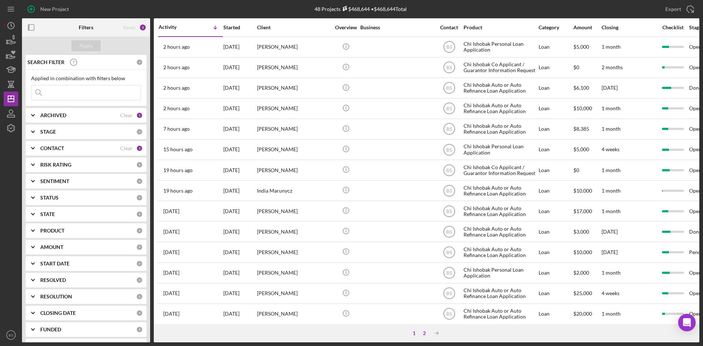
click at [425, 333] on div "2" at bounding box center [424, 333] width 10 height 6
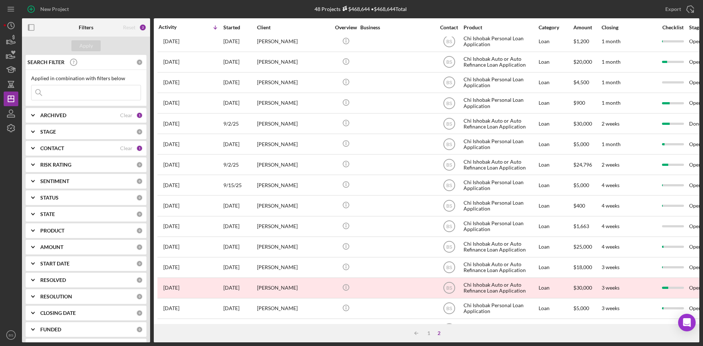
scroll to position [194, 0]
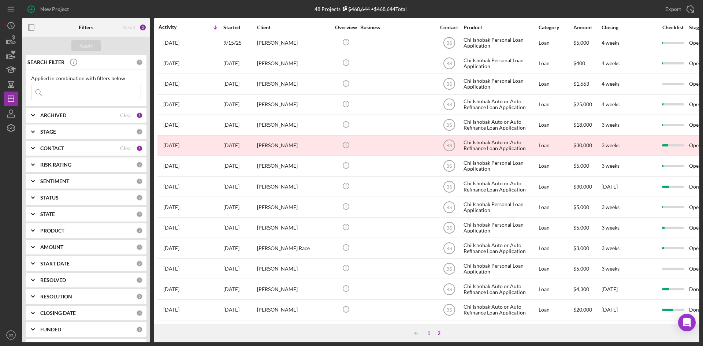
click at [427, 333] on div "1" at bounding box center [429, 333] width 10 height 6
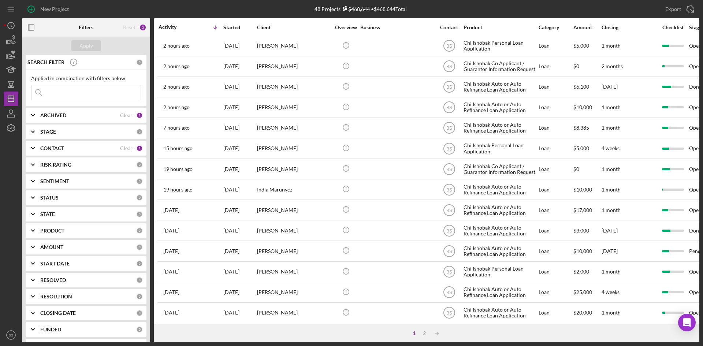
scroll to position [0, 0]
click at [74, 88] on input at bounding box center [85, 92] width 109 height 15
type input "long"
click at [95, 46] on button "Apply" at bounding box center [85, 45] width 29 height 11
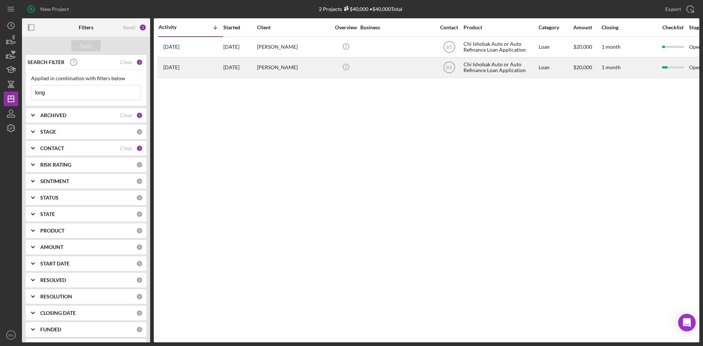
click at [285, 63] on div "[PERSON_NAME]" at bounding box center [293, 67] width 73 height 19
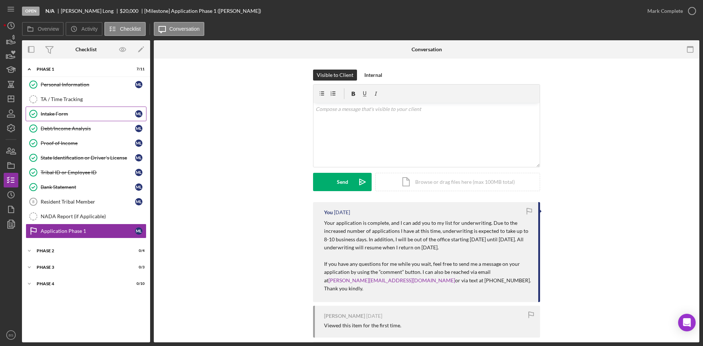
click at [74, 115] on div "Intake Form" at bounding box center [88, 114] width 94 height 6
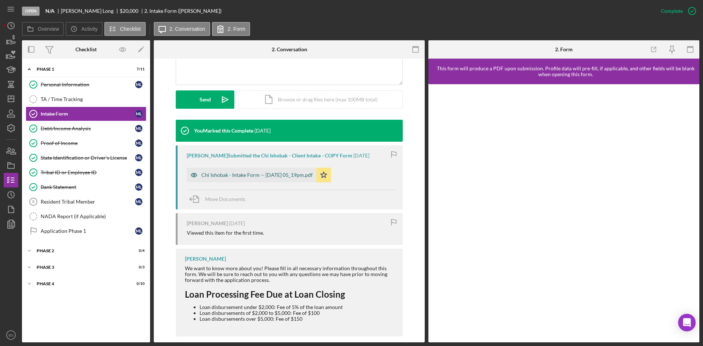
click at [273, 177] on div "Chi Ishobak - Intake Form -- [DATE] 05_19pm.pdf" at bounding box center [256, 175] width 111 height 6
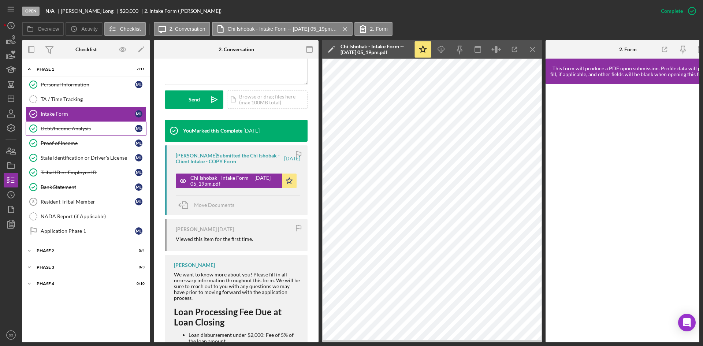
drag, startPoint x: 94, startPoint y: 126, endPoint x: 124, endPoint y: 135, distance: 32.2
click at [94, 126] on div "Debt/Income Analysis" at bounding box center [88, 129] width 94 height 6
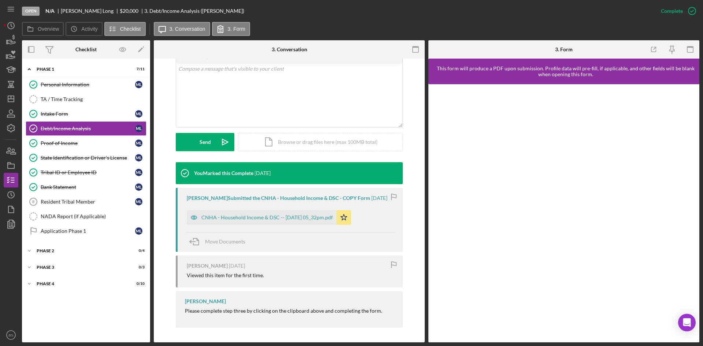
click at [294, 216] on div "CNHA - Household Income & DSC -- [DATE] 05_32pm.pdf" at bounding box center [266, 217] width 131 height 6
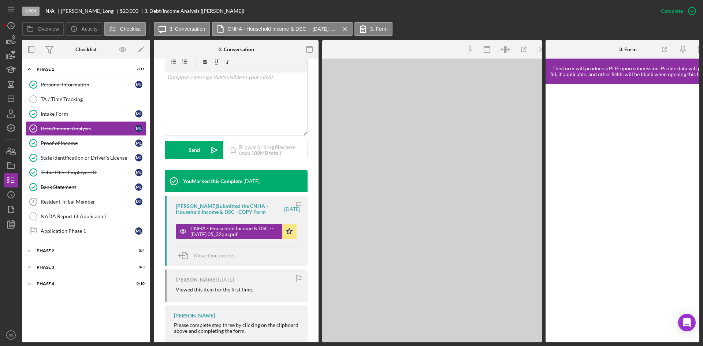
scroll to position [149, 0]
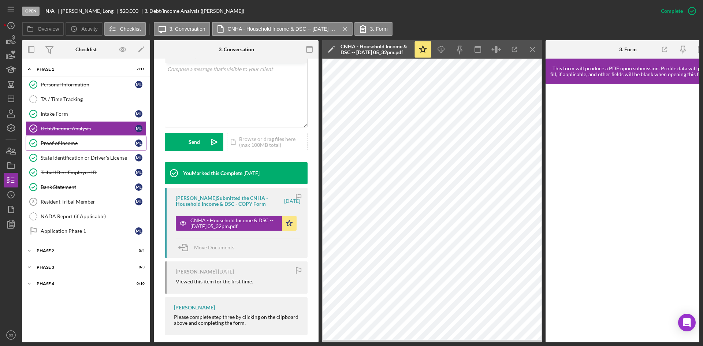
click at [126, 146] on div "Proof of Income" at bounding box center [88, 143] width 94 height 6
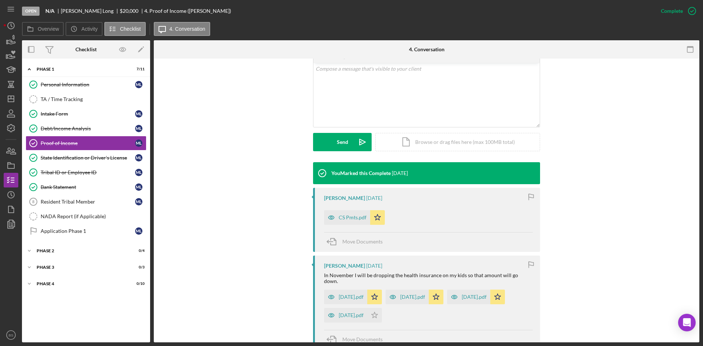
scroll to position [183, 0]
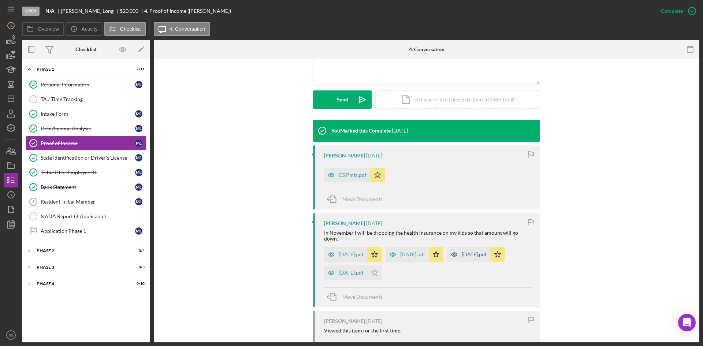
click at [343, 247] on div "[DATE].pdf" at bounding box center [345, 254] width 43 height 15
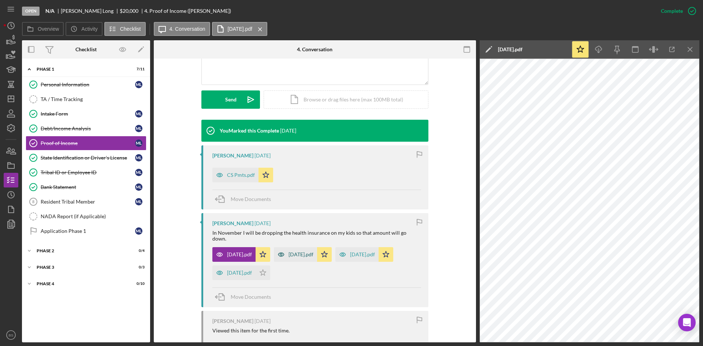
click at [298, 251] on div "[DATE].pdf" at bounding box center [300, 254] width 25 height 6
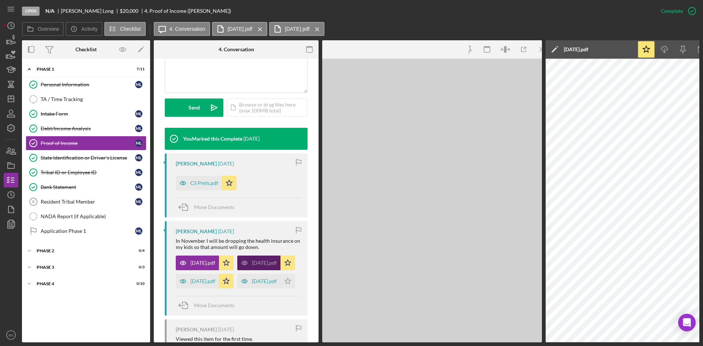
scroll to position [191, 0]
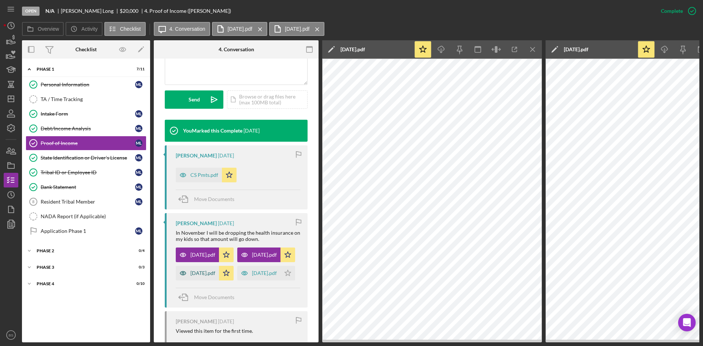
click at [205, 276] on div "[DATE].pdf" at bounding box center [202, 273] width 25 height 6
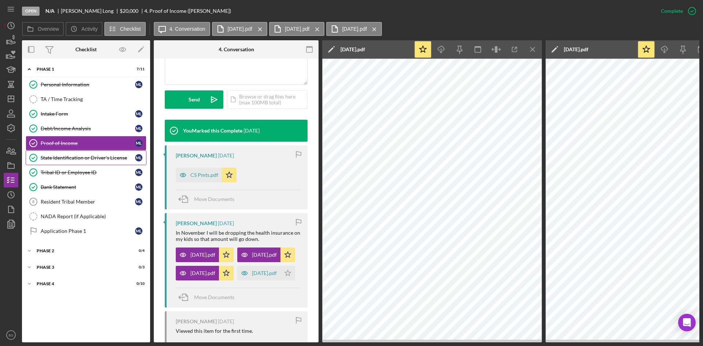
click at [90, 156] on div "State Identification or Driver's License" at bounding box center [88, 158] width 94 height 6
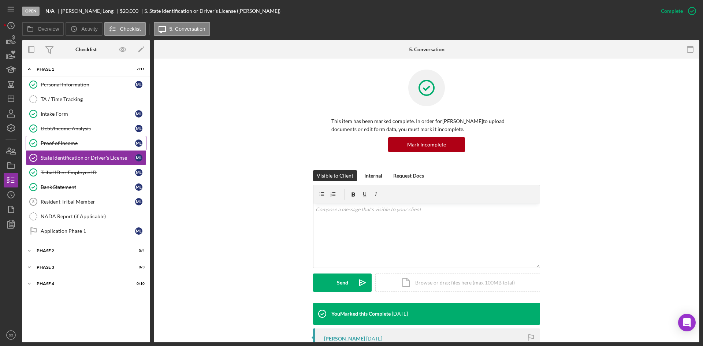
click at [88, 142] on div "Proof of Income" at bounding box center [88, 143] width 94 height 6
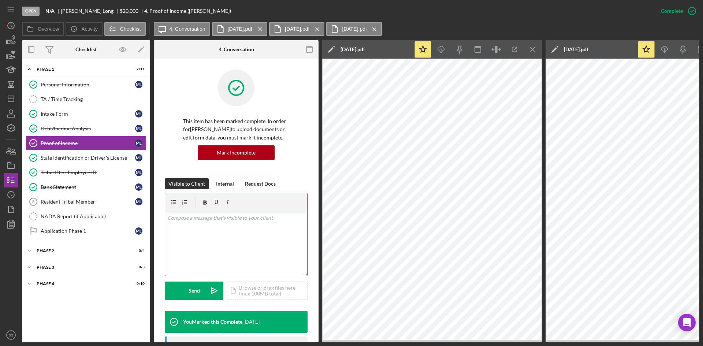
scroll to position [110, 0]
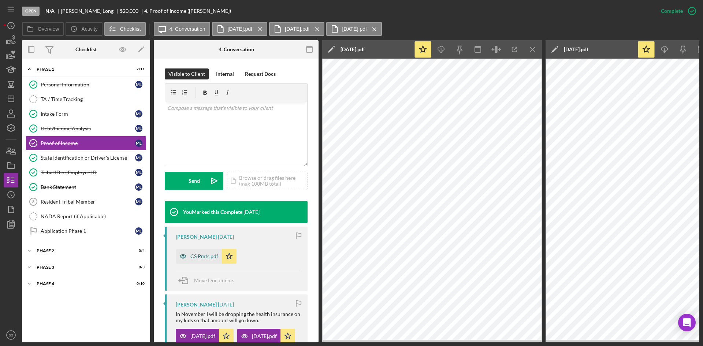
click at [195, 255] on div "CS Pmts.pdf" at bounding box center [204, 256] width 28 height 6
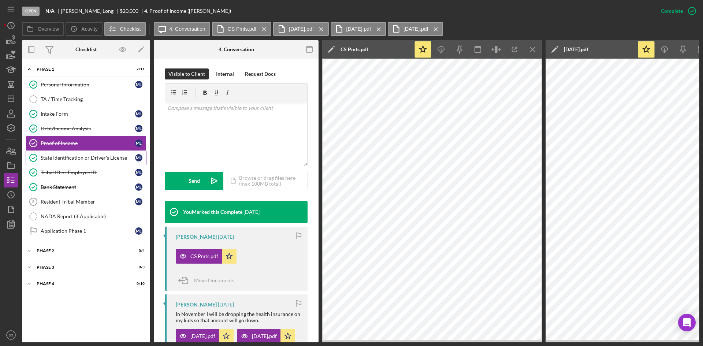
click at [127, 157] on div "State Identification or Driver's License" at bounding box center [88, 158] width 94 height 6
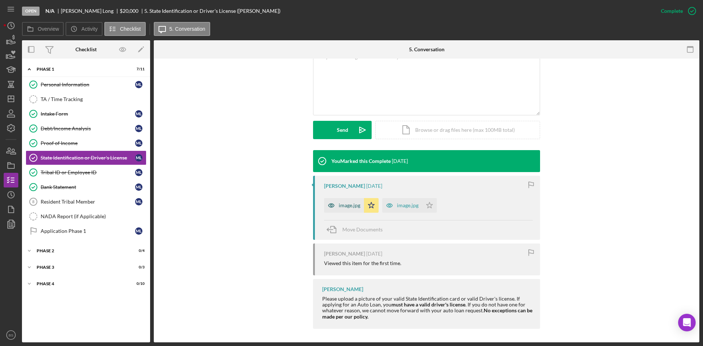
scroll to position [154, 0]
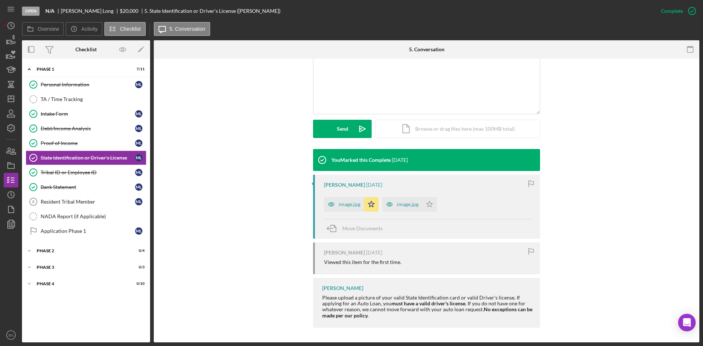
click at [347, 205] on div "image.jpg" at bounding box center [350, 204] width 22 height 6
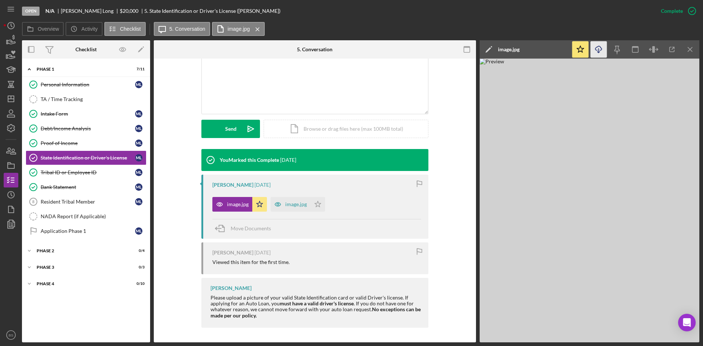
click at [598, 44] on icon "Icon/Download" at bounding box center [598, 49] width 16 height 16
drag, startPoint x: 97, startPoint y: 169, endPoint x: 92, endPoint y: 166, distance: 6.9
click at [97, 169] on div "Tribal ID or Employee ID" at bounding box center [88, 172] width 94 height 6
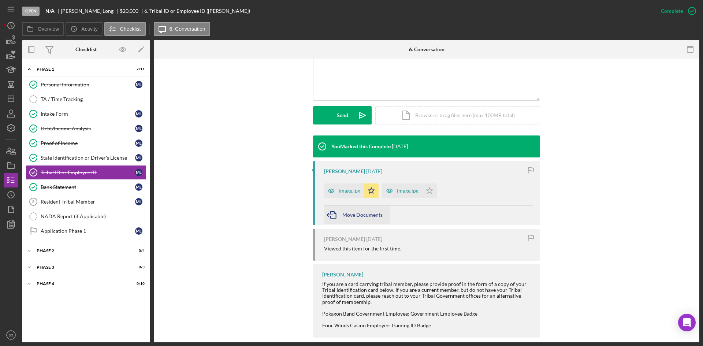
scroll to position [177, 0]
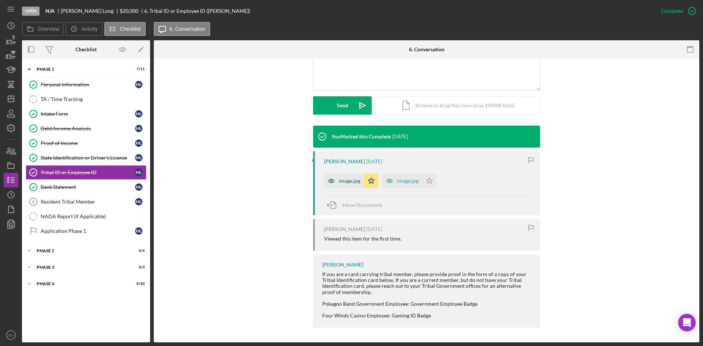
click at [349, 182] on div "image.jpg" at bounding box center [350, 181] width 22 height 6
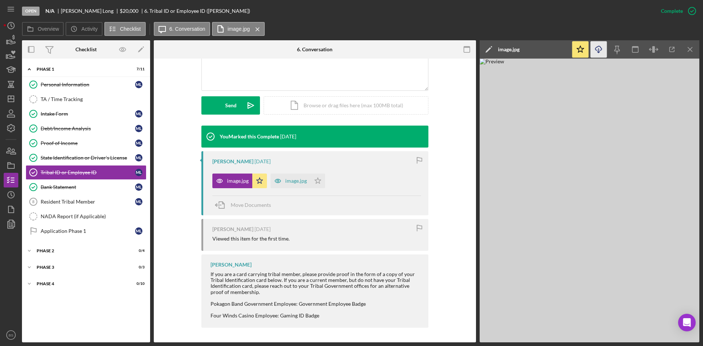
click at [595, 49] on icon "Icon/Download" at bounding box center [598, 49] width 16 height 16
click at [46, 195] on link "Resident Tribal Member 8 Resident Tribal Member M L" at bounding box center [86, 201] width 121 height 15
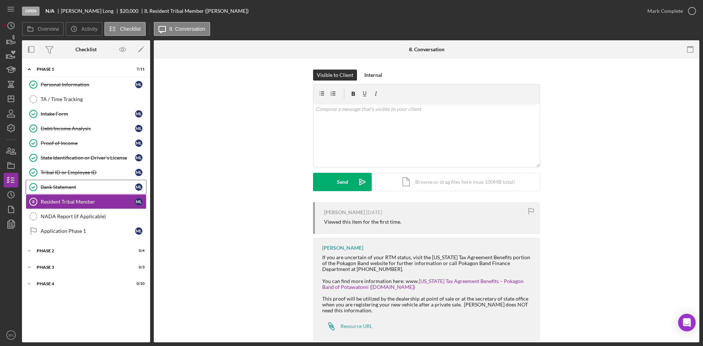
click at [49, 189] on div "Bank Statement" at bounding box center [88, 187] width 94 height 6
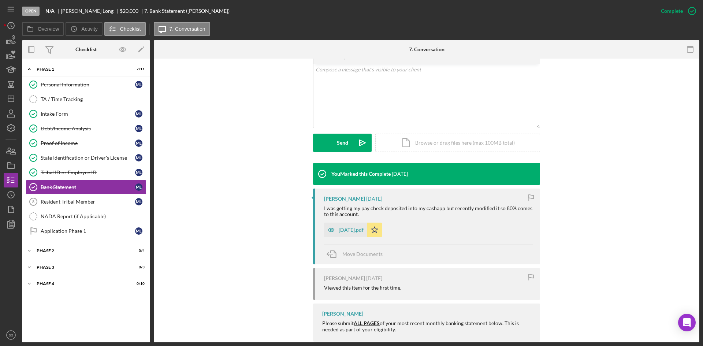
scroll to position [154, 0]
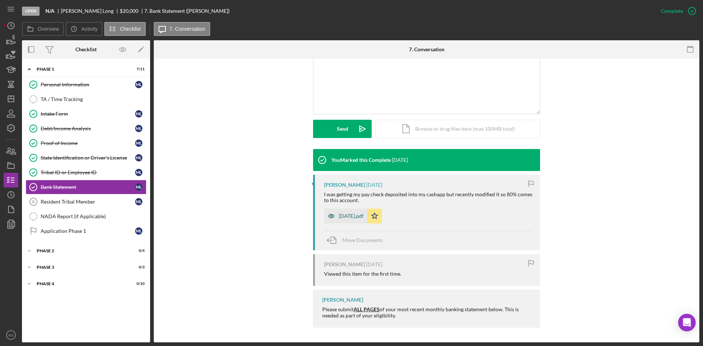
click at [346, 218] on div "[DATE].pdf" at bounding box center [351, 216] width 25 height 6
